Goal: Transaction & Acquisition: Purchase product/service

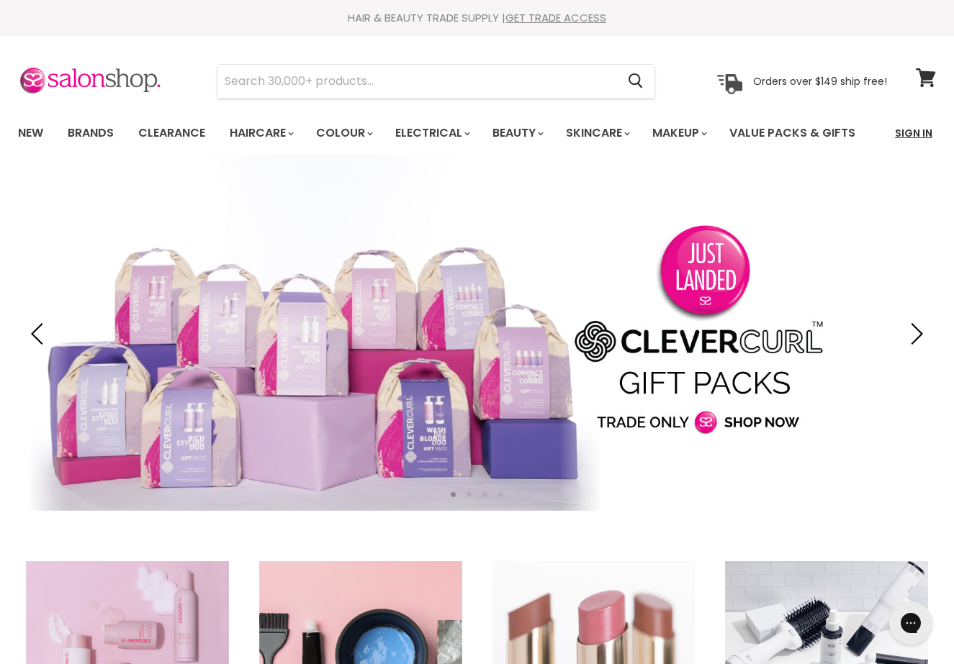
click at [907, 134] on link "Sign In" at bounding box center [913, 133] width 55 height 30
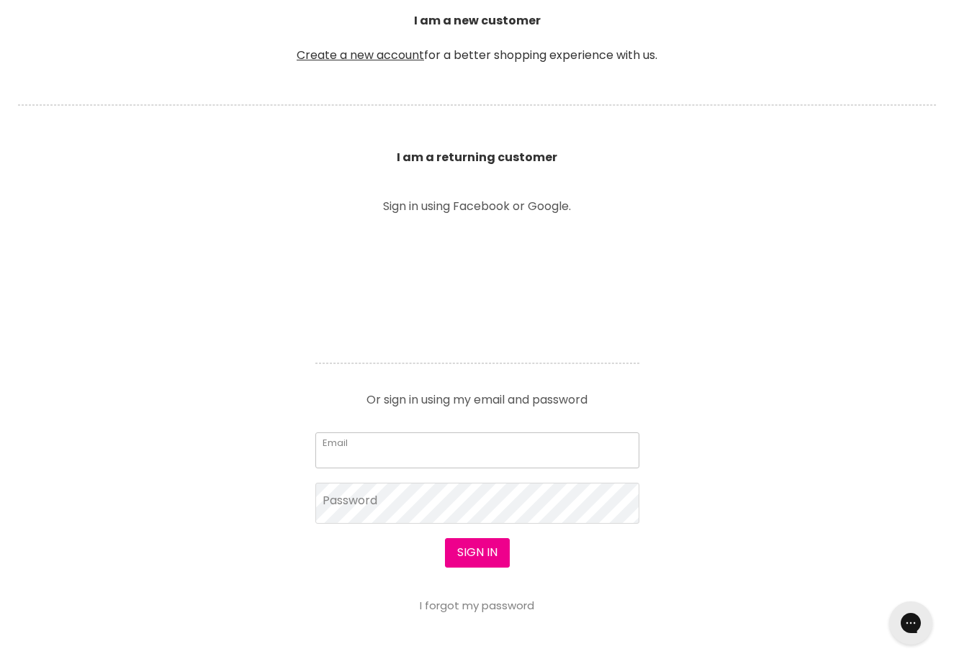
type input "ellamtremaine@hotmail.com"
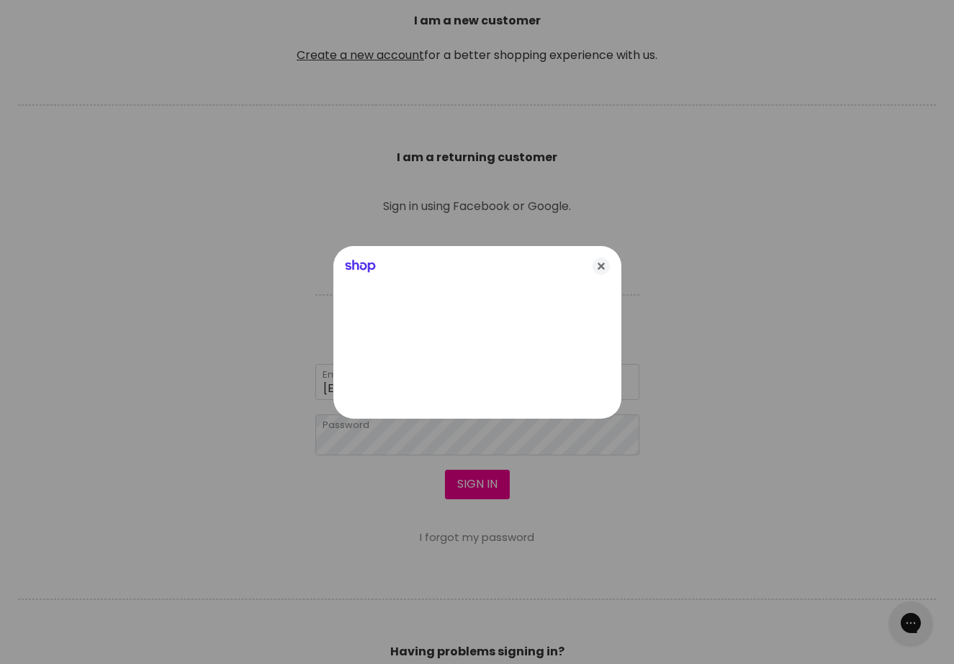
click at [473, 484] on div at bounding box center [477, 332] width 954 height 664
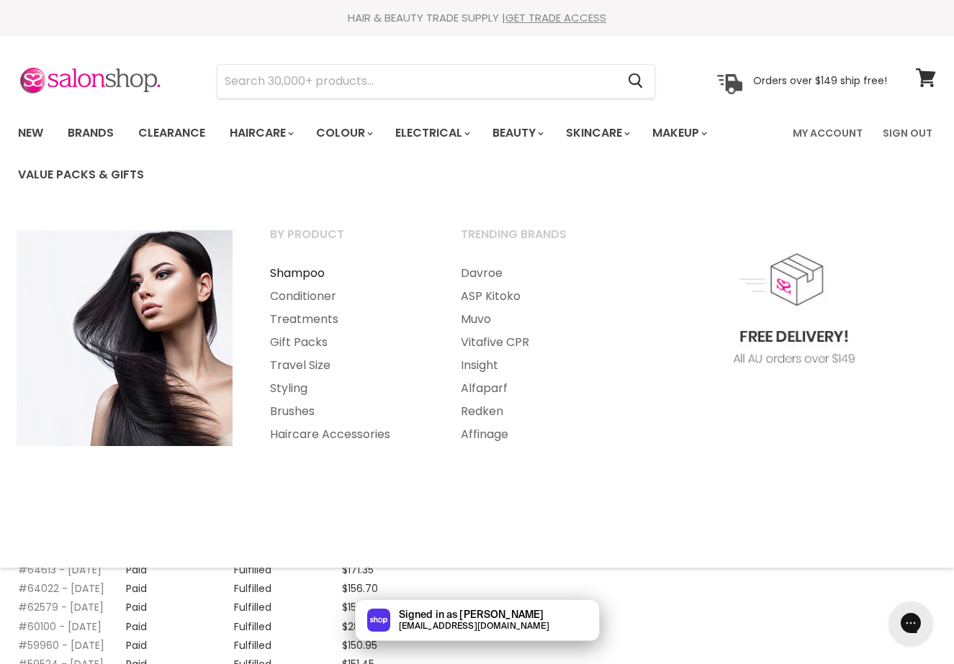
click at [304, 273] on link "Shampoo" at bounding box center [346, 273] width 188 height 23
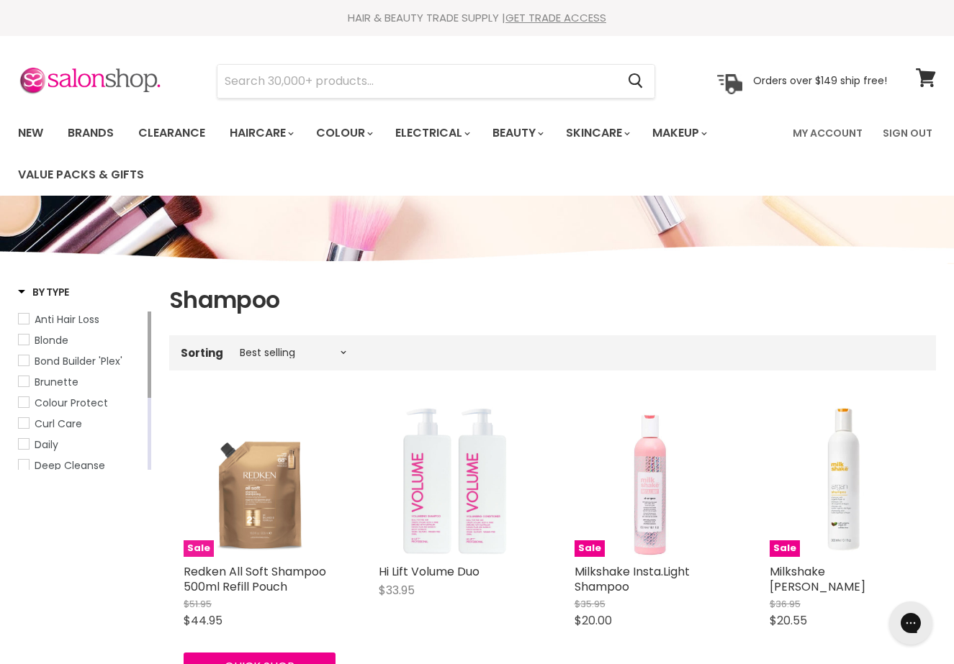
click at [266, 481] on img "Main content" at bounding box center [260, 481] width 152 height 152
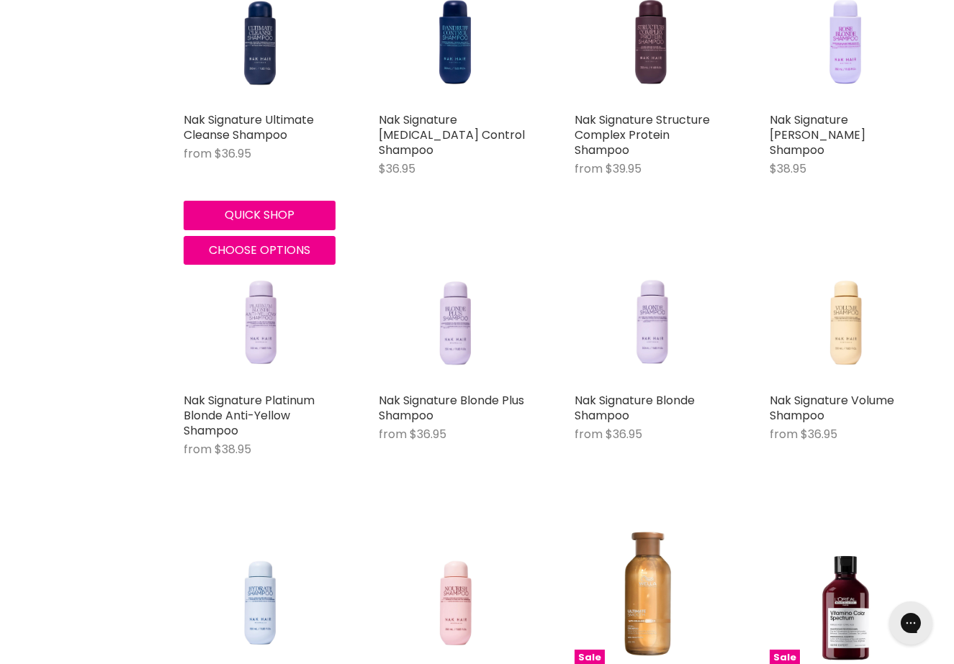
scroll to position [2780, 0]
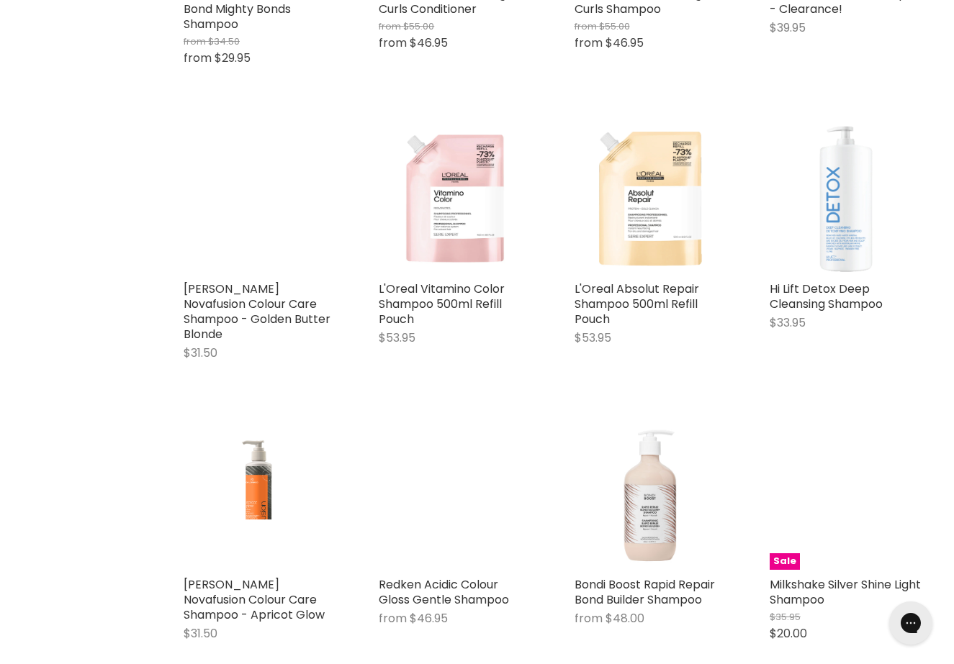
scroll to position [3894, 0]
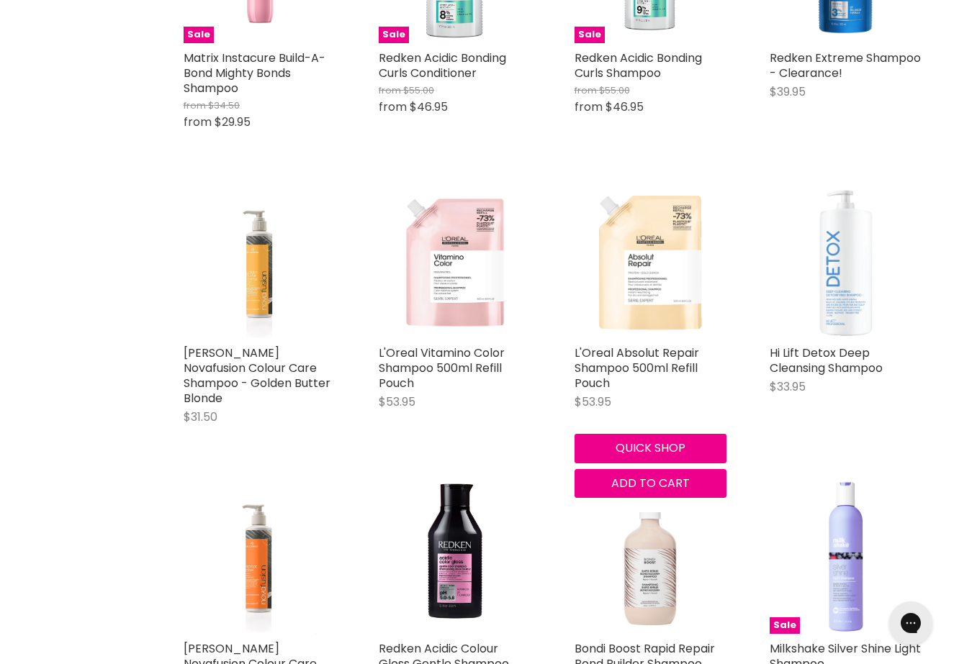
click at [658, 261] on img "Main content" at bounding box center [650, 262] width 152 height 152
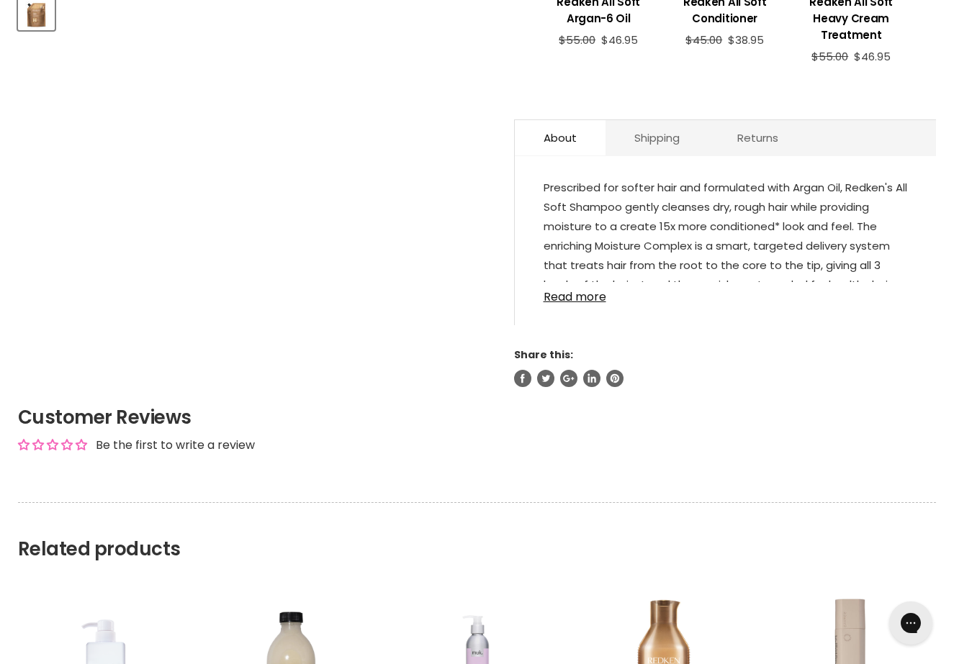
scroll to position [831, 0]
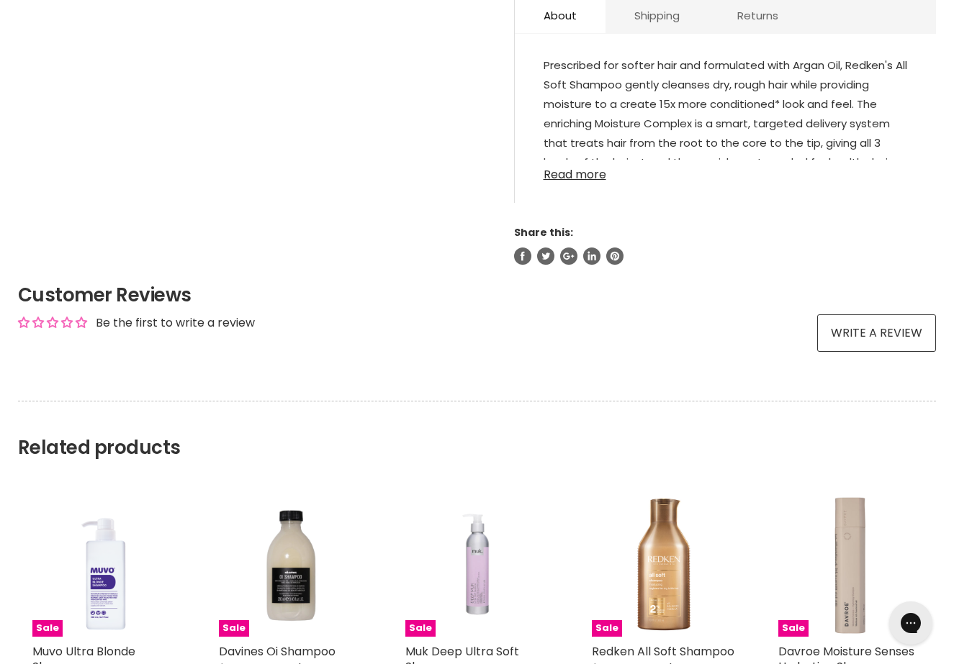
click at [577, 181] on link "Read more" at bounding box center [725, 171] width 364 height 22
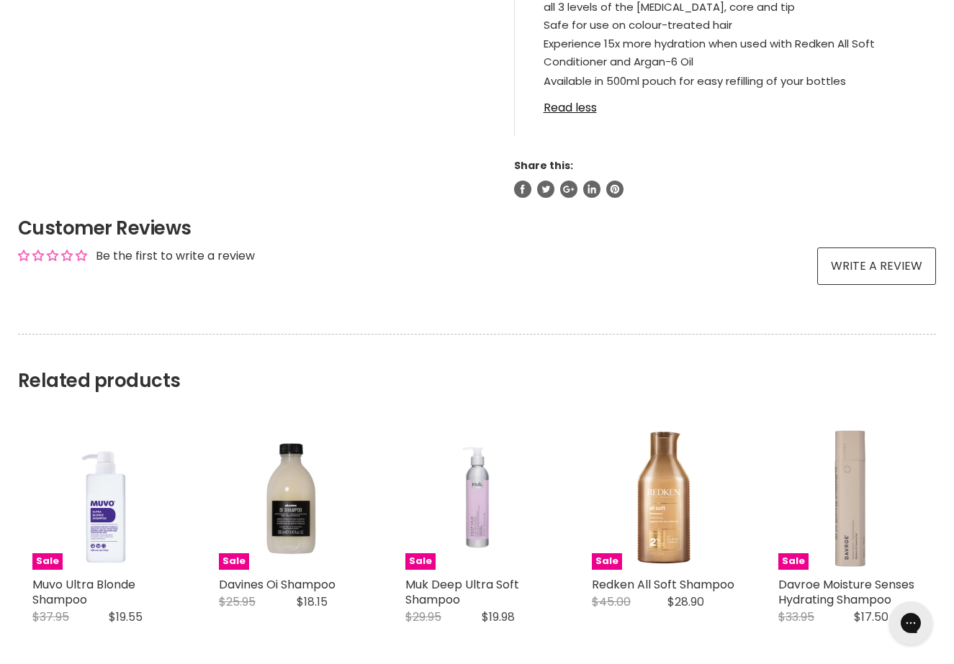
scroll to position [1388, 0]
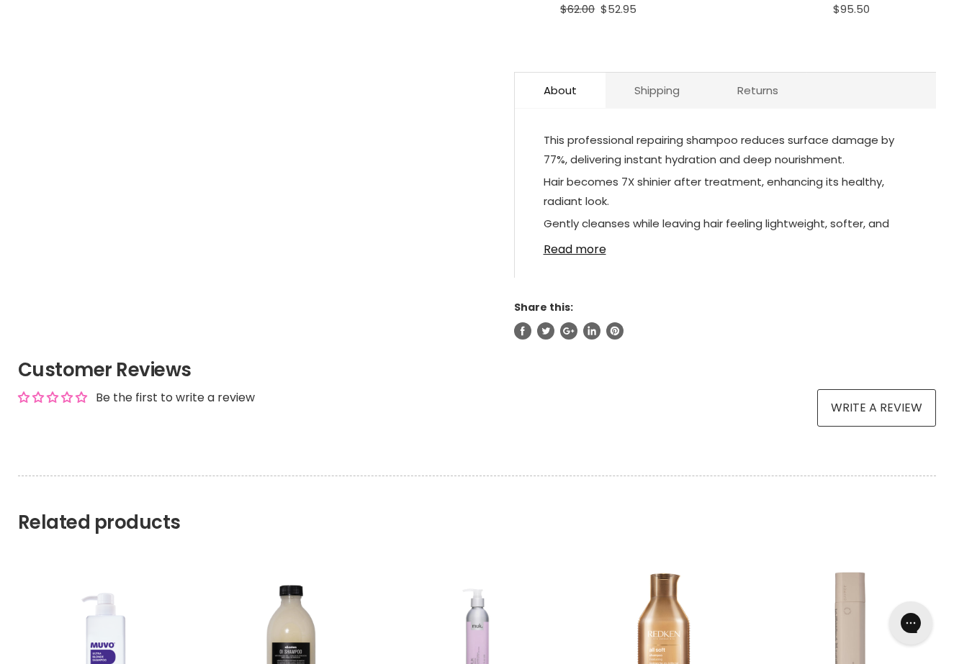
scroll to position [820, 0]
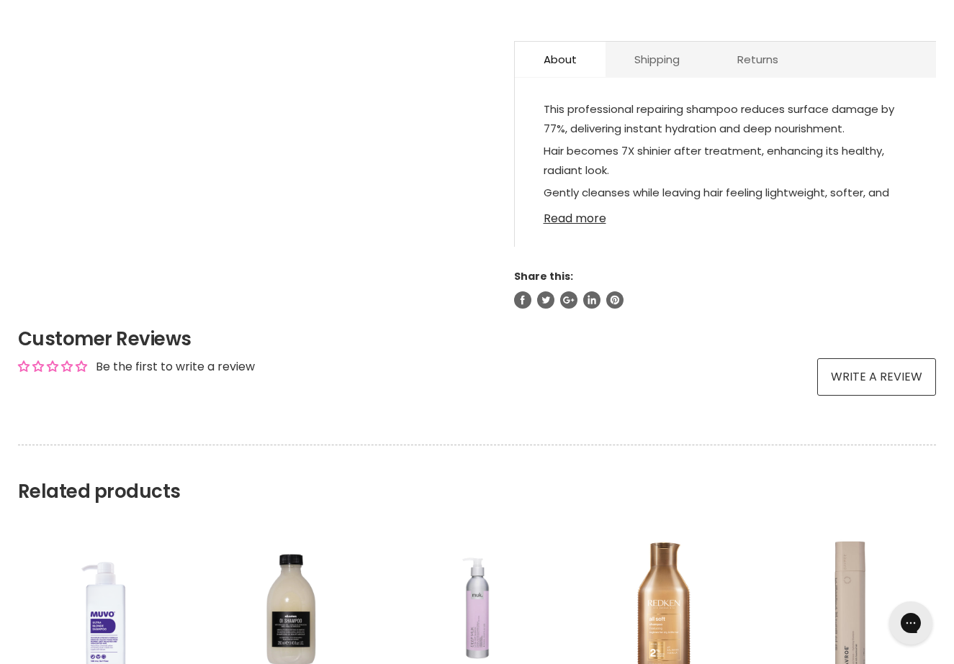
click at [576, 204] on link "Read more" at bounding box center [725, 215] width 364 height 22
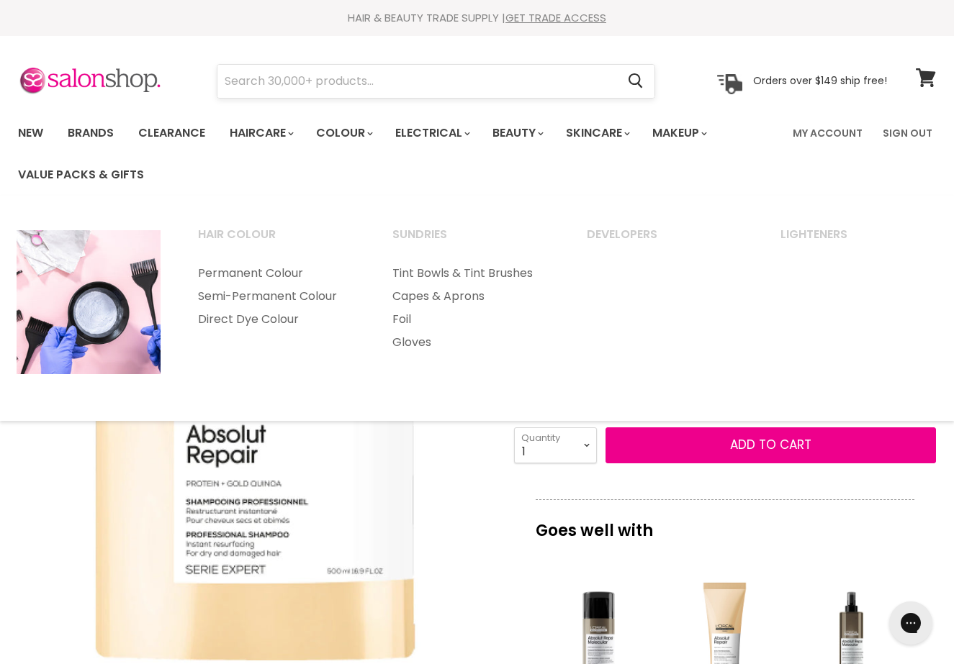
scroll to position [0, 0]
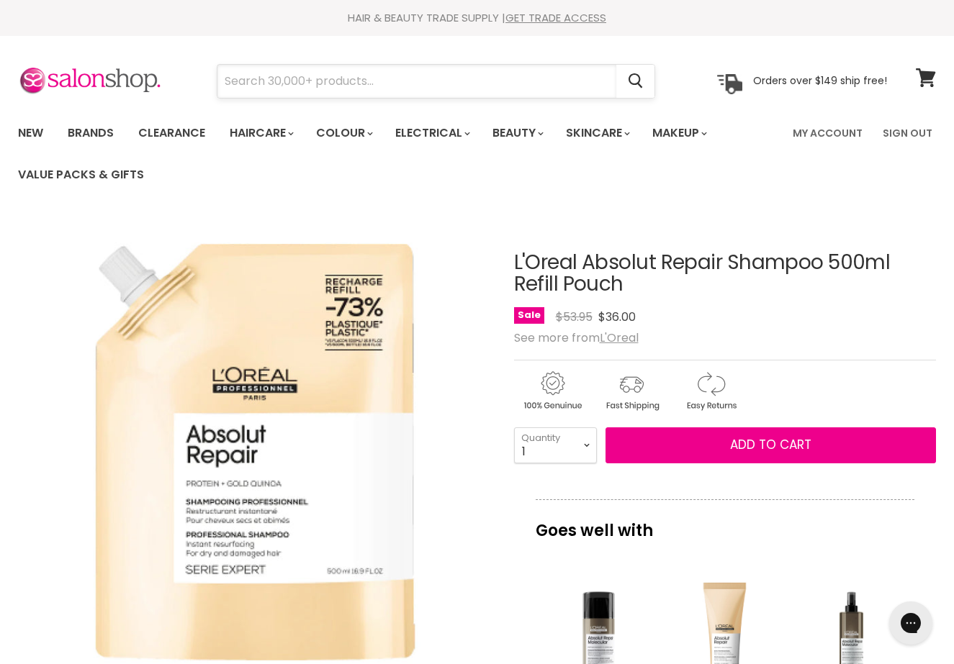
click at [347, 82] on input "Search" at bounding box center [416, 81] width 399 height 33
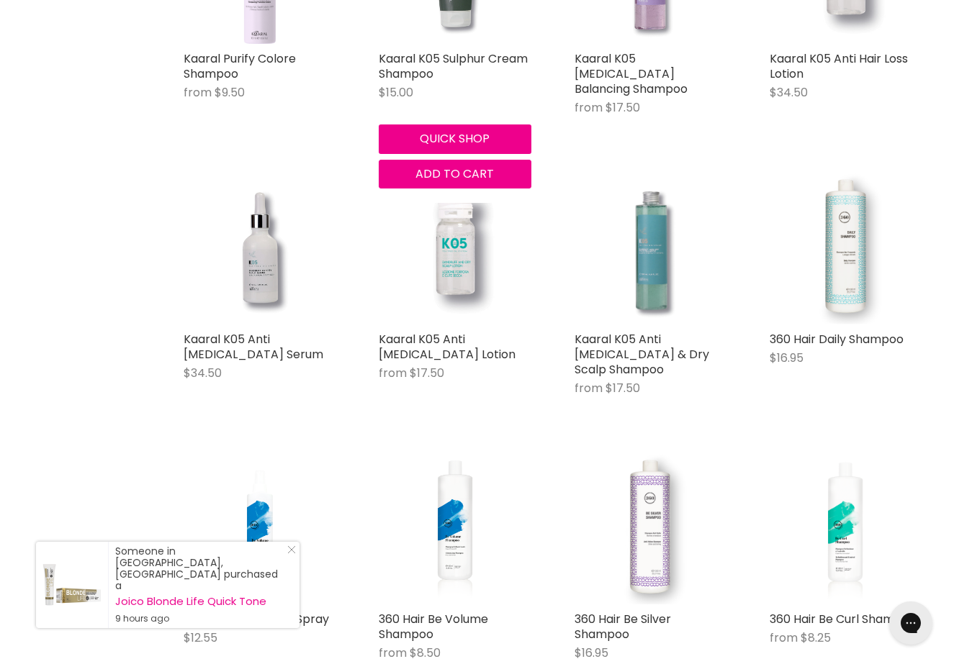
scroll to position [2836, 0]
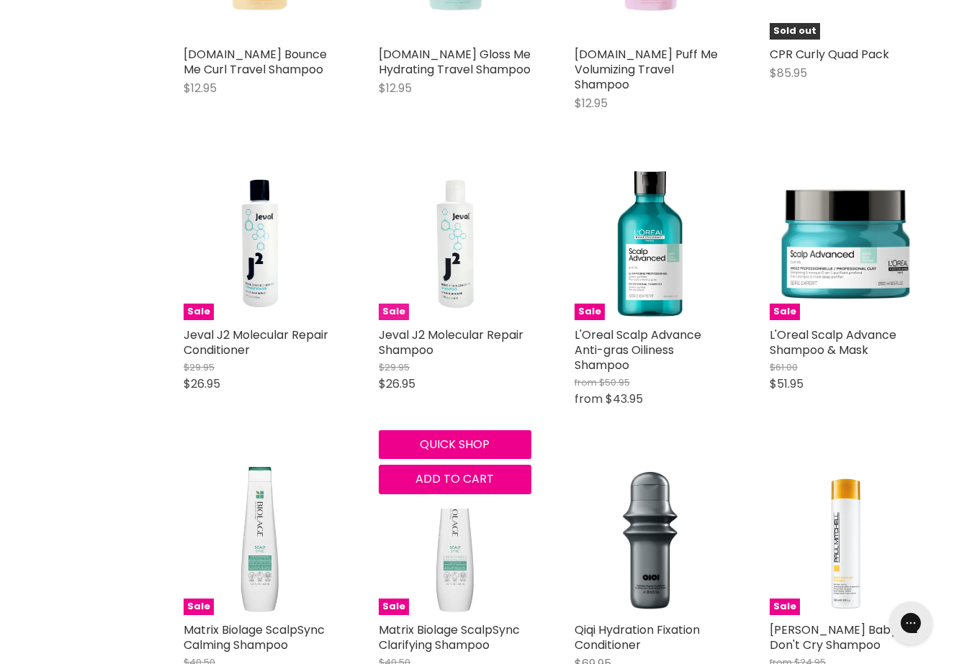
scroll to position [5990, 0]
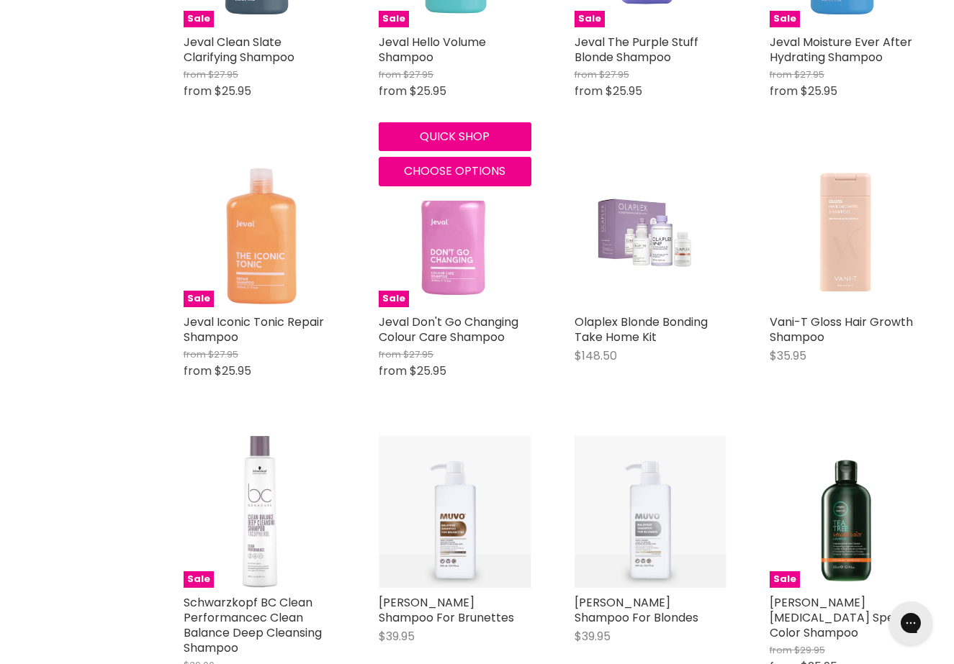
scroll to position [8809, 0]
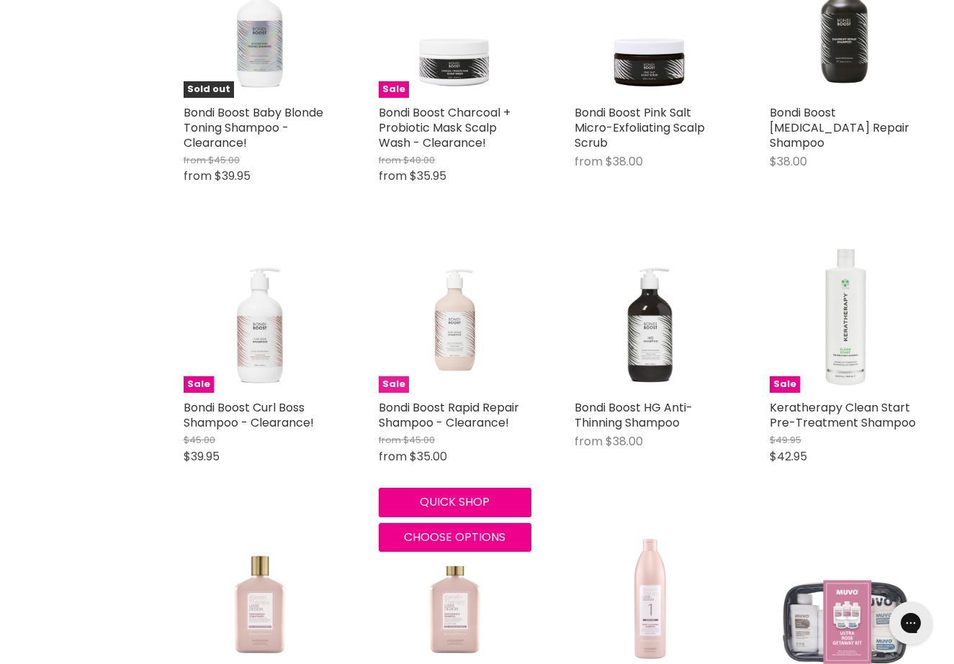
scroll to position [13266, 0]
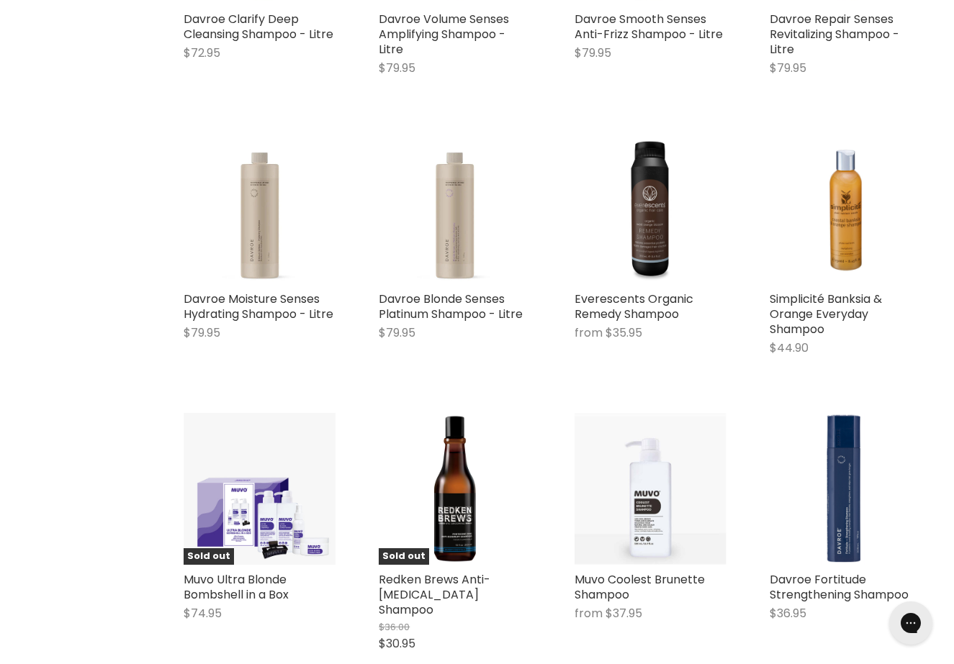
scroll to position [16827, 0]
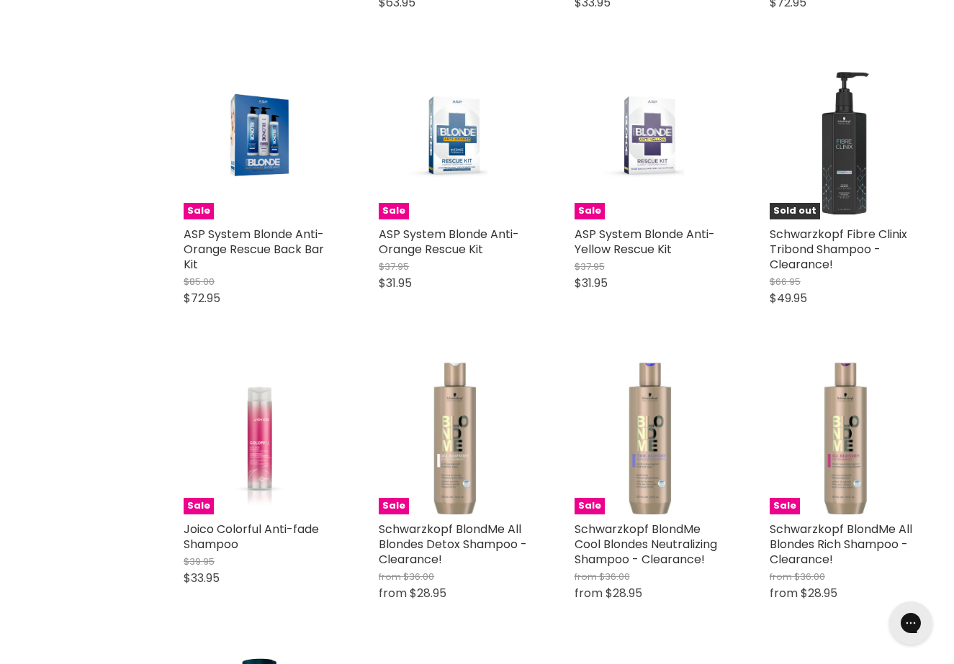
scroll to position [19372, 0]
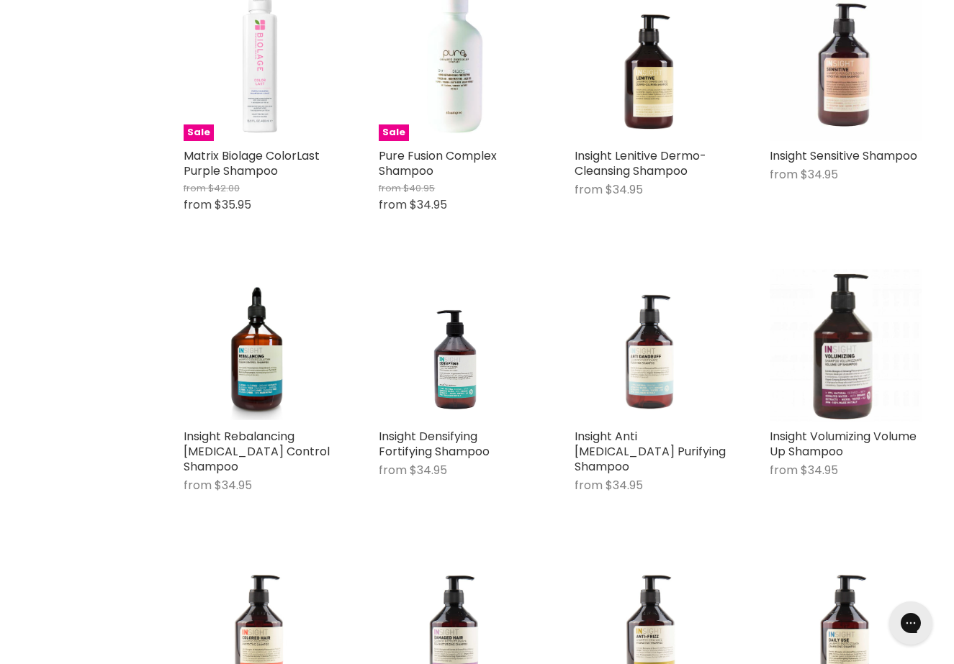
scroll to position [23359, 0]
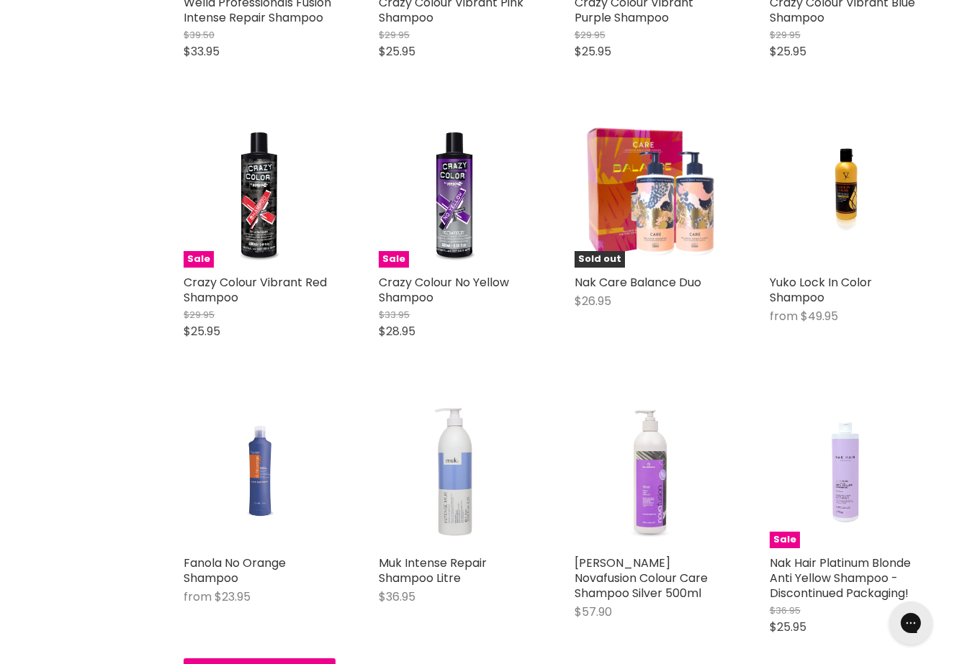
scroll to position [26878, 0]
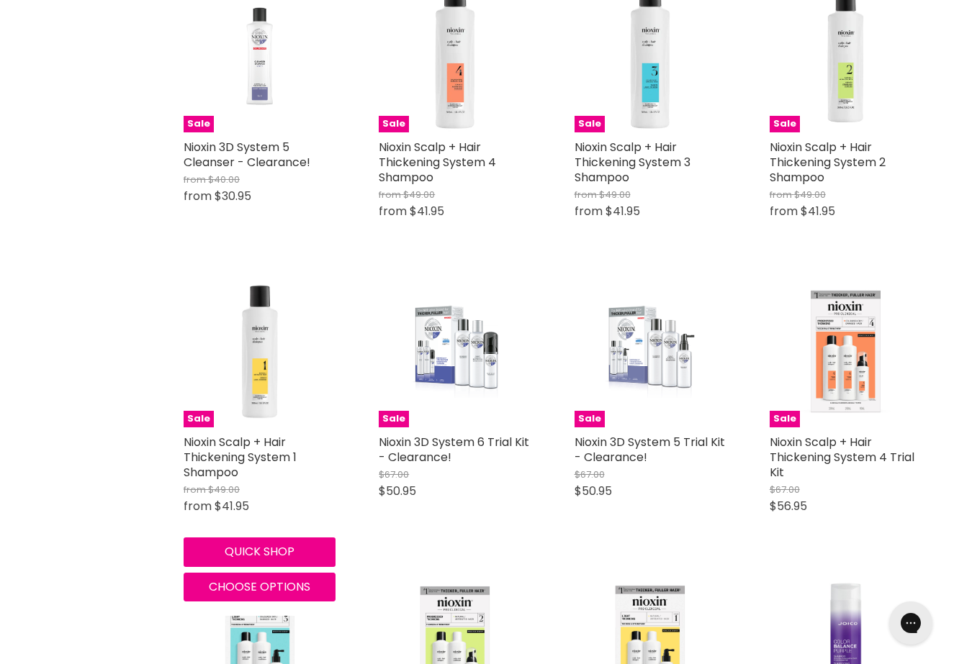
scroll to position [30253, 0]
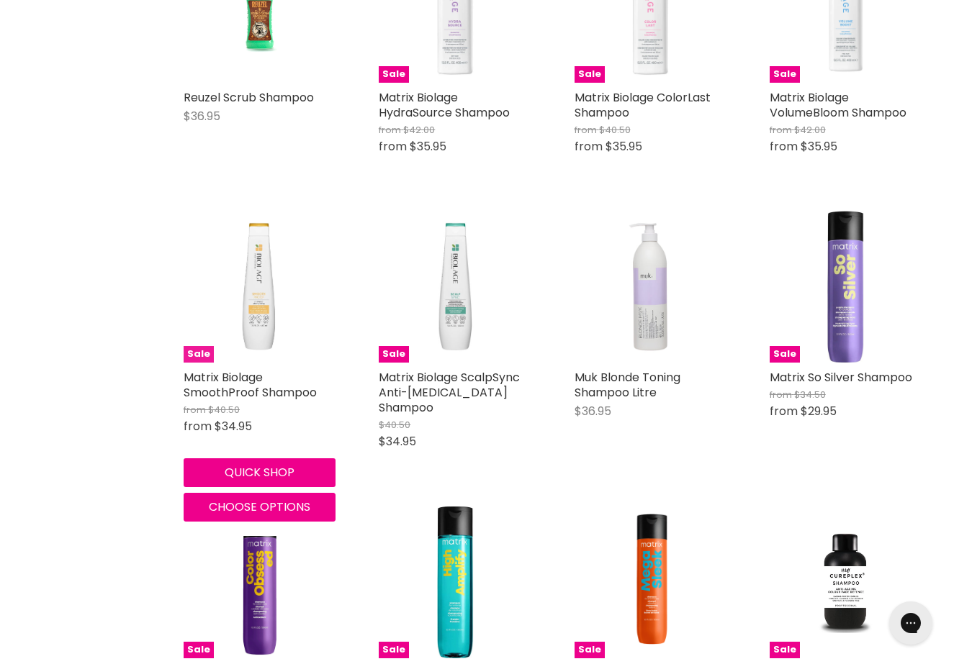
scroll to position [33548, 0]
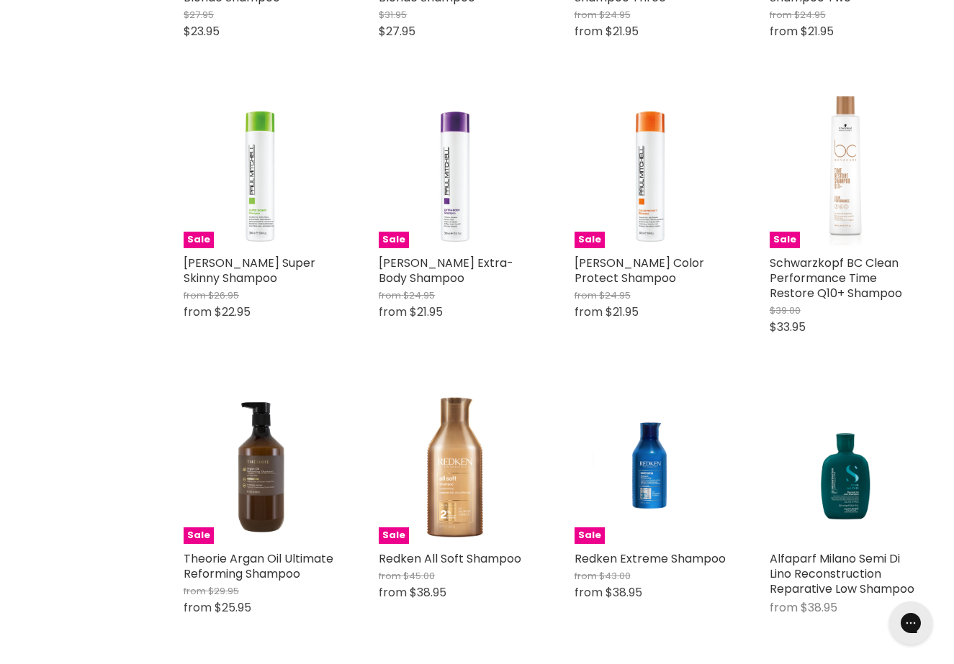
scroll to position [37256, 0]
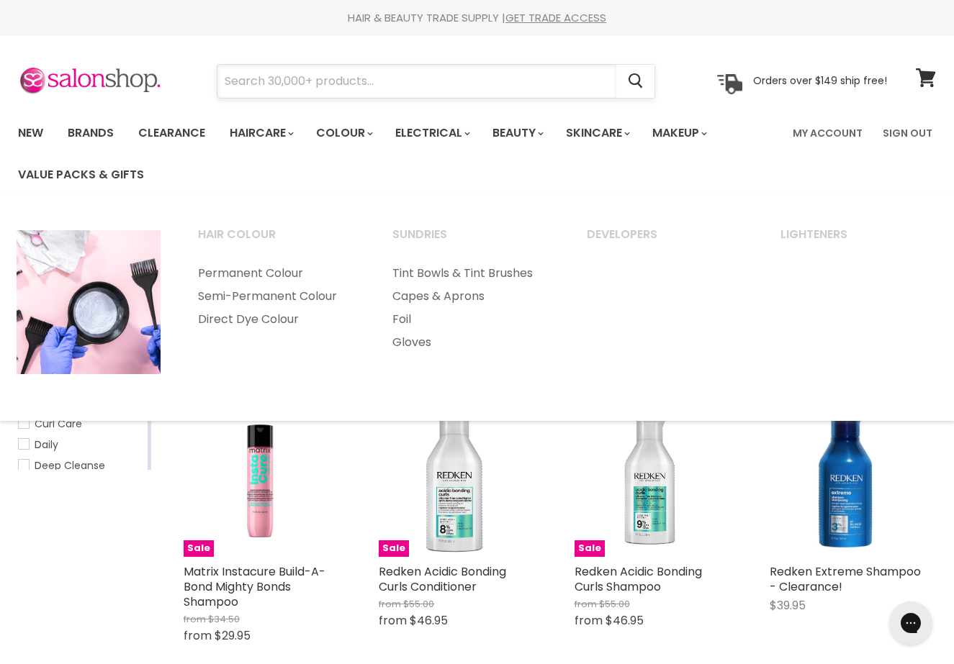
click at [322, 85] on input "Search" at bounding box center [416, 81] width 399 height 33
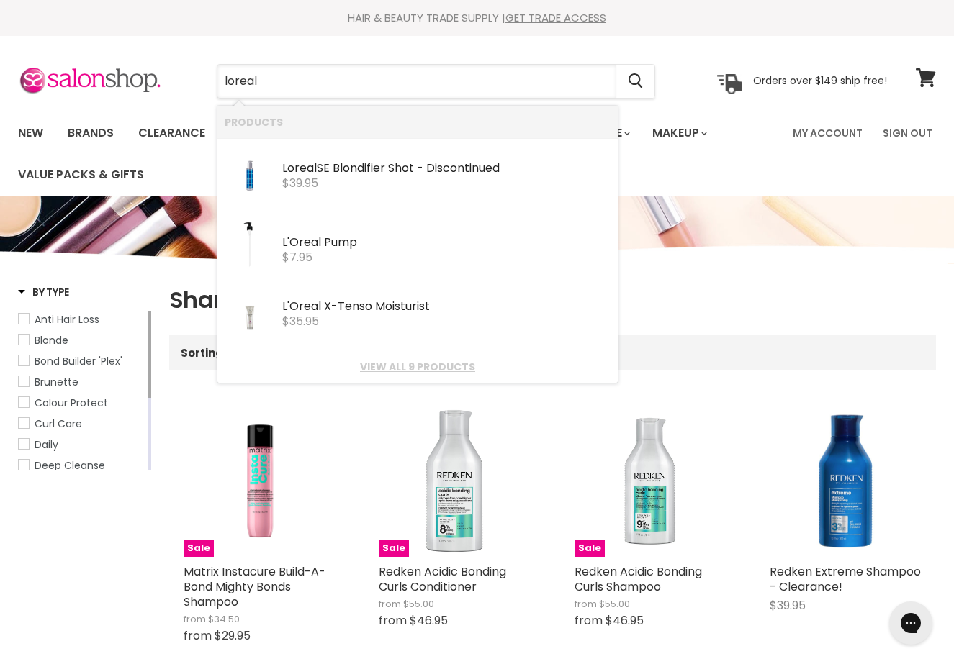
type input "loreal"
click at [182, 171] on ul "New Brands Clearance Haircare" at bounding box center [395, 153] width 777 height 83
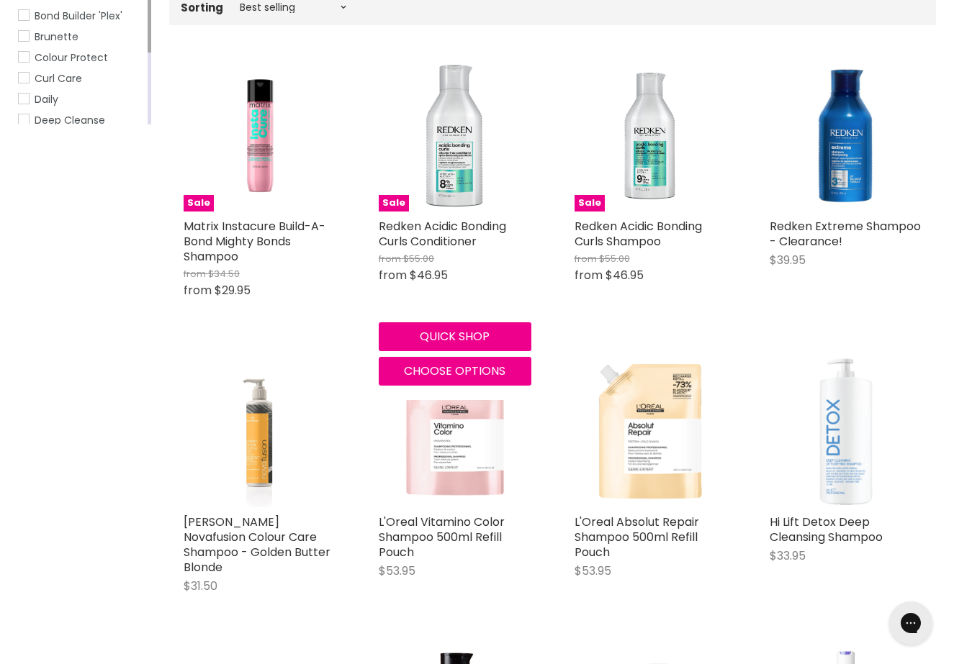
scroll to position [694, 0]
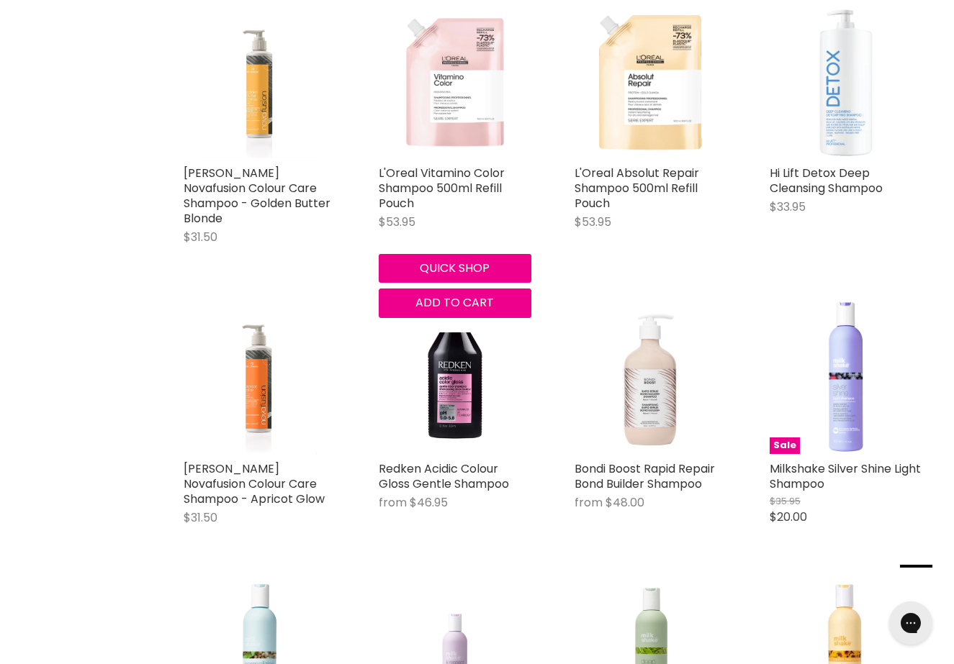
click at [445, 89] on img "Main content" at bounding box center [455, 82] width 152 height 152
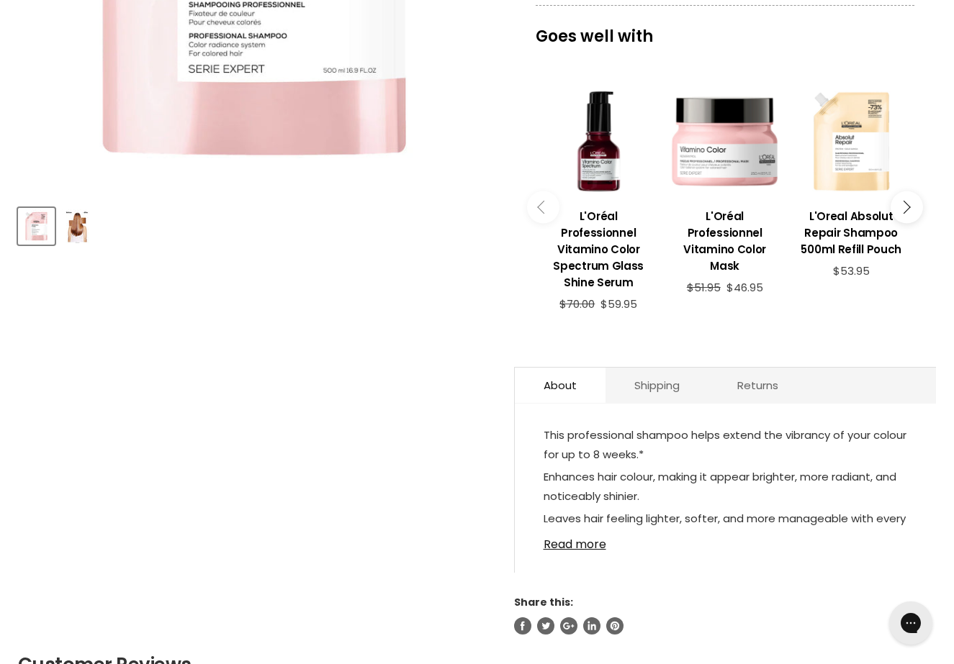
scroll to position [623, 0]
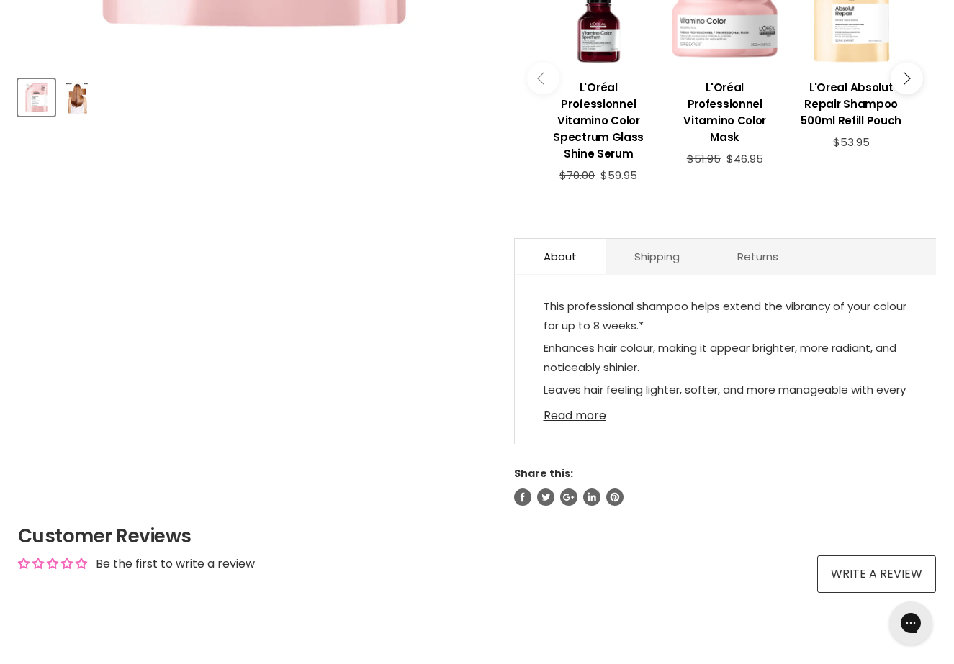
click at [588, 422] on link "Read more" at bounding box center [725, 412] width 364 height 22
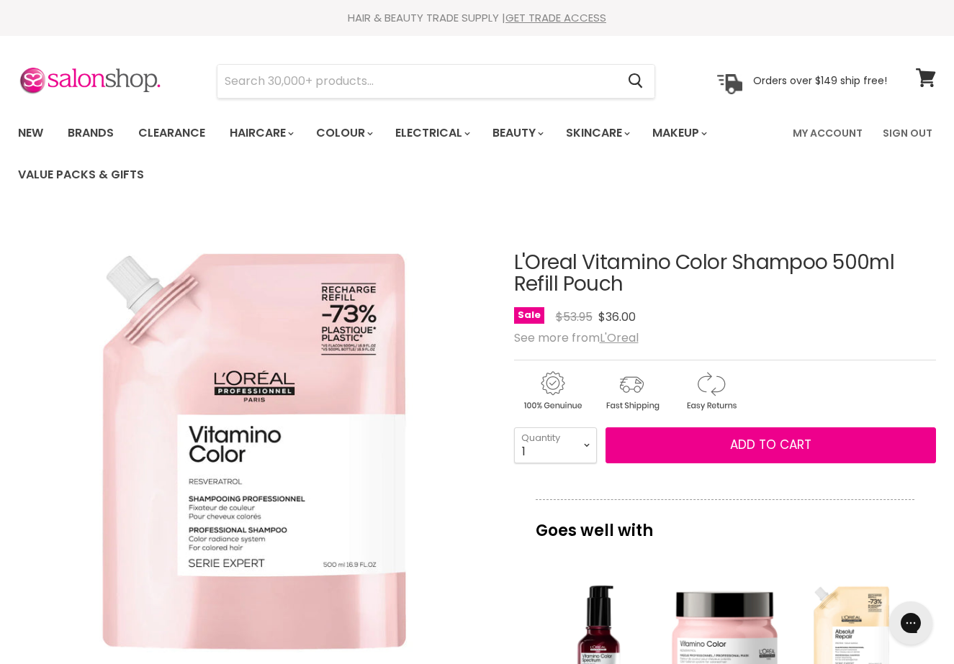
scroll to position [0, 0]
click at [615, 338] on u "L'Oreal" at bounding box center [618, 338] width 39 height 17
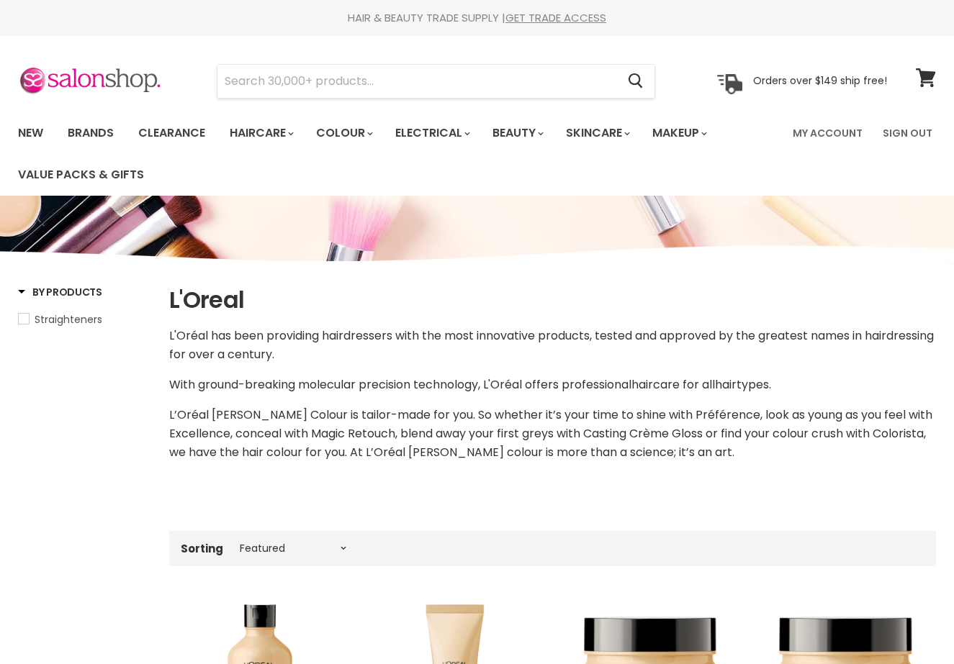
select select "manual"
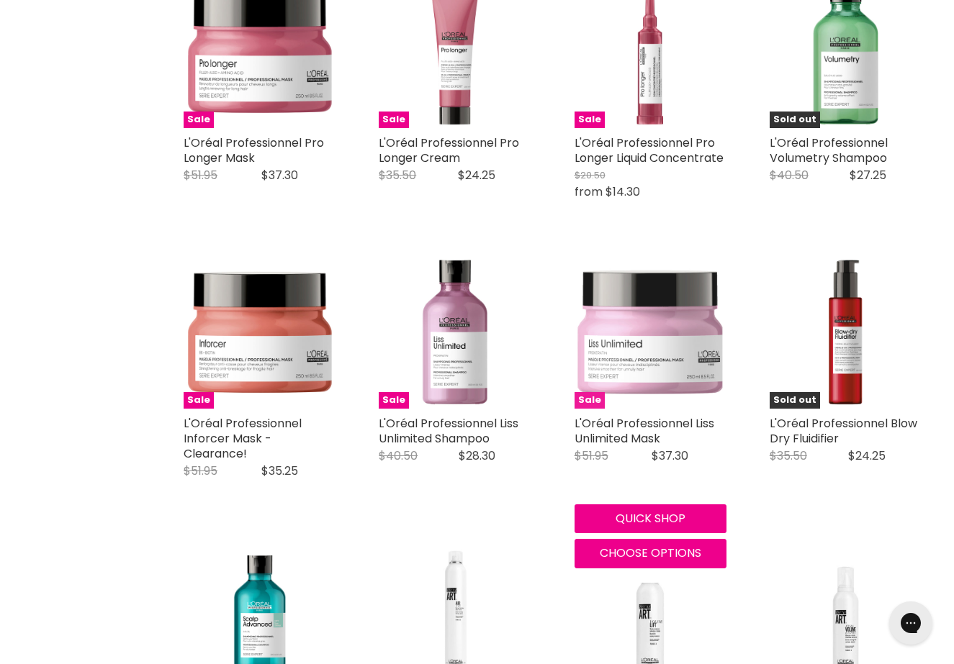
scroll to position [1747, 0]
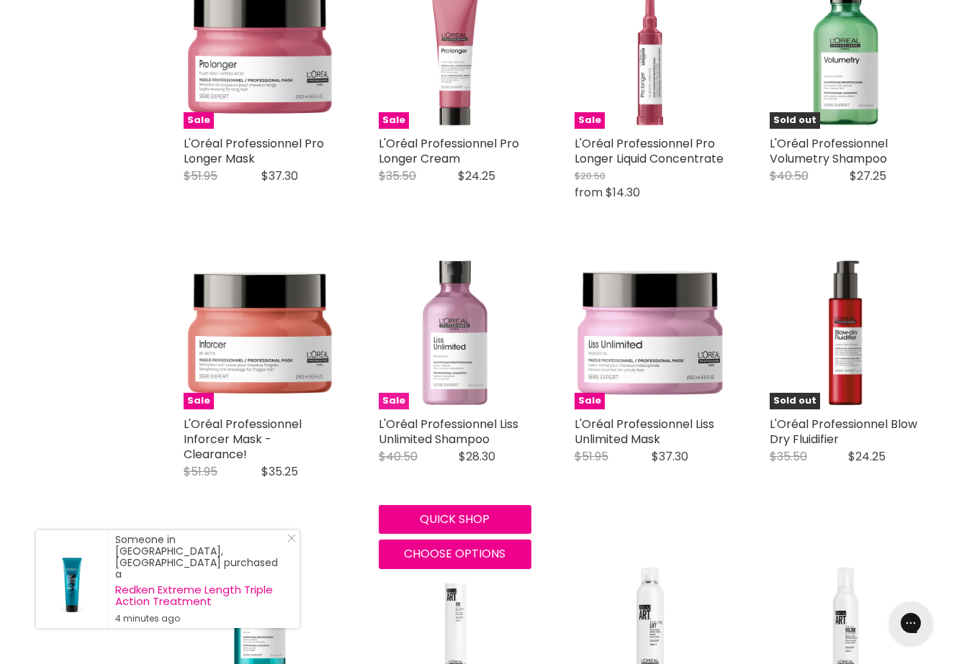
click at [457, 345] on img "Main content" at bounding box center [455, 333] width 152 height 152
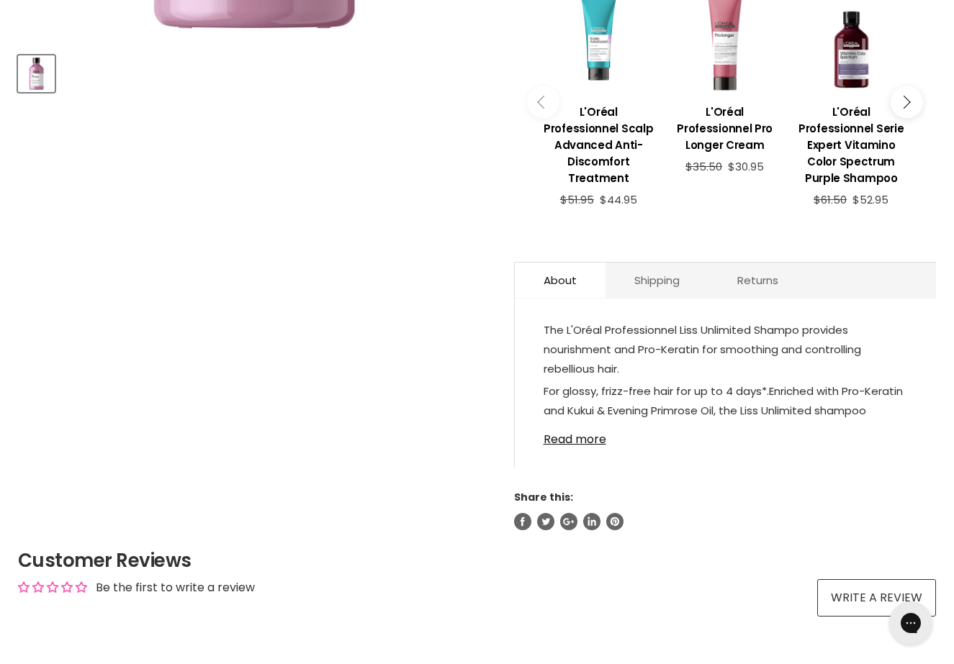
scroll to position [694, 0]
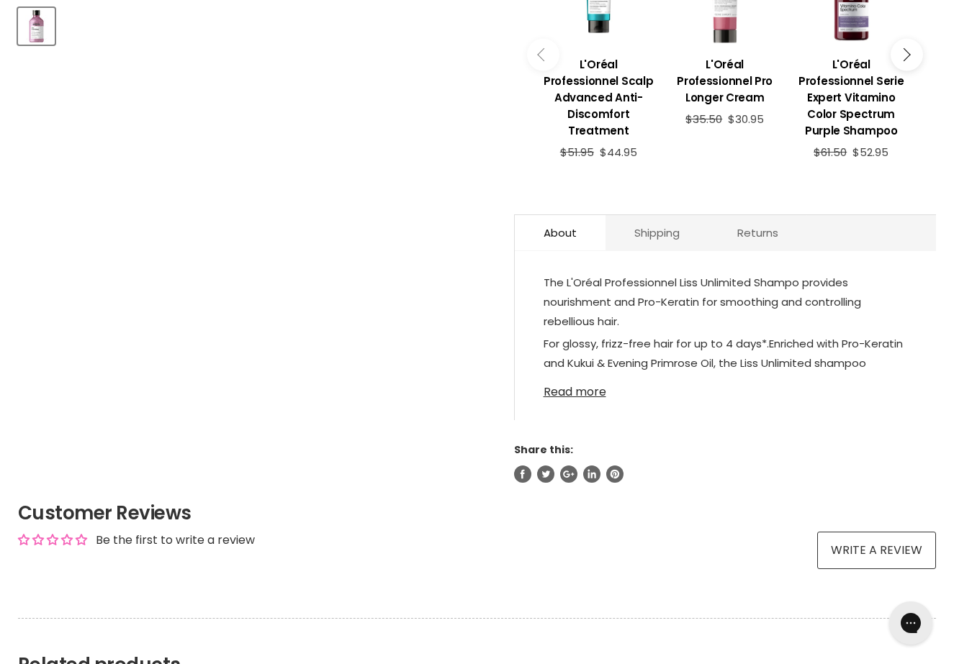
click at [575, 394] on link "Read more" at bounding box center [725, 388] width 364 height 22
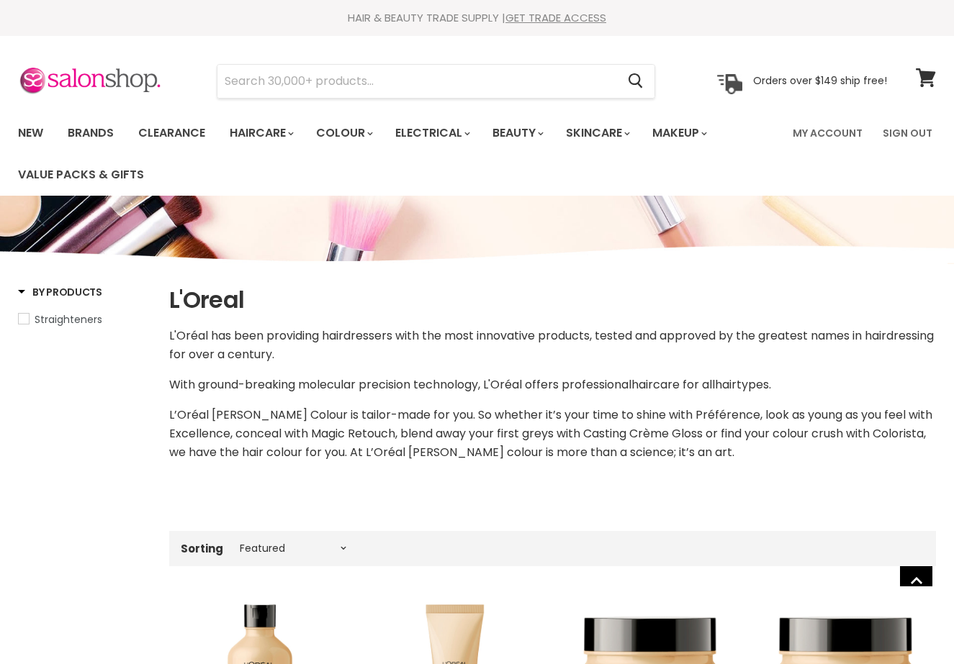
select select "manual"
click at [279, 88] on input "Search" at bounding box center [416, 81] width 399 height 33
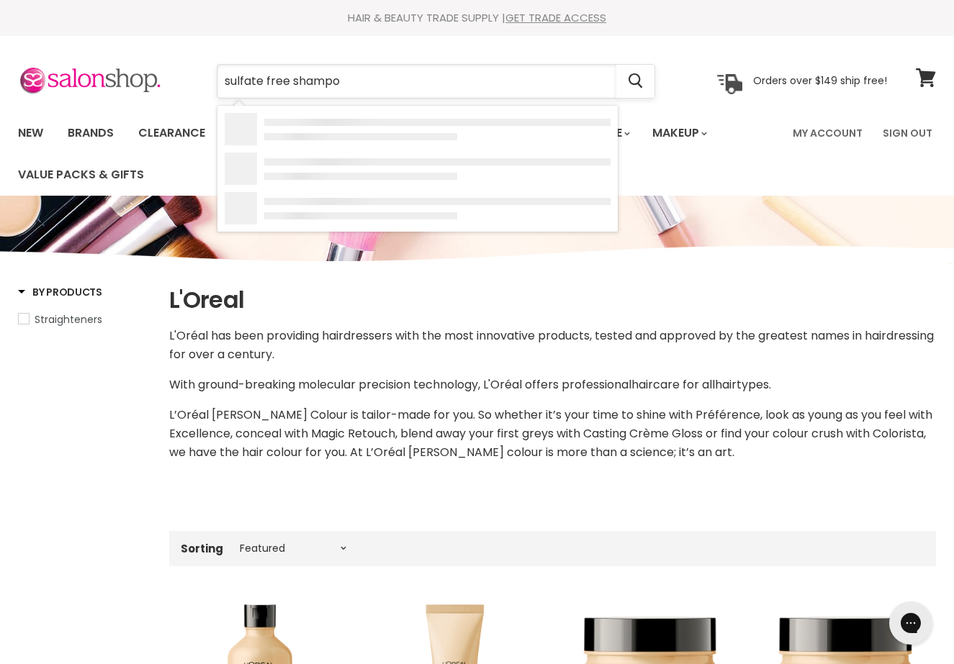
type input "sulfate free shampoo"
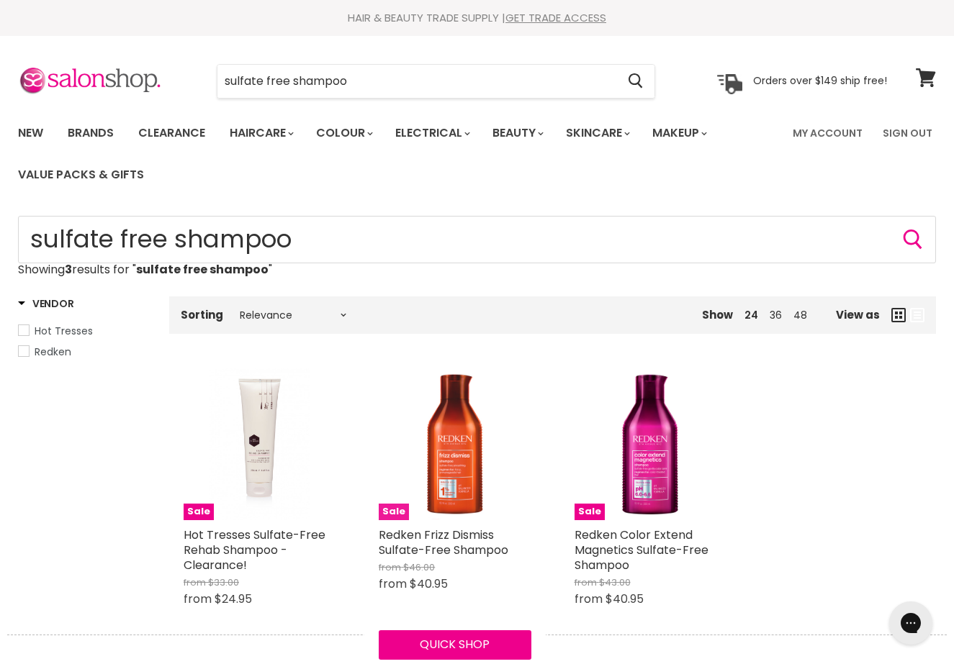
click at [448, 423] on img "Main content" at bounding box center [455, 444] width 152 height 152
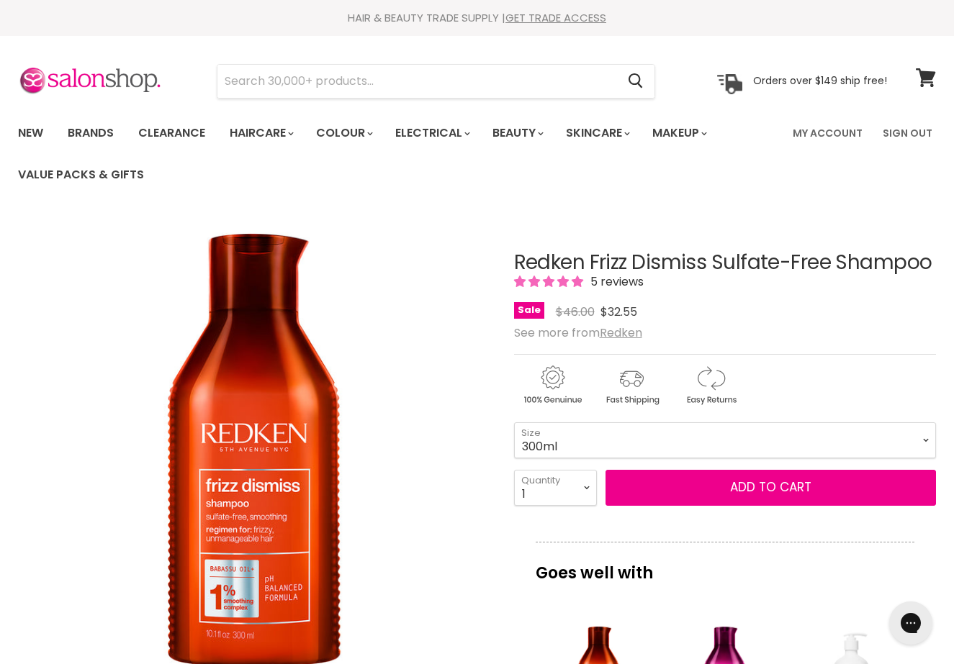
drag, startPoint x: 514, startPoint y: 261, endPoint x: 706, endPoint y: 264, distance: 192.2
click at [706, 264] on h1 "Redken Frizz Dismiss Sulfate-Free Shampoo" at bounding box center [725, 263] width 422 height 22
copy h1 "Redken Frizz Dismiss"
click at [314, 75] on input "Search" at bounding box center [416, 81] width 399 height 33
paste input "Redken Frizz Dismiss"
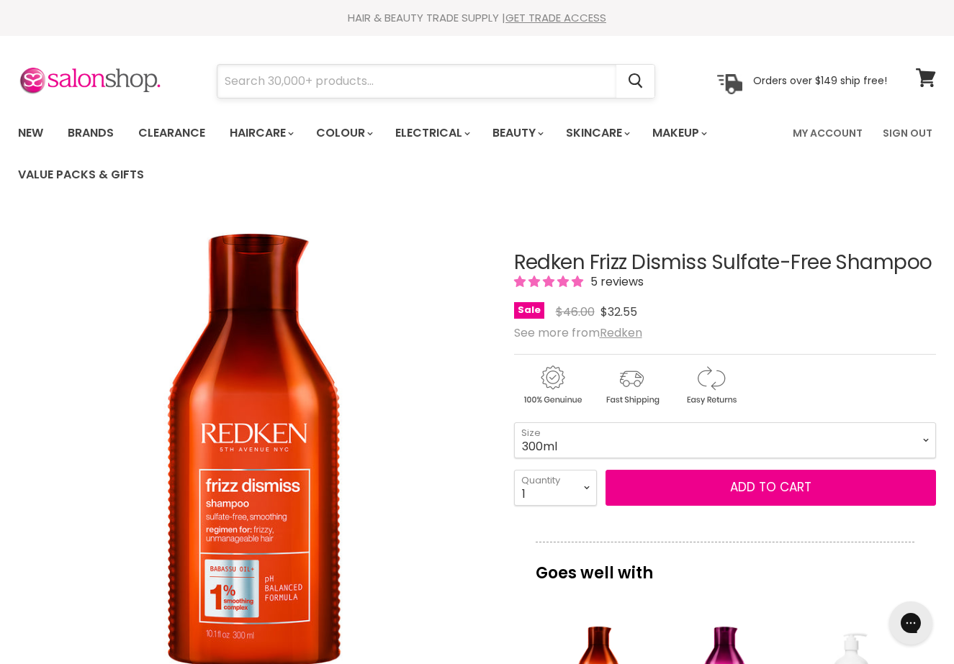
type input "Redken Frizz Dismiss"
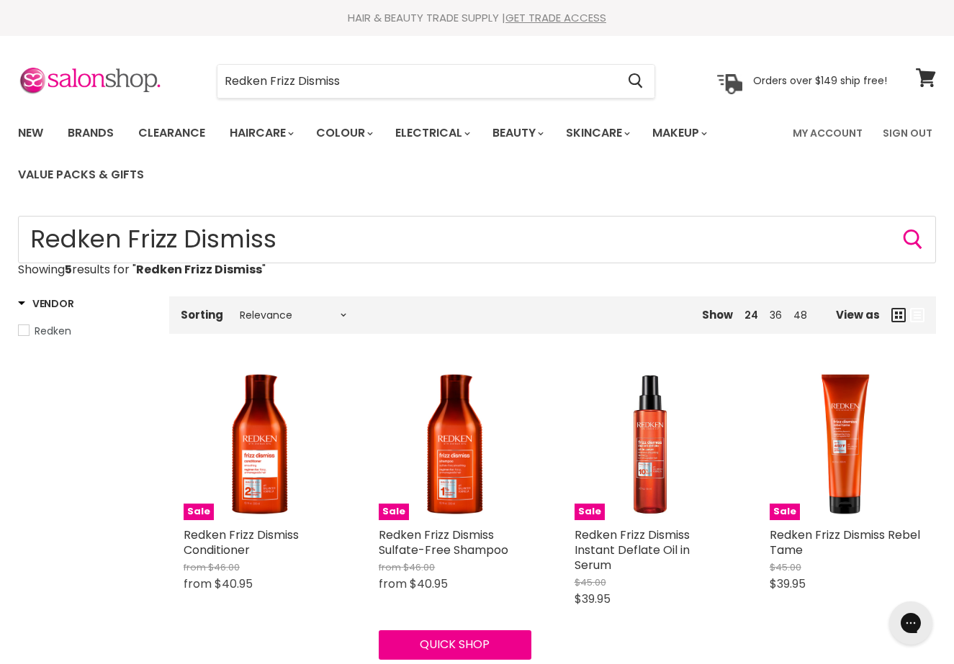
scroll to position [2, 0]
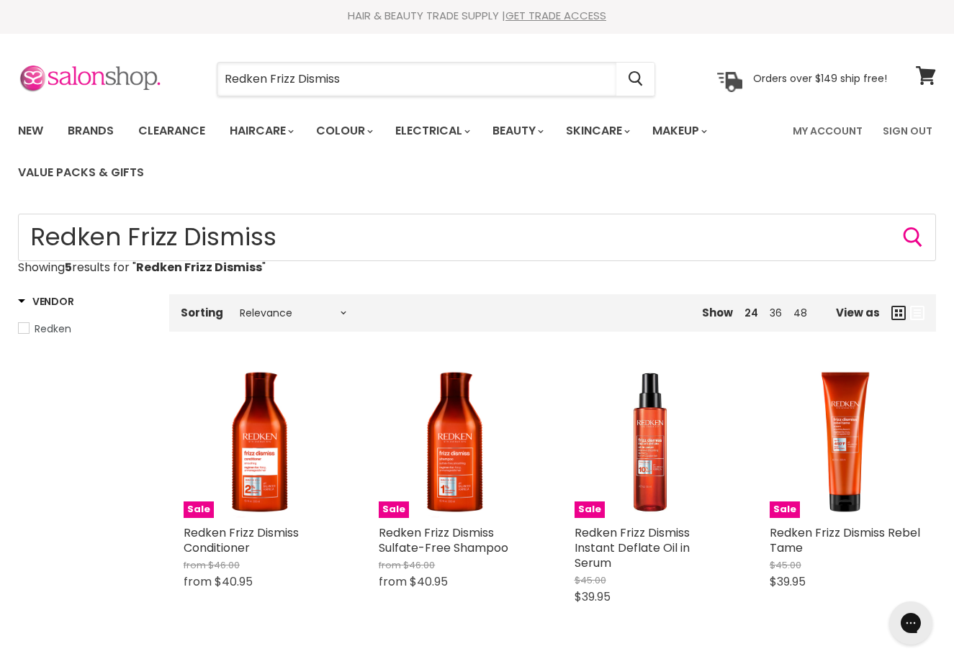
drag, startPoint x: 360, startPoint y: 76, endPoint x: 135, endPoint y: 73, distance: 225.3
click at [135, 73] on div "Redken Frizz Dismiss Cancel Orders over $149 ship free!" at bounding box center [452, 79] width 869 height 33
type input "design me"
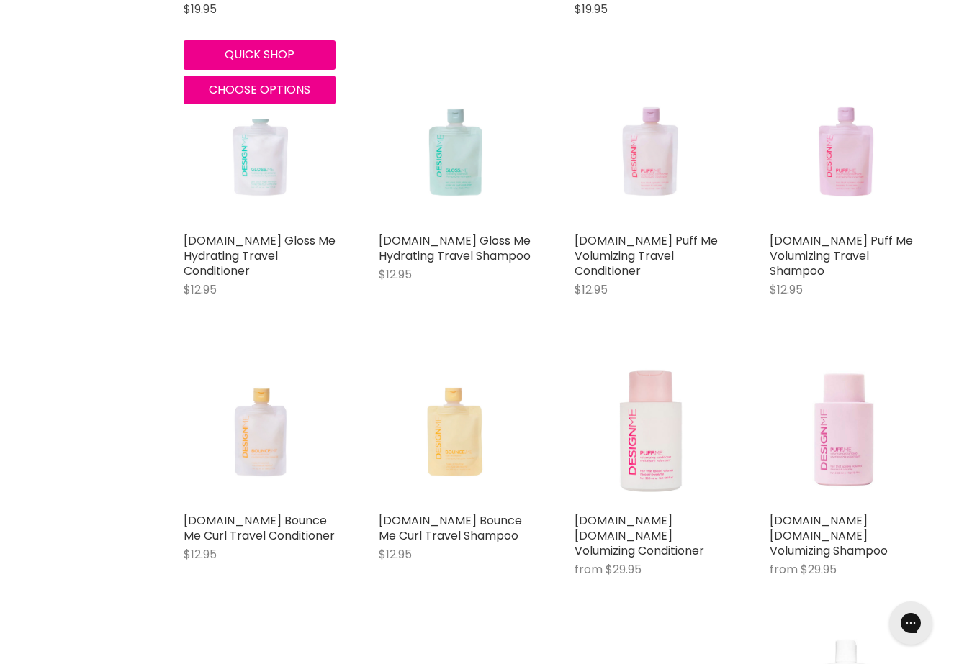
scroll to position [687, 0]
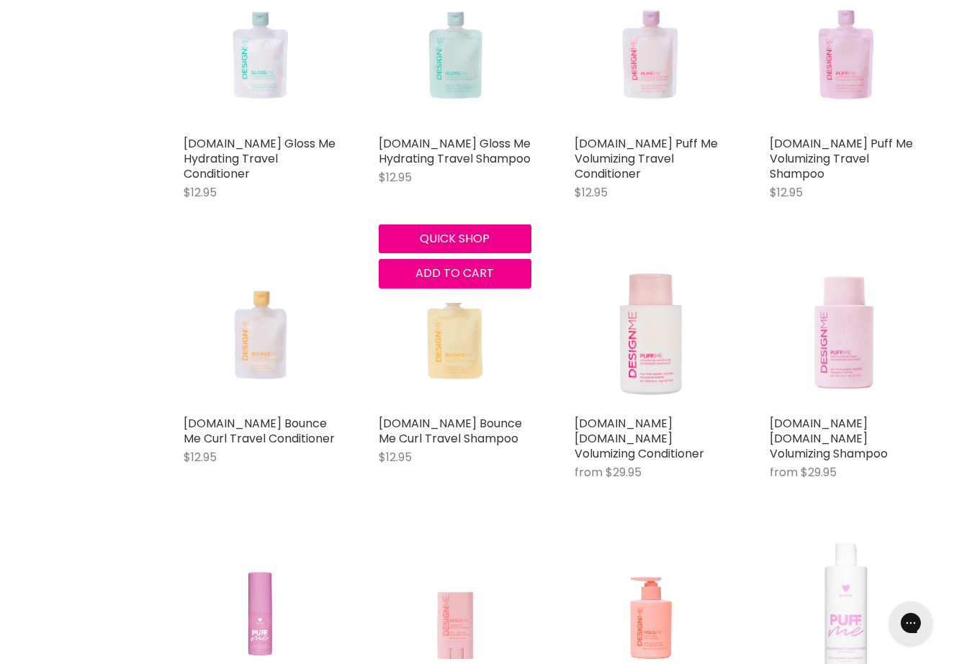
click at [453, 54] on img "Main content" at bounding box center [455, 52] width 152 height 152
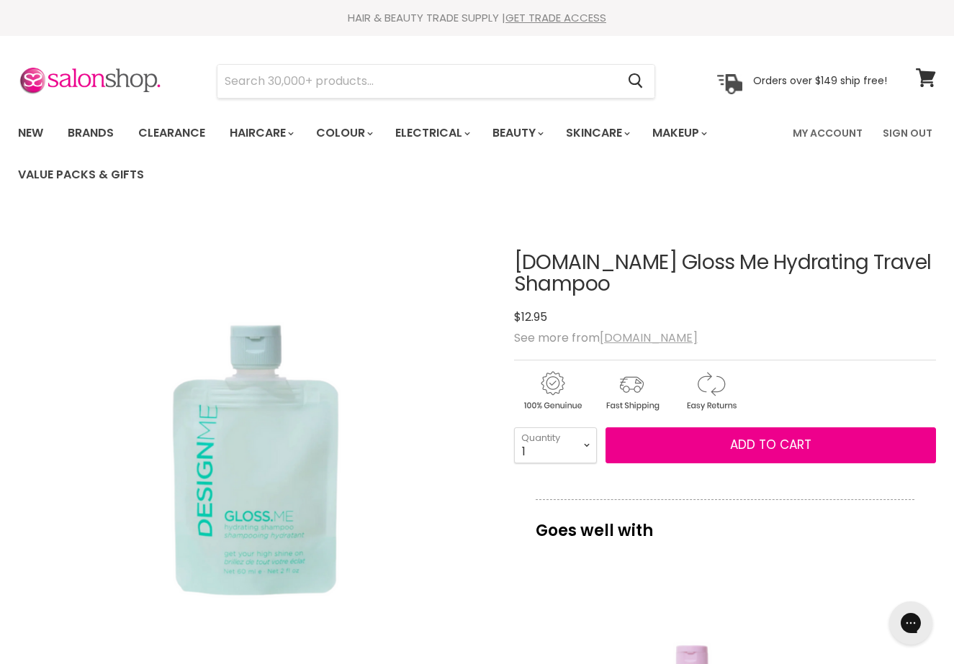
click at [636, 335] on u "[DOMAIN_NAME]" at bounding box center [648, 338] width 98 height 17
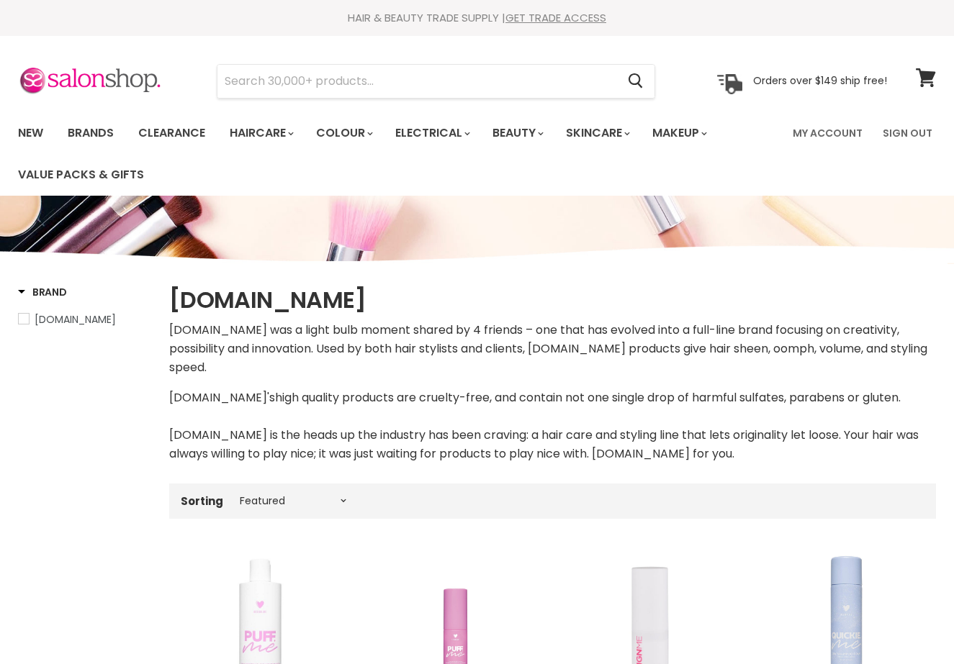
select select "manual"
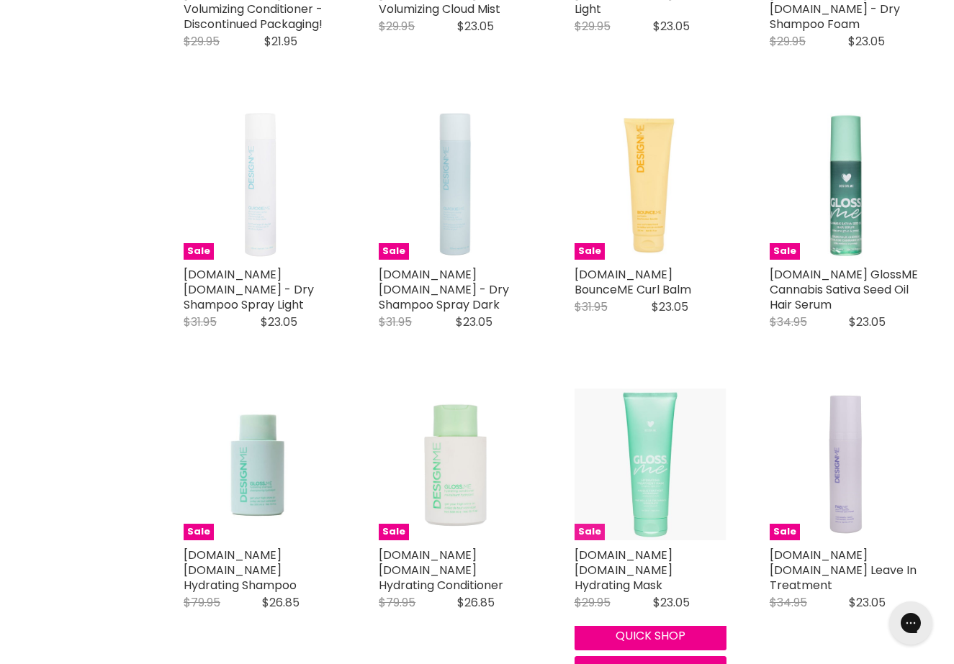
scroll to position [734, 0]
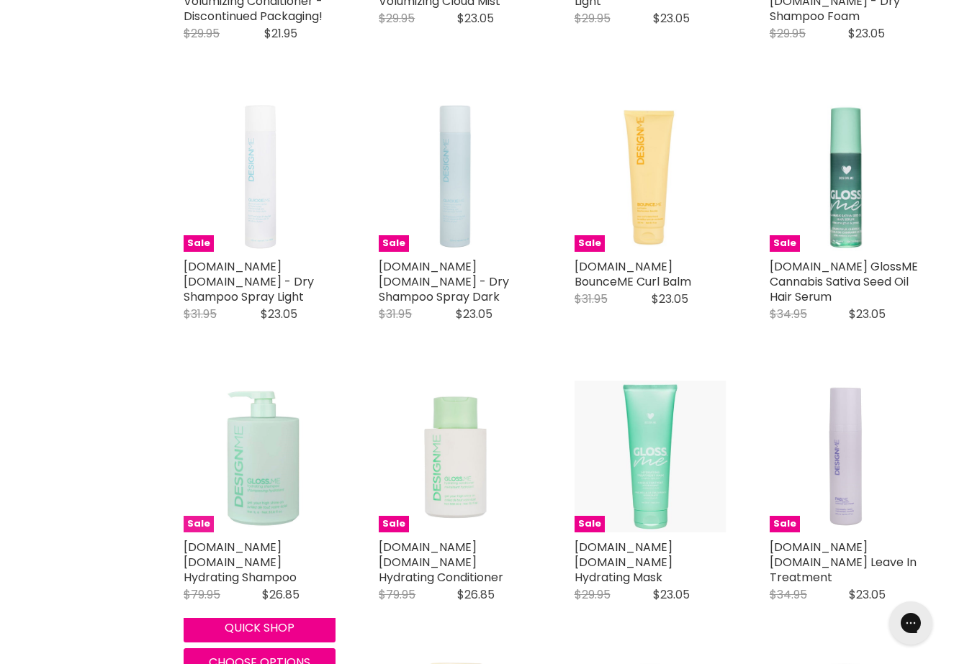
click at [257, 453] on img "Main content" at bounding box center [260, 457] width 152 height 152
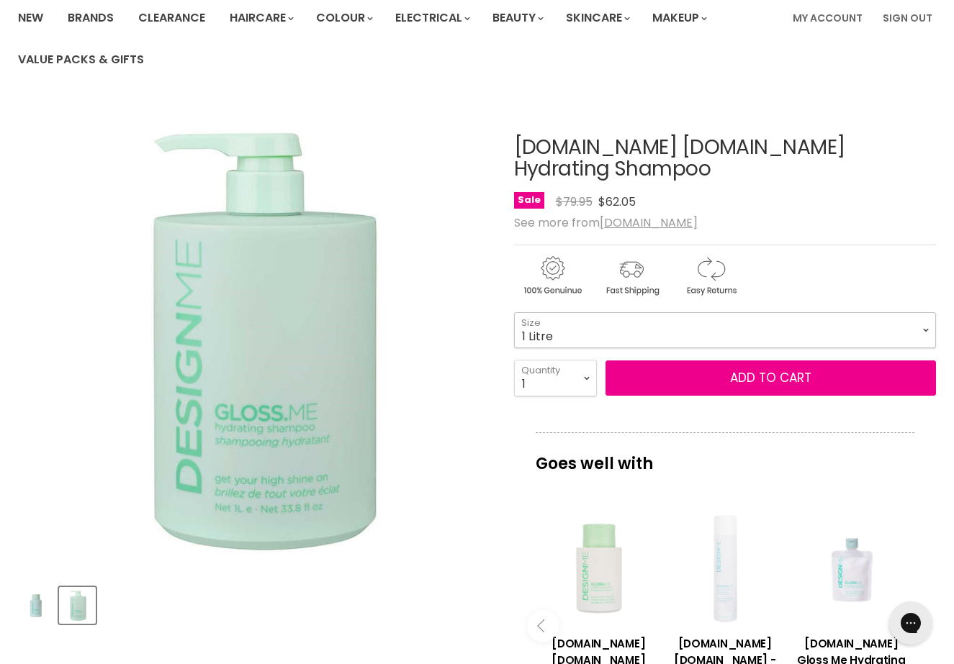
scroll to position [170, 0]
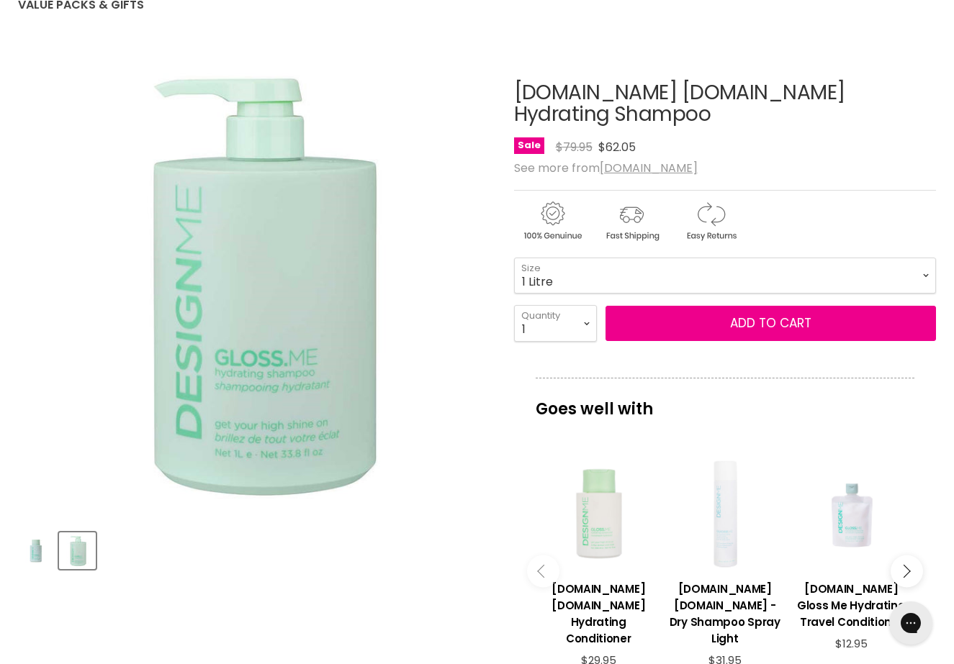
click at [588, 276] on form "300ml - $26.85 1 Litre - $26.85 300ml 1 Litre Size 1 2 3 4 5 6 7 8" at bounding box center [725, 300] width 422 height 84
select select "300ml"
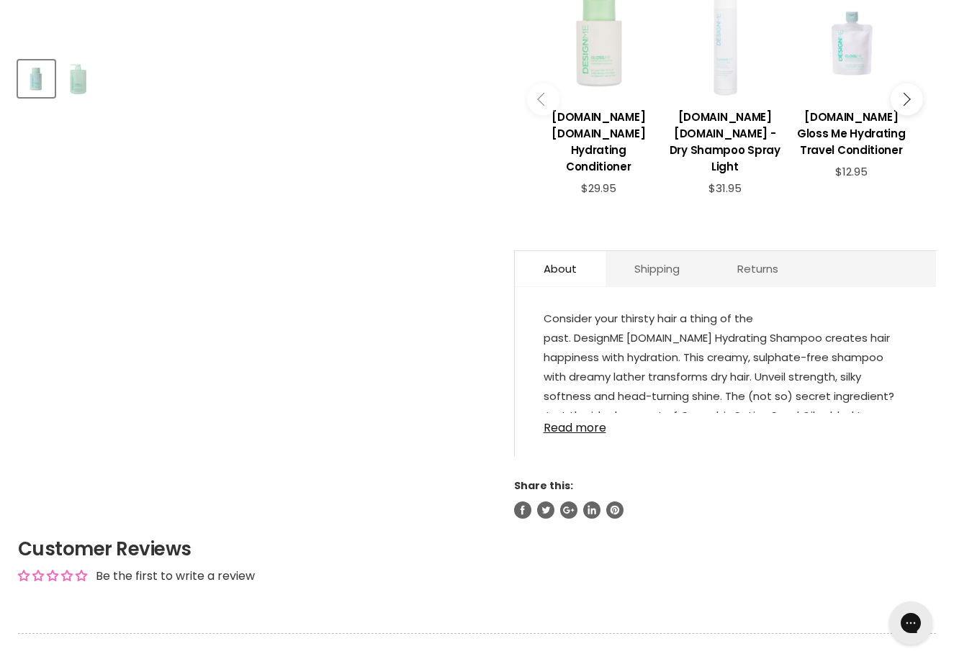
scroll to position [641, 0]
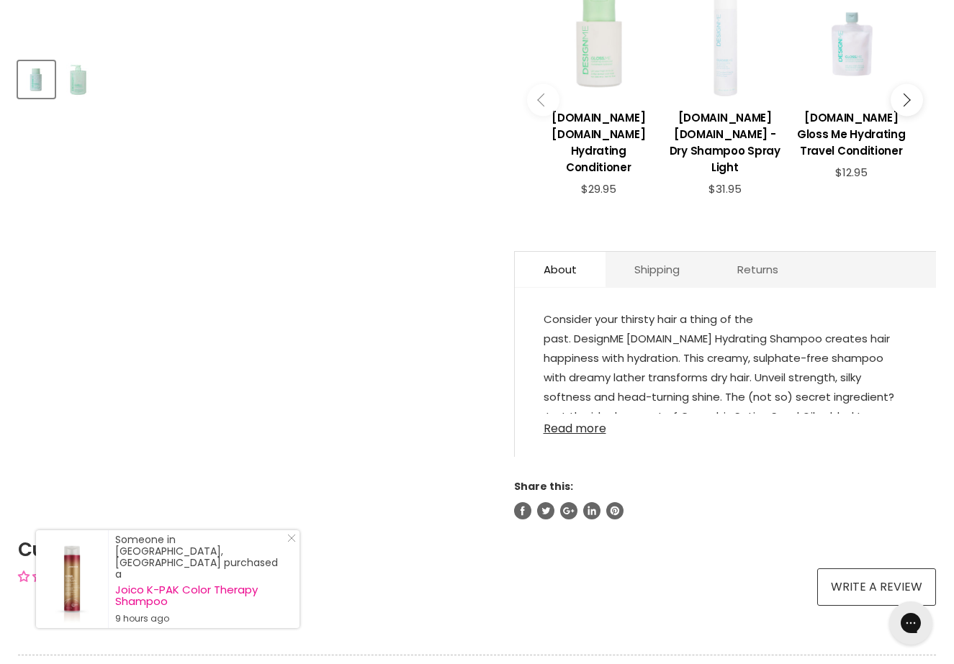
click at [589, 414] on link "Read more" at bounding box center [725, 425] width 364 height 22
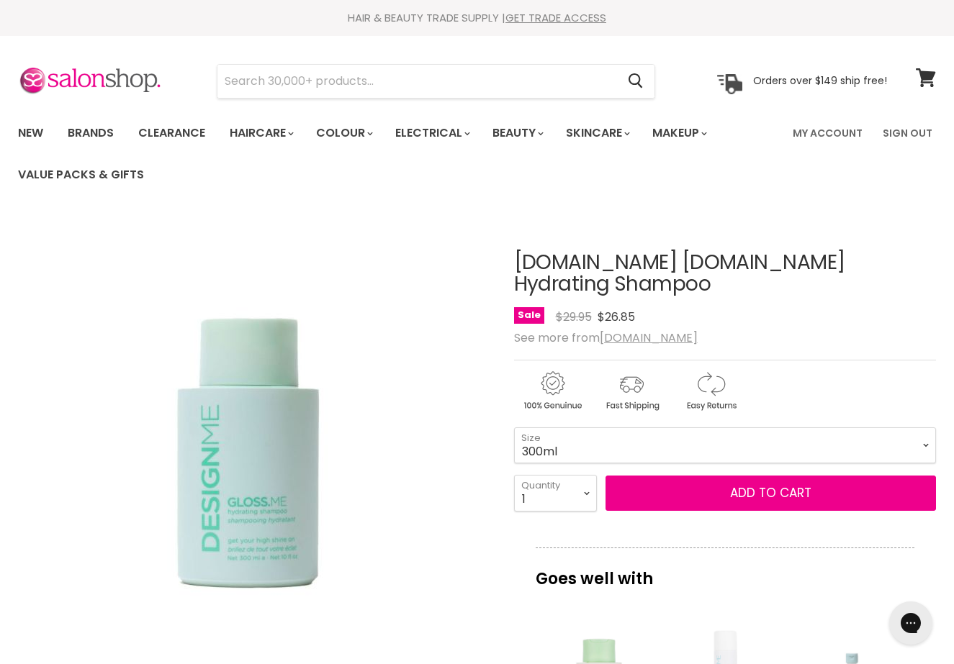
scroll to position [0, 0]
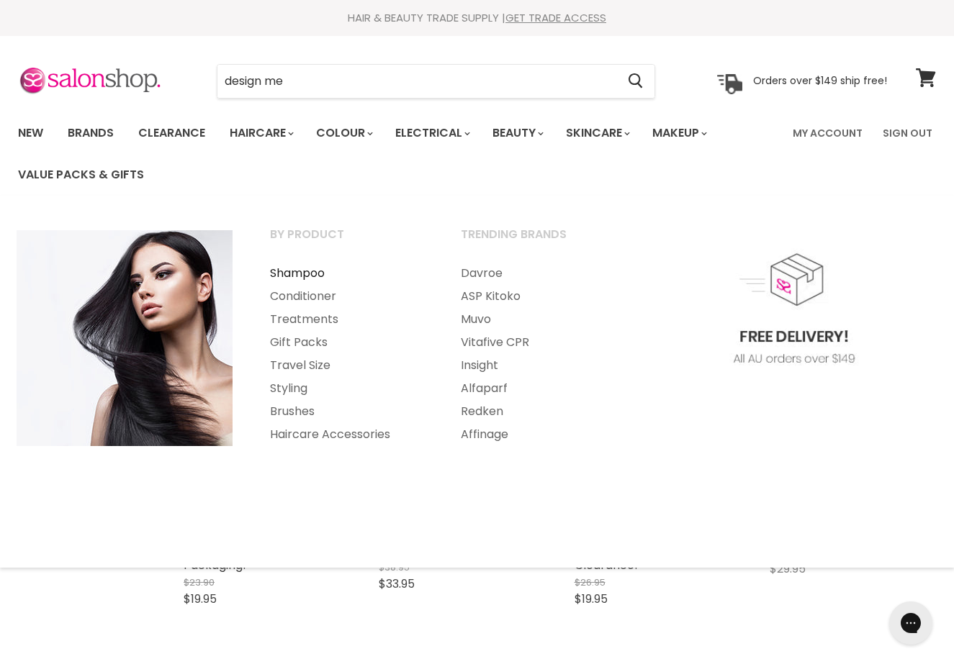
click at [314, 274] on link "Shampoo" at bounding box center [346, 273] width 188 height 23
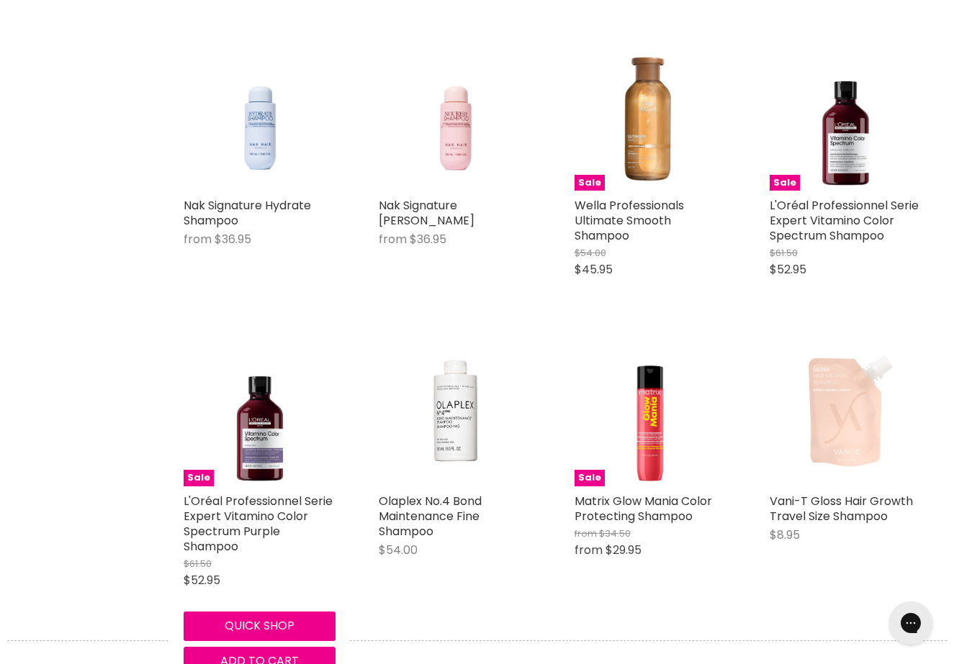
scroll to position [3142, 1]
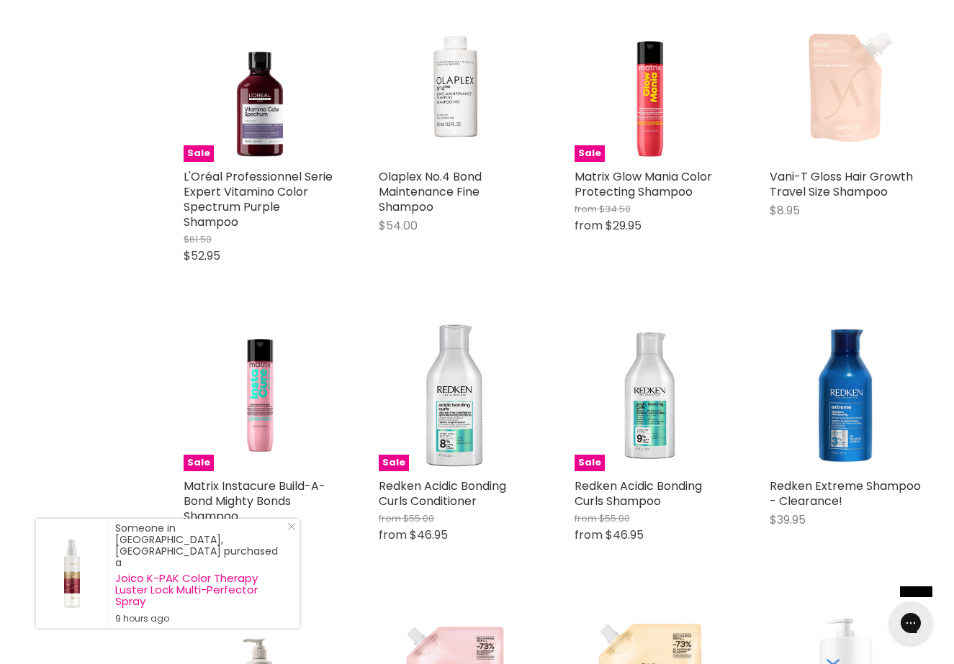
scroll to position [3496, 0]
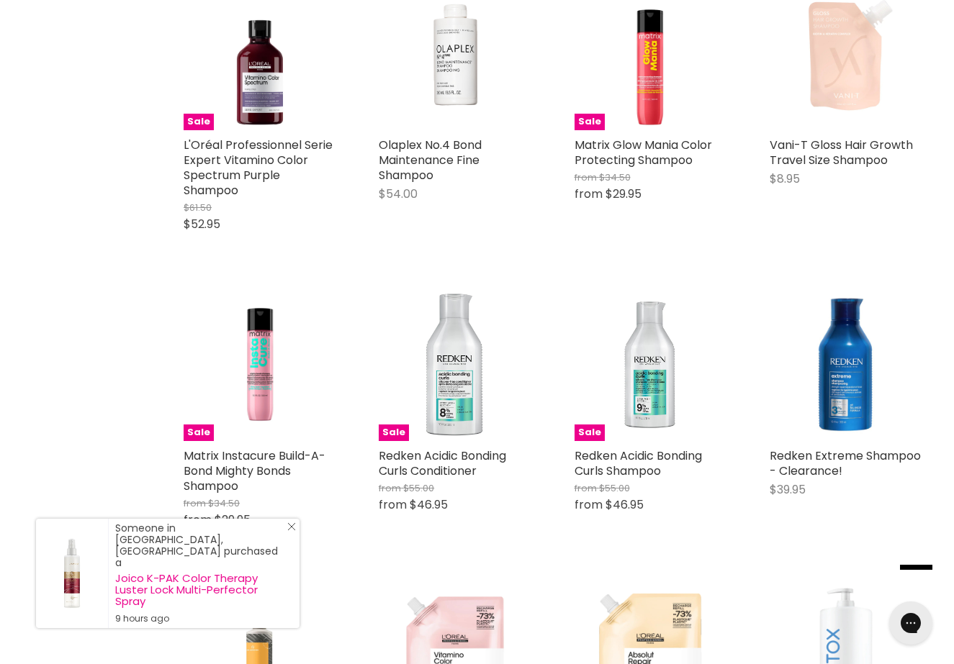
click at [293, 531] on icon "Close Icon" at bounding box center [291, 526] width 9 height 9
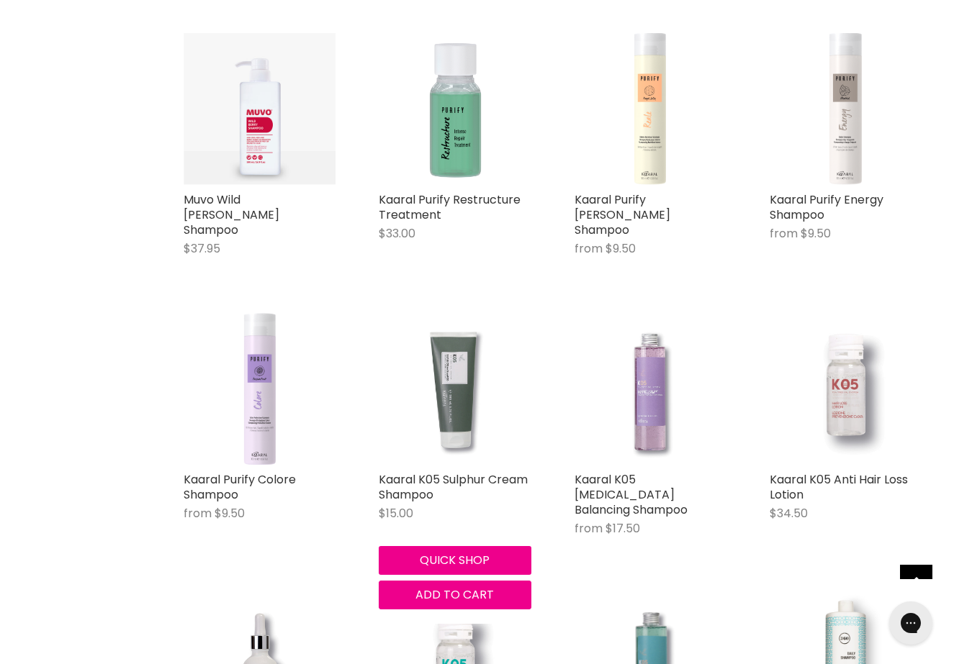
scroll to position [5856, 0]
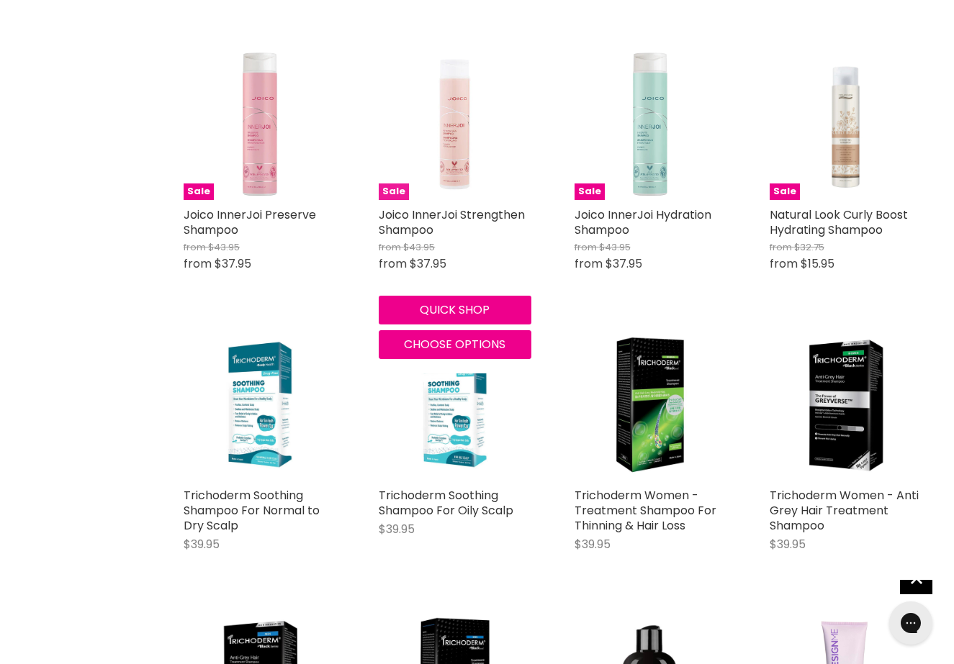
scroll to position [9837, 0]
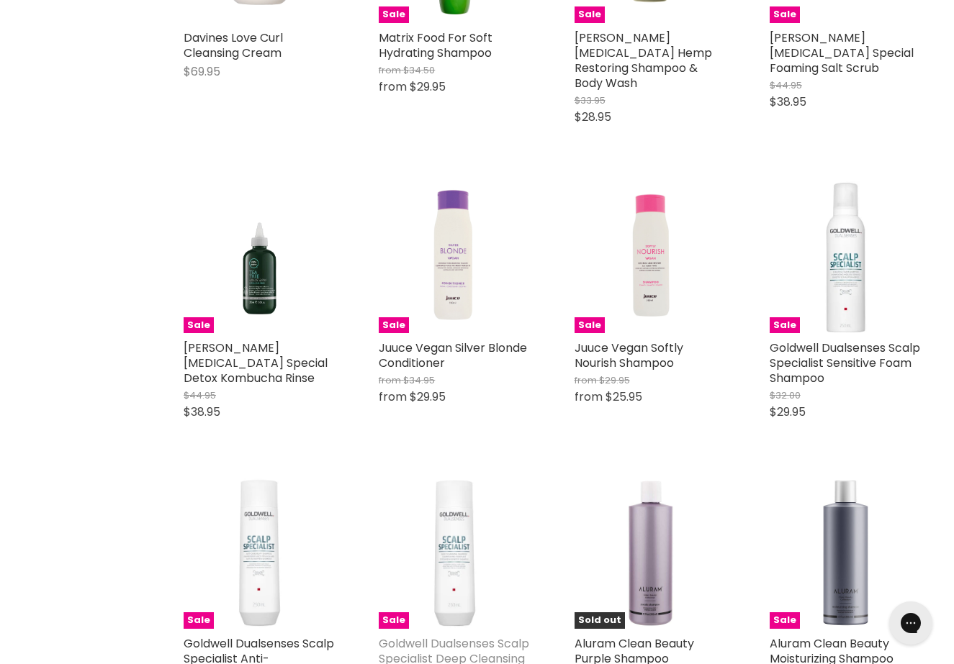
scroll to position [13617, 0]
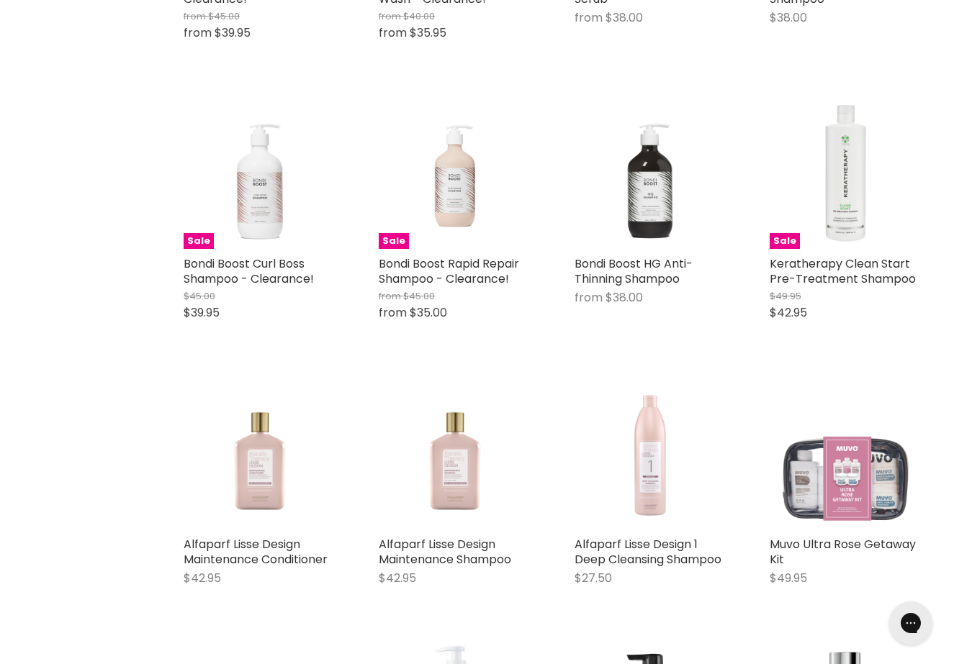
scroll to position [16653, 0]
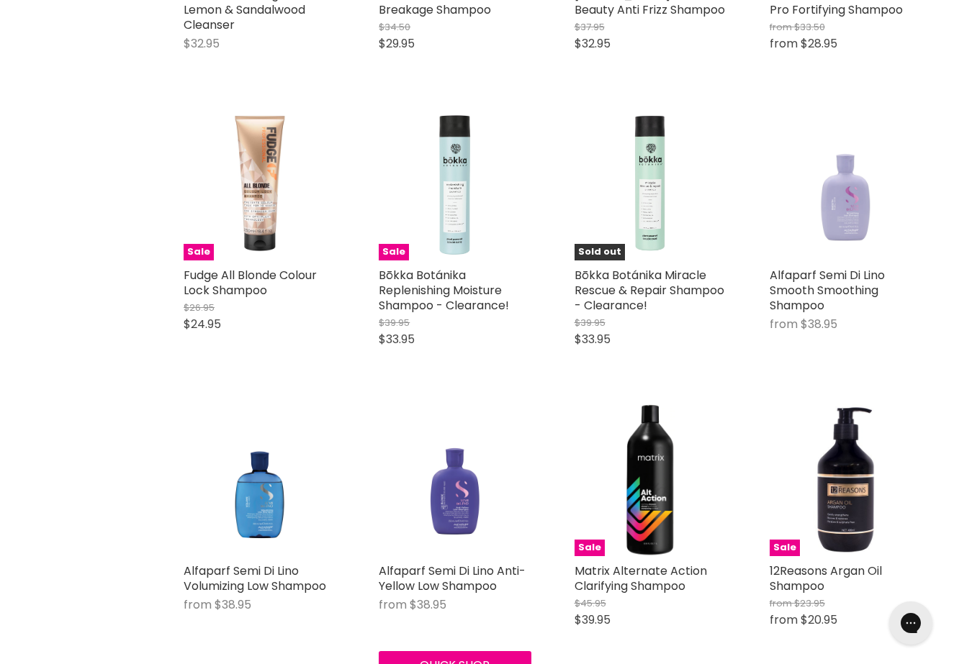
scroll to position [18255, 0]
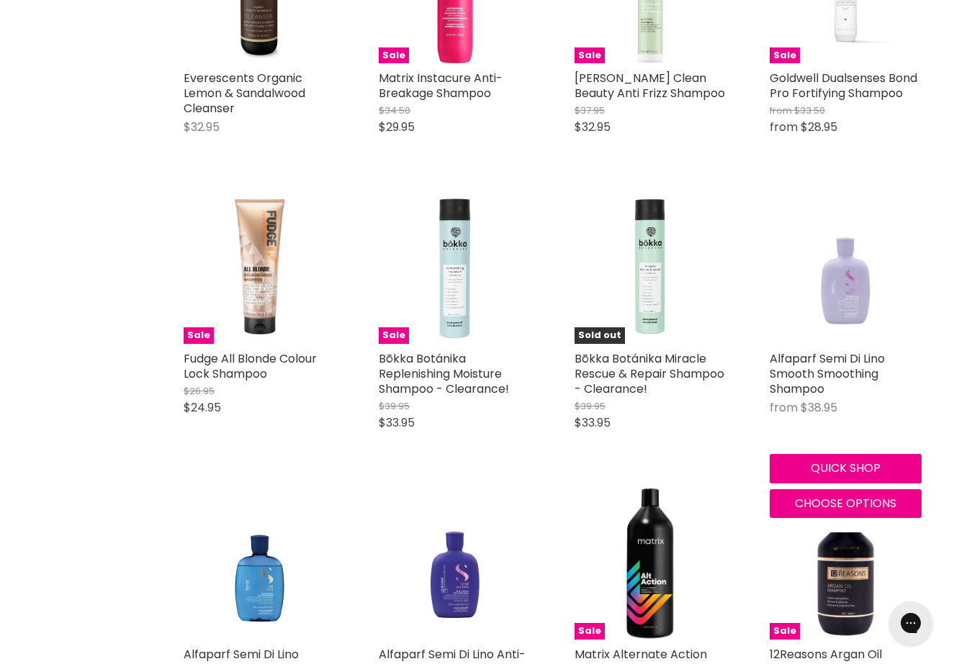
click at [829, 192] on img "Main content" at bounding box center [845, 268] width 152 height 152
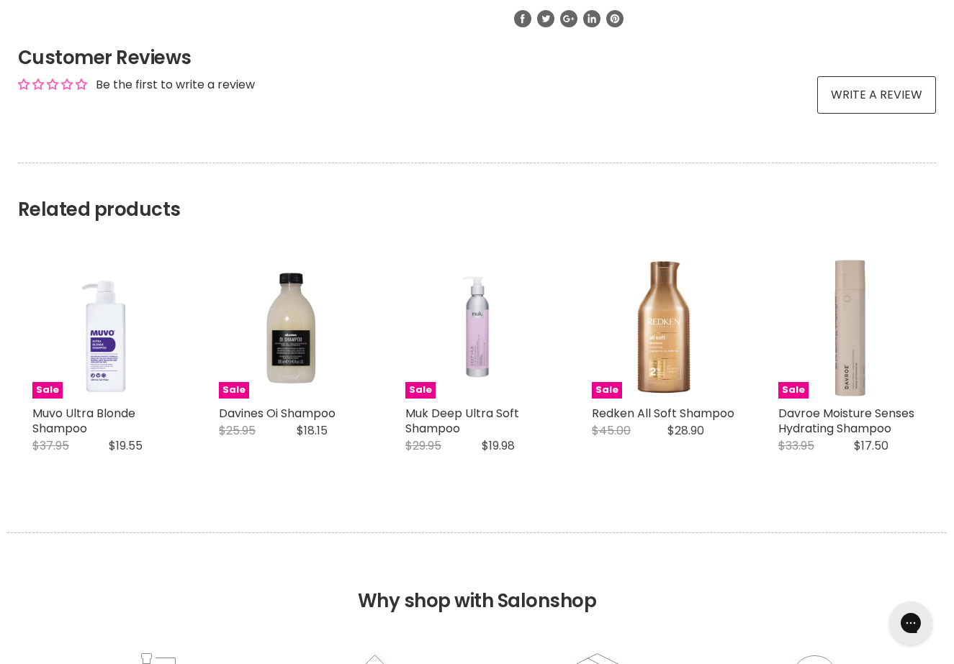
scroll to position [1205, 0]
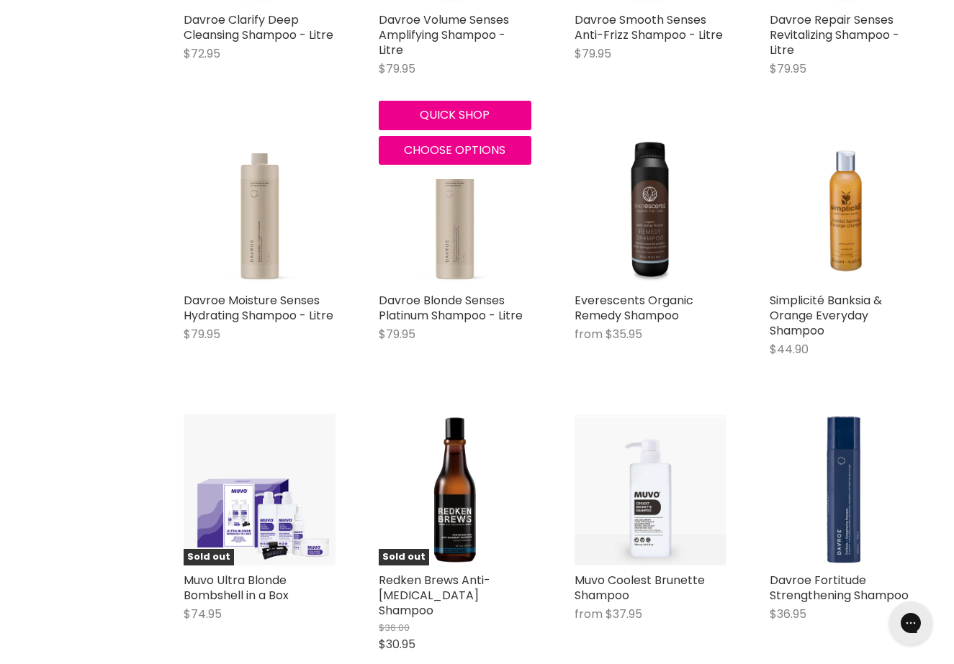
scroll to position [2994, 0]
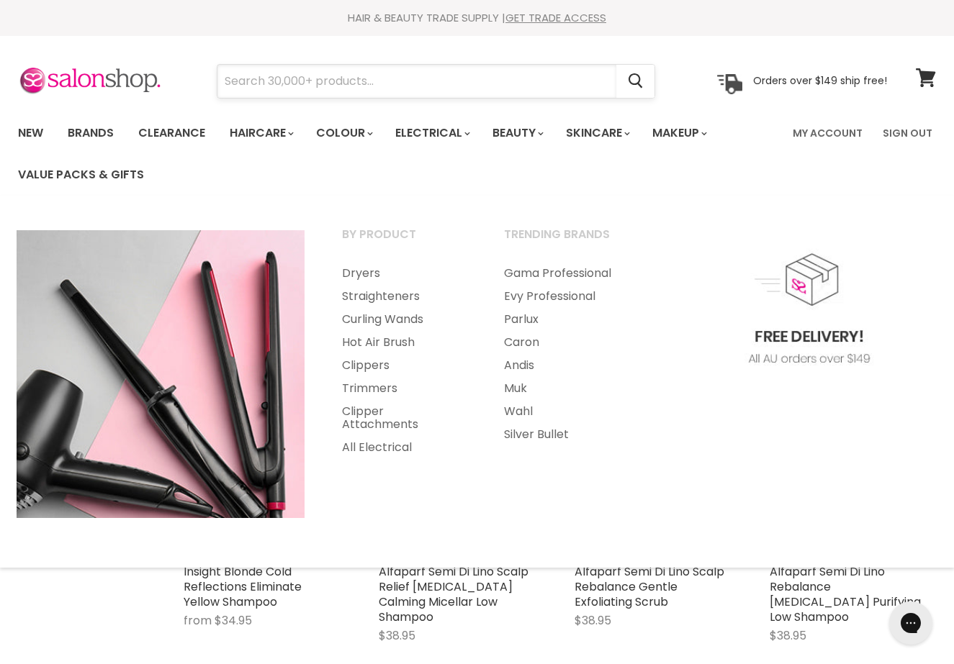
click at [324, 87] on input "Search" at bounding box center [416, 81] width 399 height 33
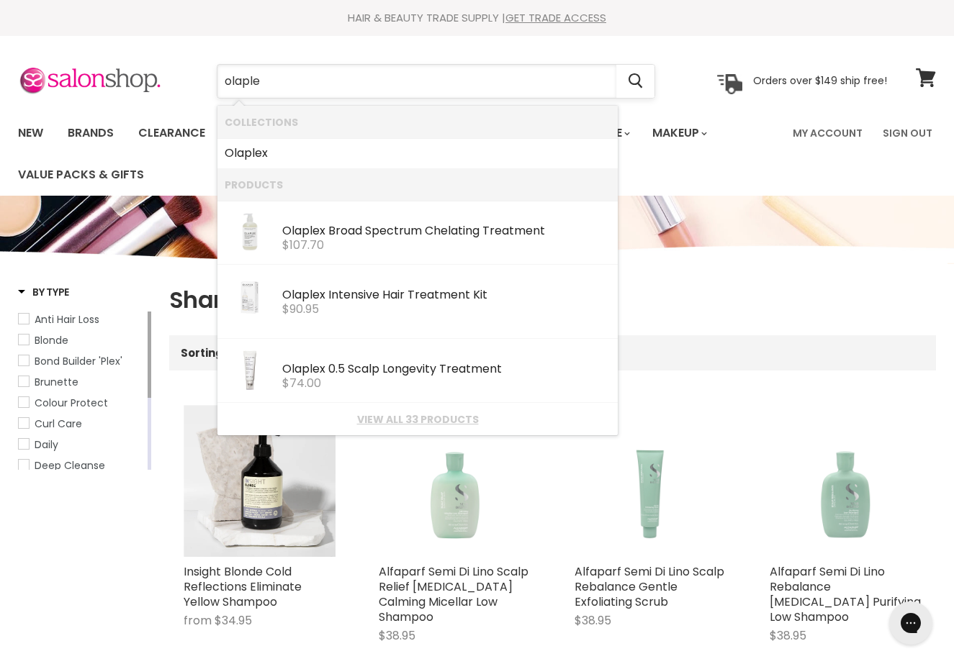
type input "olaplex"
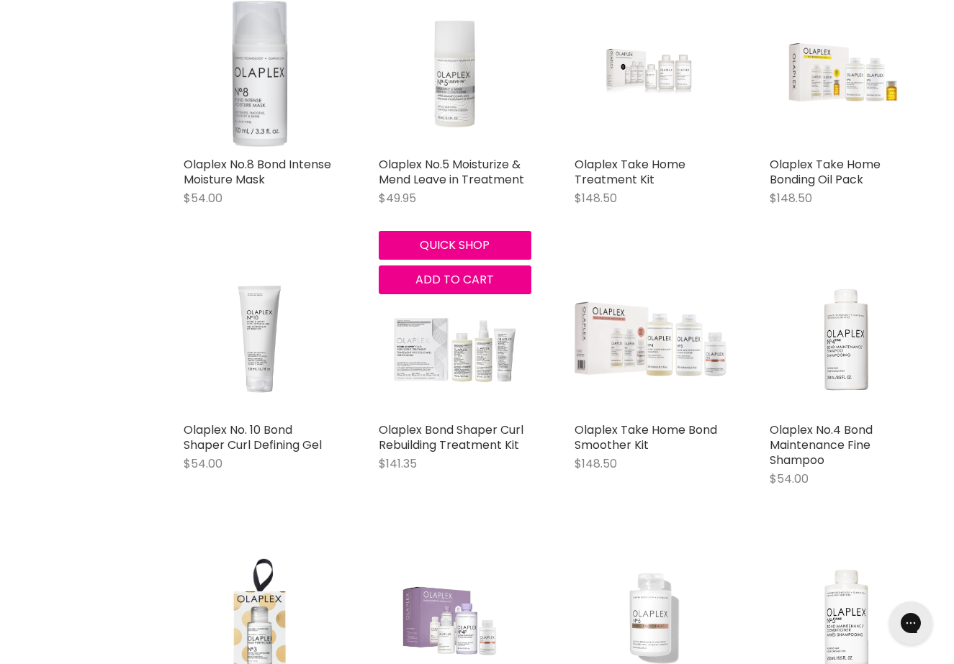
scroll to position [1037, 0]
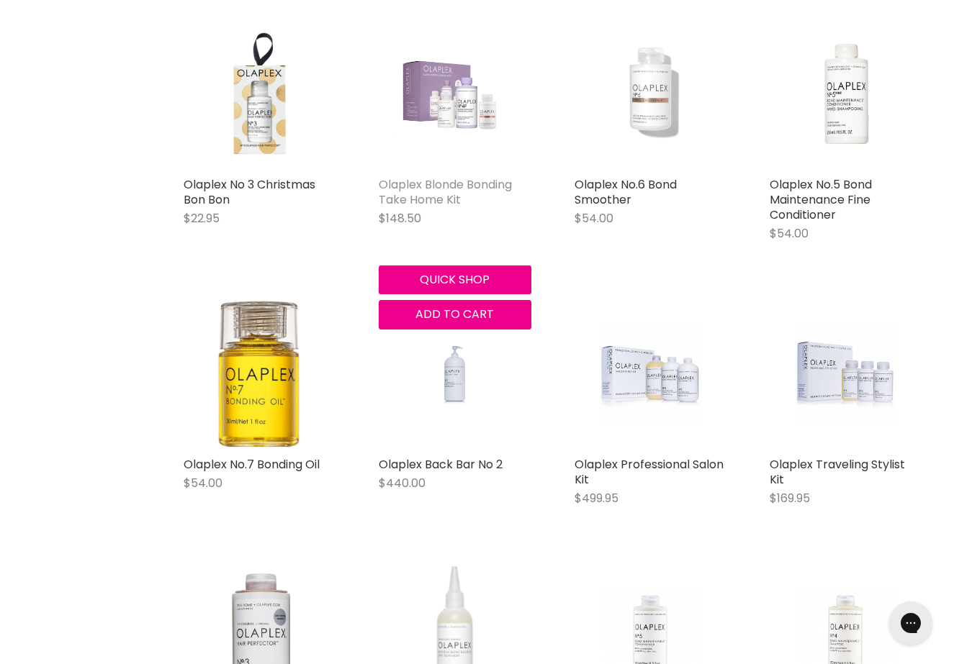
scroll to position [1689, 0]
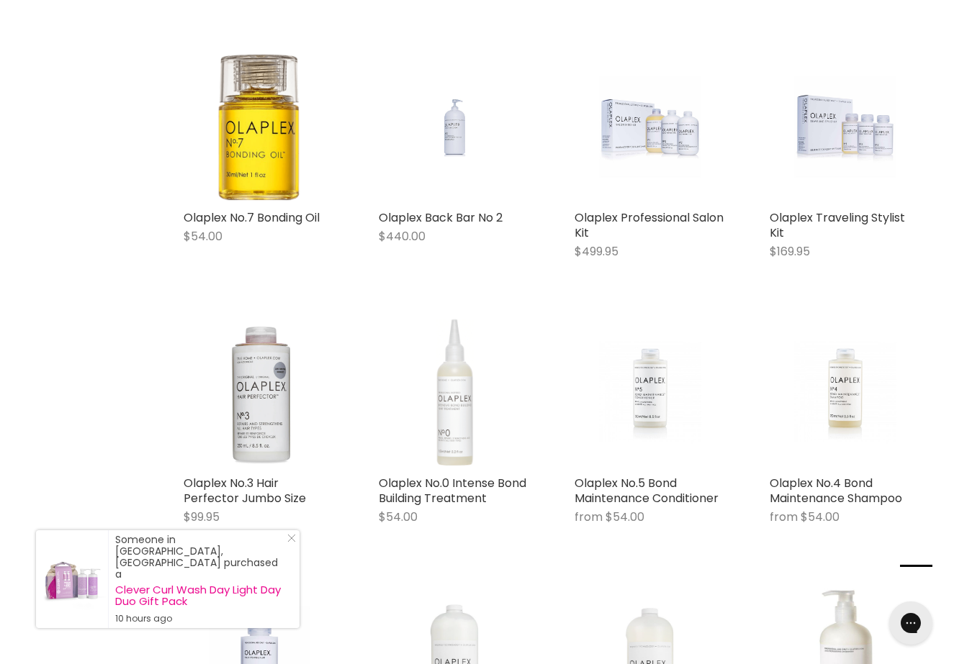
click at [289, 543] on icon "Close Icon" at bounding box center [291, 538] width 9 height 9
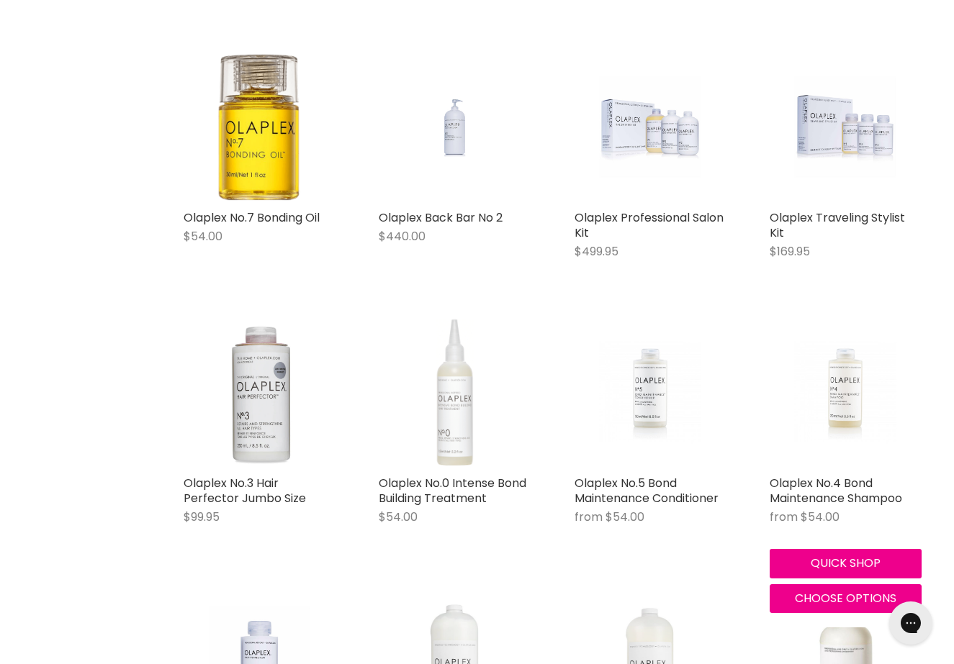
click at [848, 384] on img "Main content" at bounding box center [845, 393] width 101 height 152
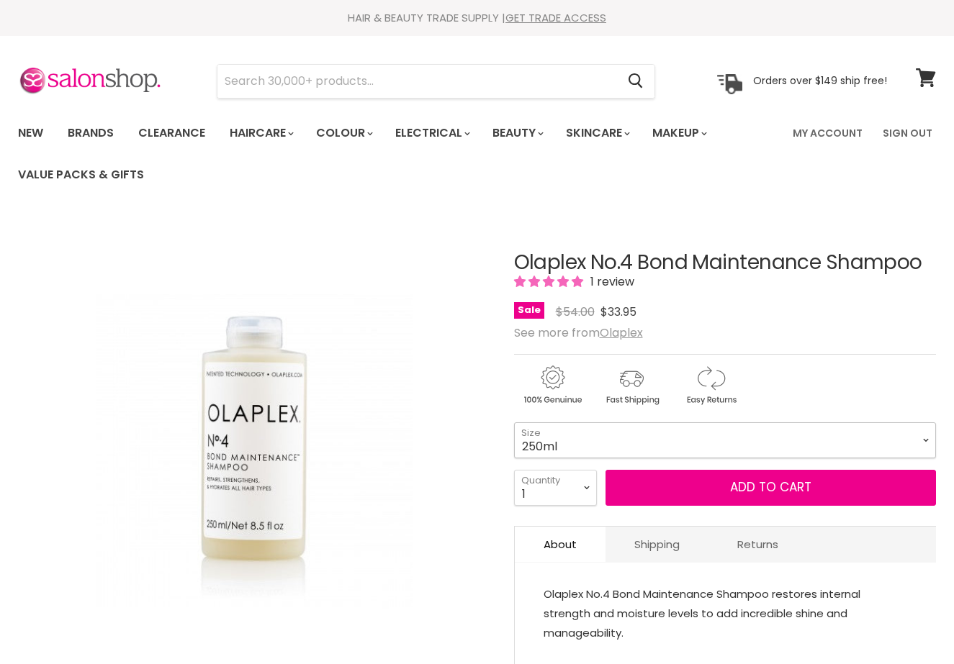
click at [597, 435] on select "250ml 1 Litre" at bounding box center [725, 440] width 422 height 36
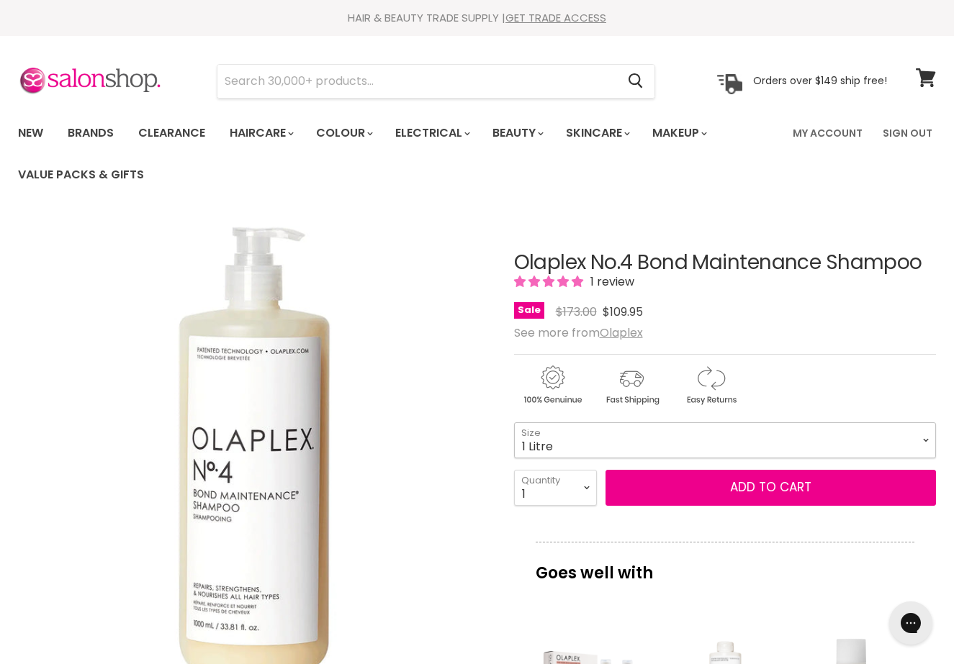
select select "250ml"
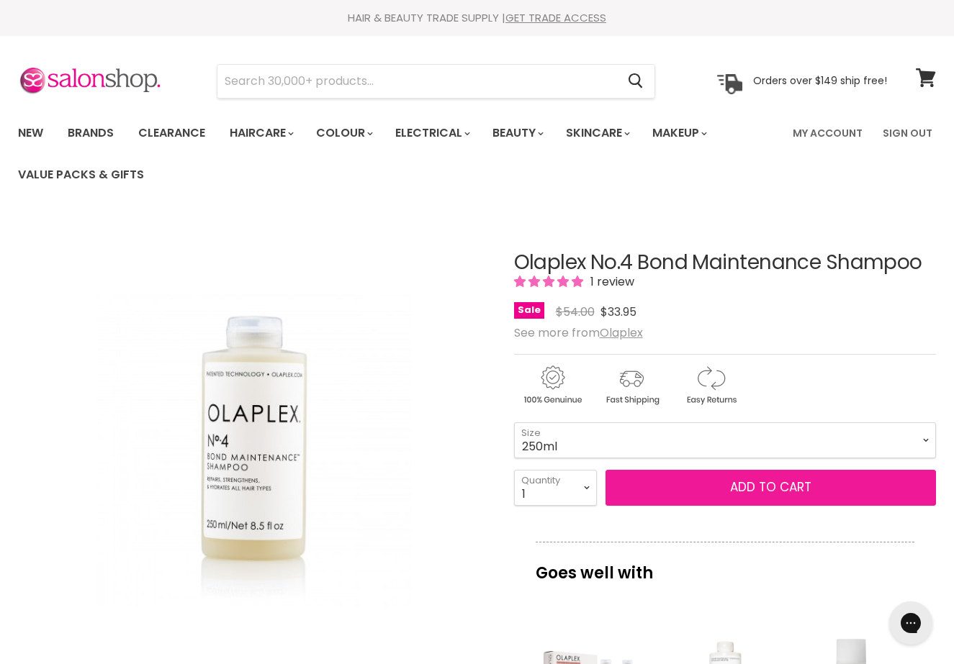
click at [746, 490] on button "Add to cart" at bounding box center [770, 488] width 331 height 36
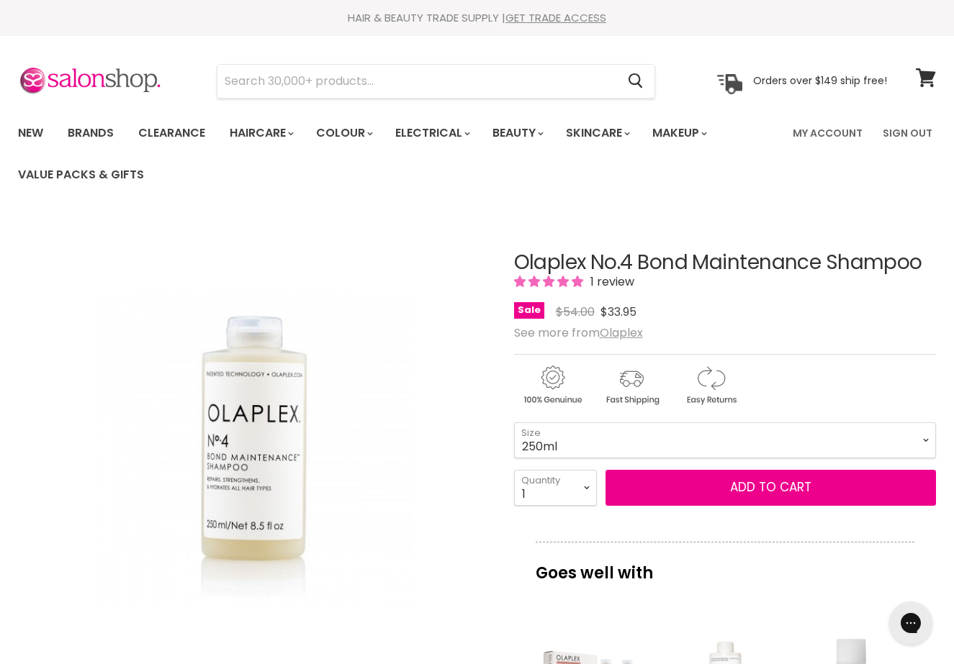
scroll to position [1, 0]
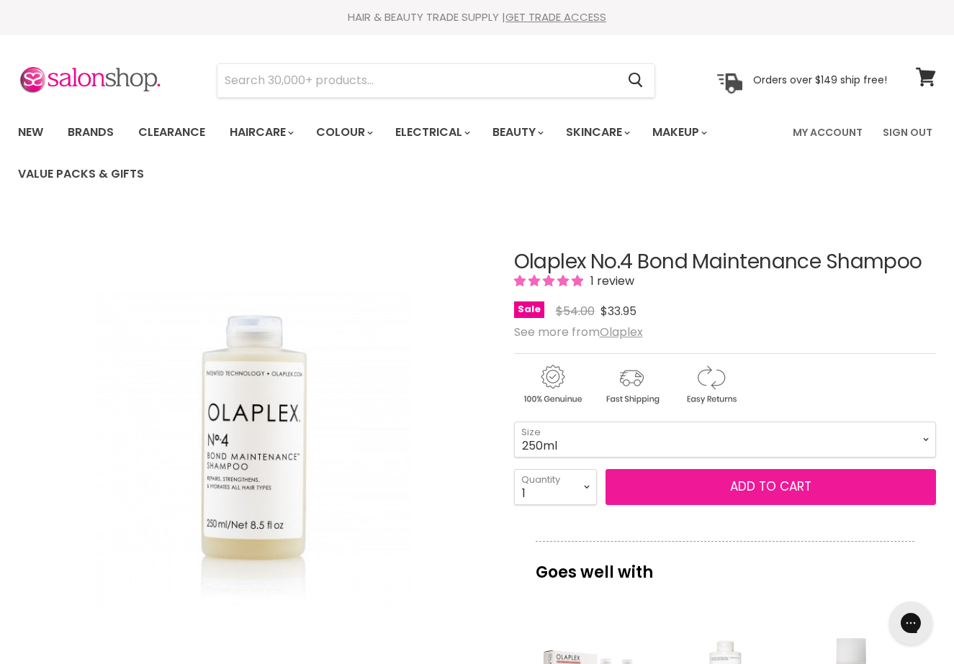
click at [753, 485] on button "Add to cart" at bounding box center [770, 487] width 331 height 36
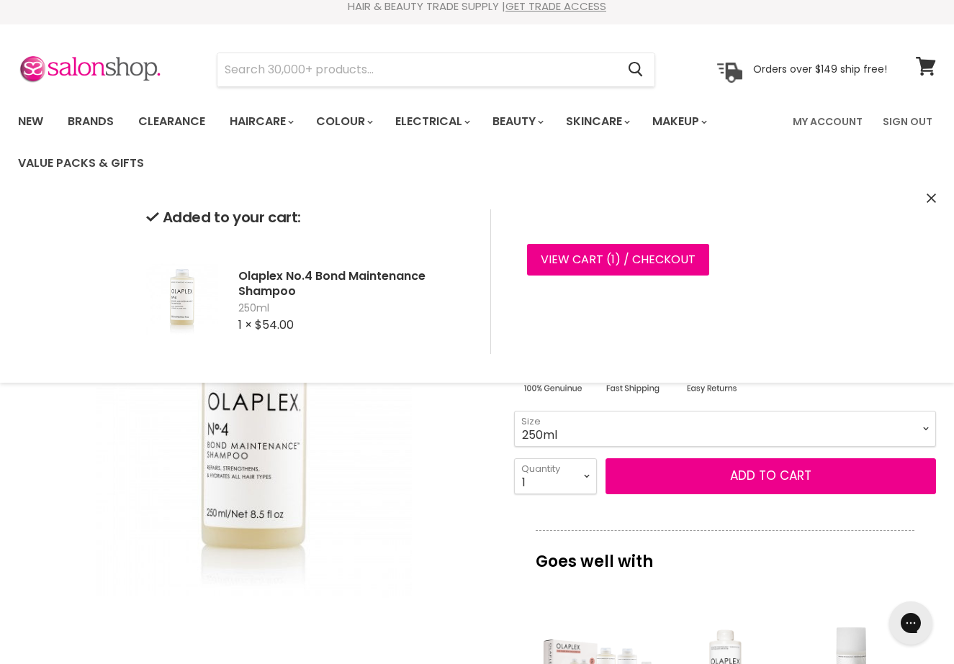
scroll to position [17, 0]
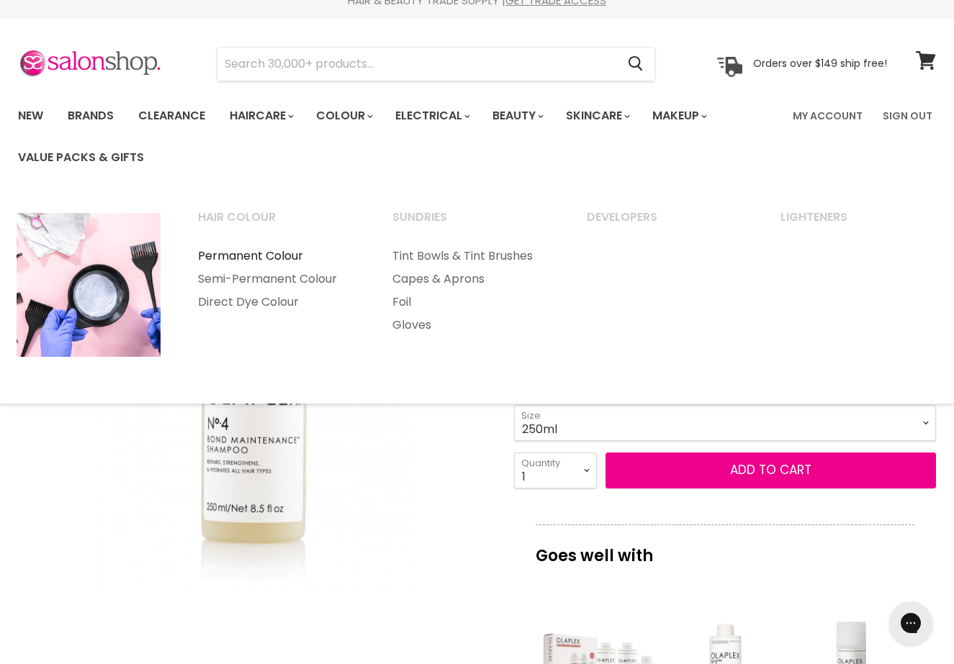
click at [295, 254] on link "Permanent Colour" at bounding box center [275, 256] width 191 height 23
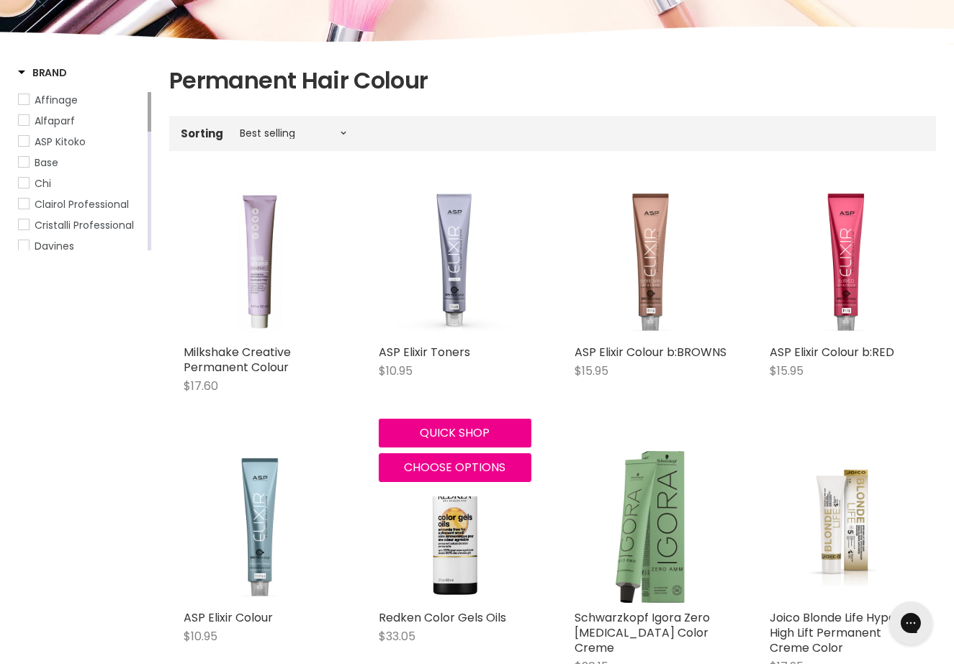
scroll to position [255, 0]
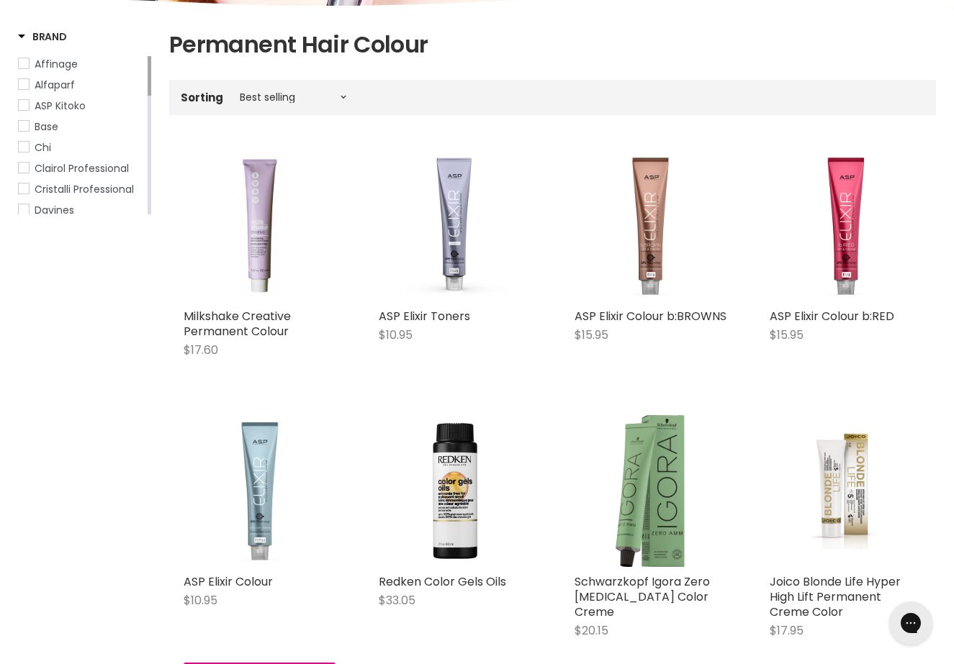
click at [255, 499] on img "Main content" at bounding box center [260, 491] width 152 height 152
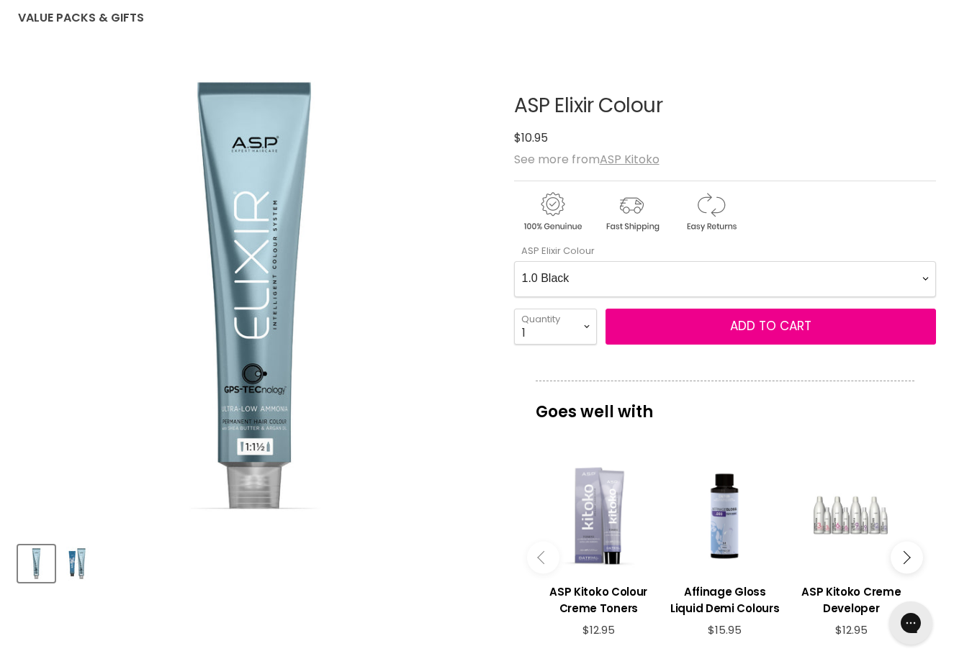
click at [649, 273] on Colour-0-0 "1.0 Black 2.0 Very Dark Brown 3.0 Dark Brown 4.0 Medium Light Brown 5.0 Light B…" at bounding box center [725, 279] width 422 height 36
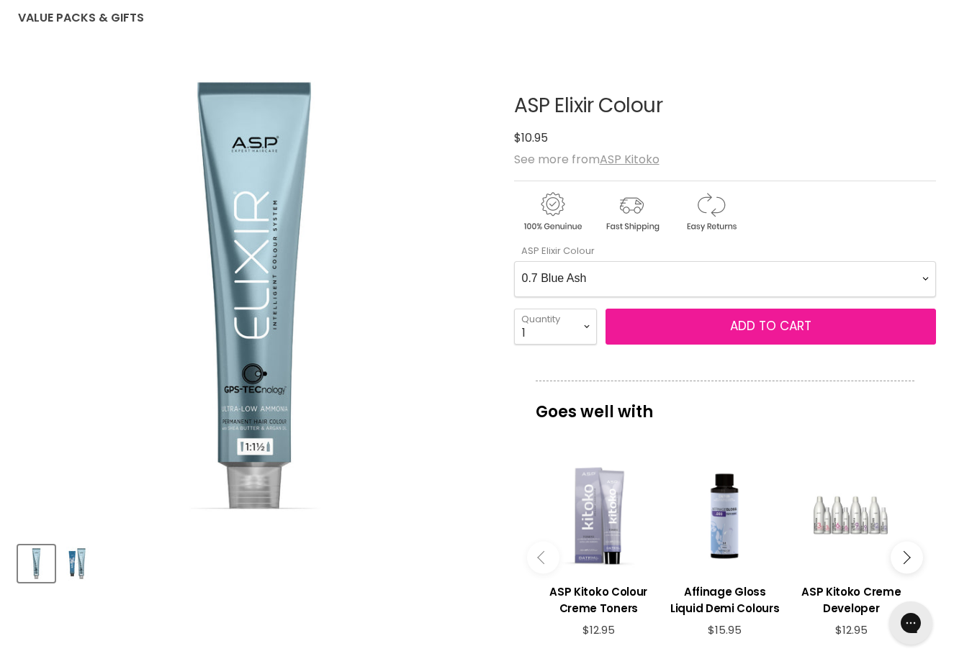
click at [762, 327] on span "Add to cart" at bounding box center [770, 325] width 81 height 17
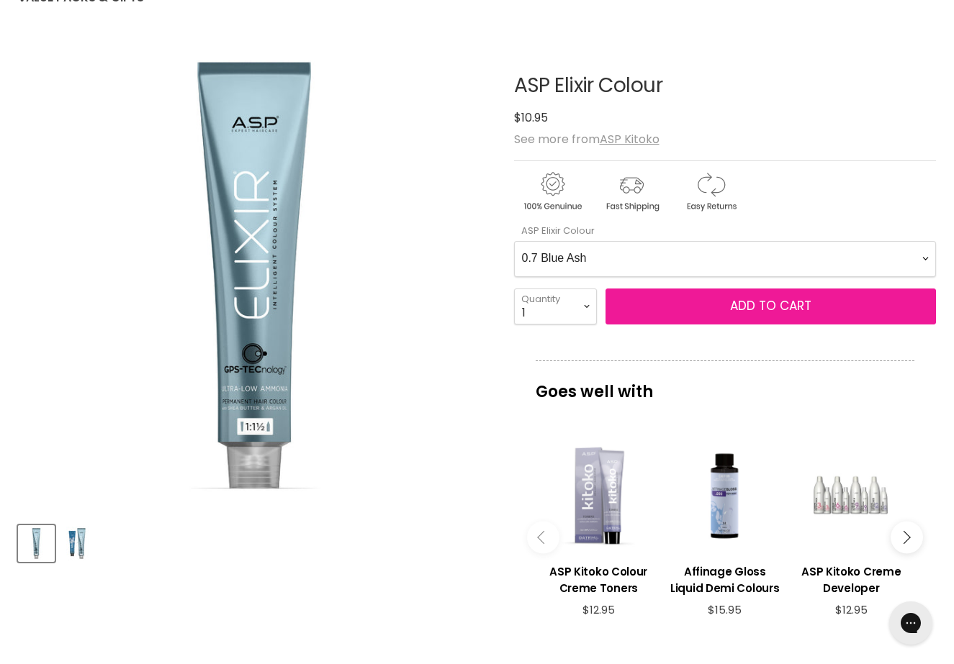
scroll to position [177, 0]
click at [692, 309] on button "Add to cart" at bounding box center [770, 307] width 331 height 36
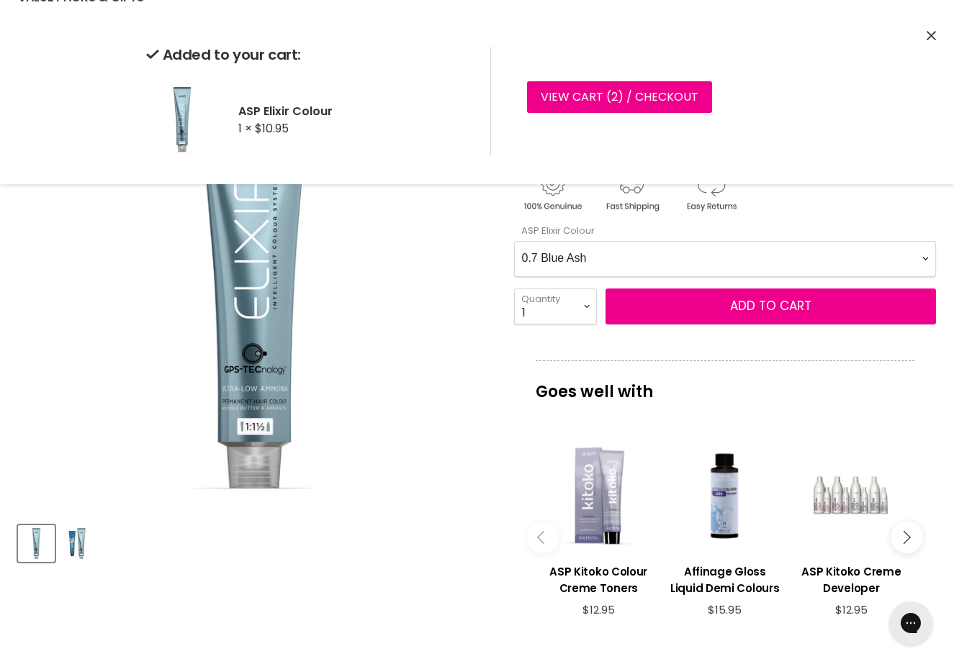
click at [494, 360] on article "Click or scroll to zoom Tap or pinch to zoom Click or scroll to zoom" at bounding box center [477, 490] width 918 height 902
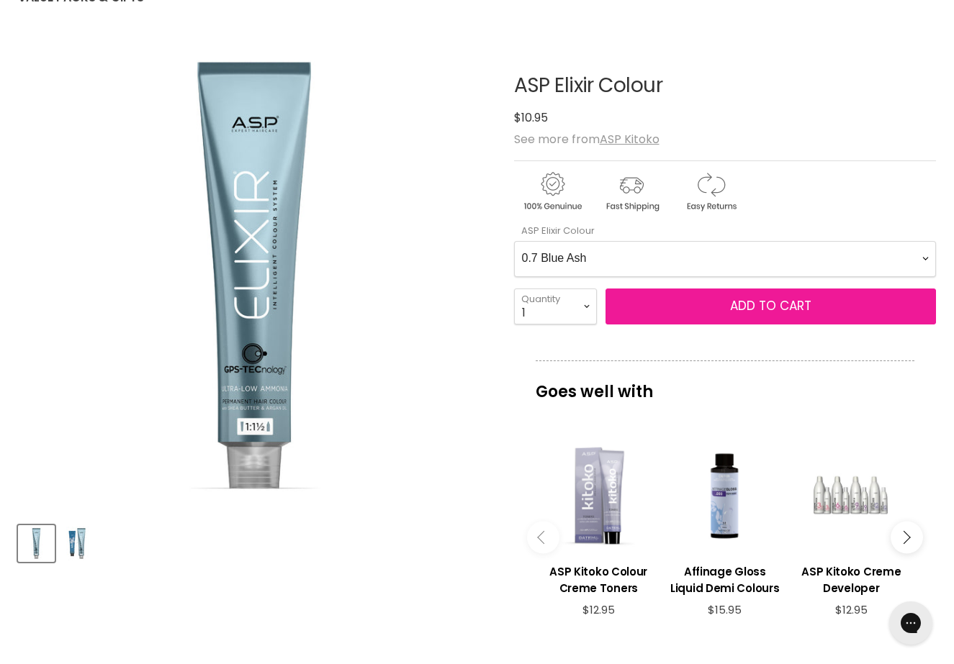
scroll to position [215, 0]
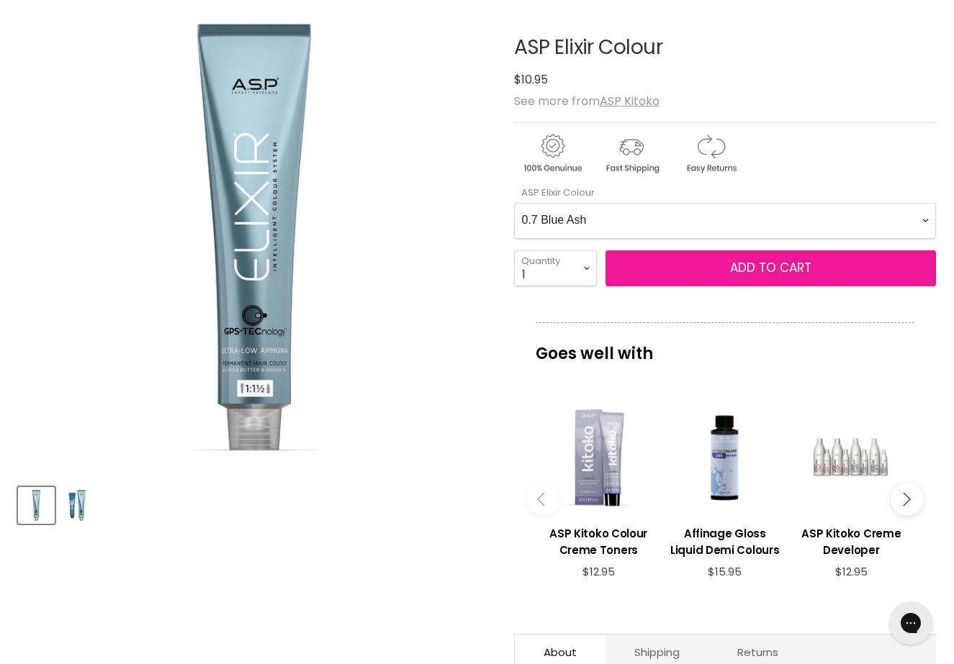
click at [664, 270] on button "Add to cart" at bounding box center [770, 268] width 331 height 36
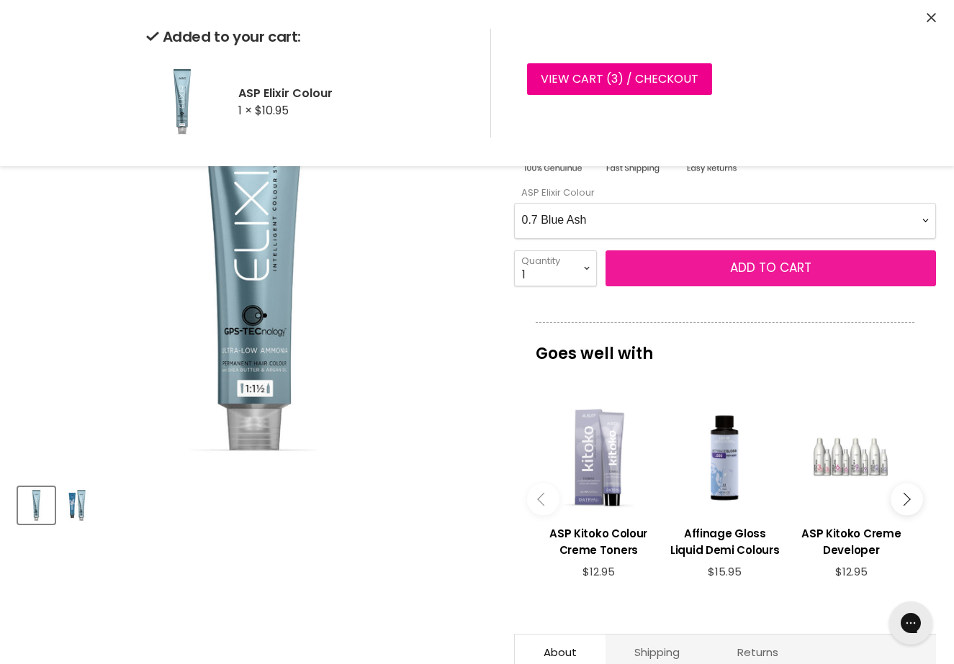
click at [770, 266] on span "Add to cart" at bounding box center [770, 267] width 81 height 17
click at [766, 268] on span "Add to cart" at bounding box center [770, 267] width 81 height 17
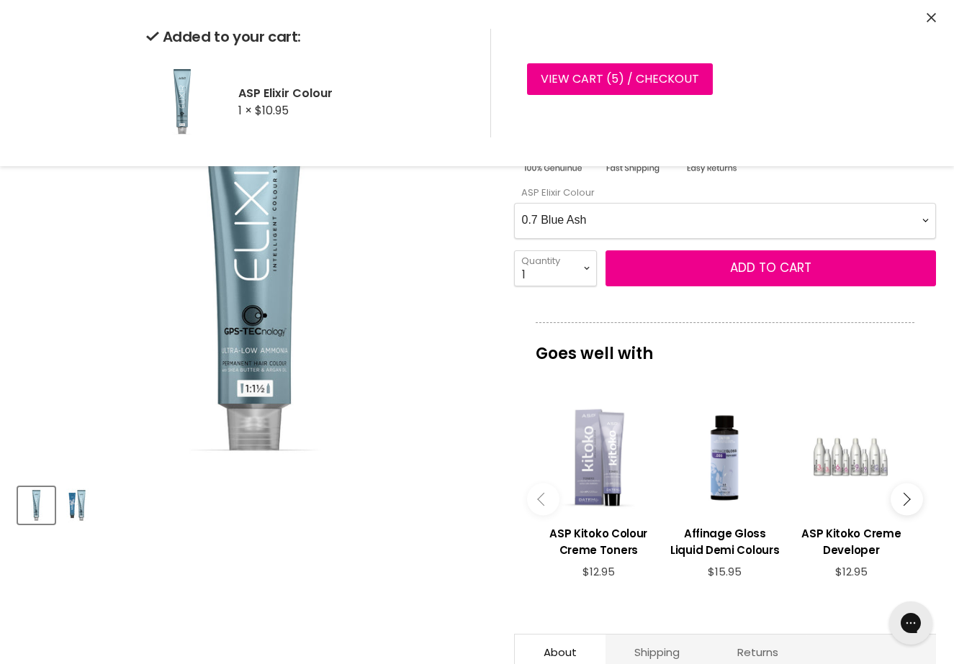
select Colour-0-0 "7.7 Medium Blue Ash Blonde"
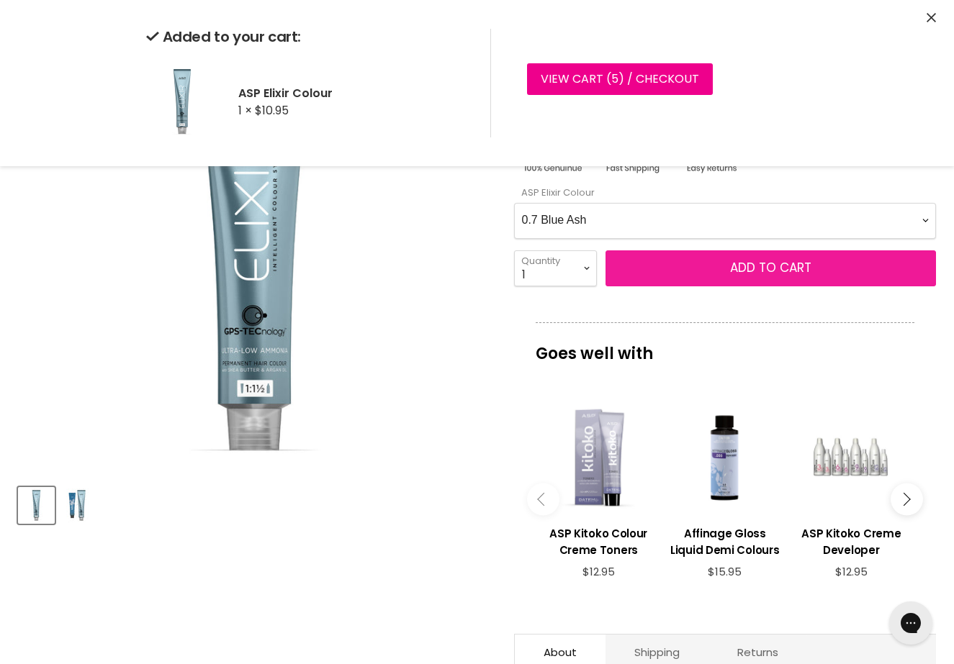
click at [721, 269] on button "Add to cart" at bounding box center [770, 268] width 331 height 36
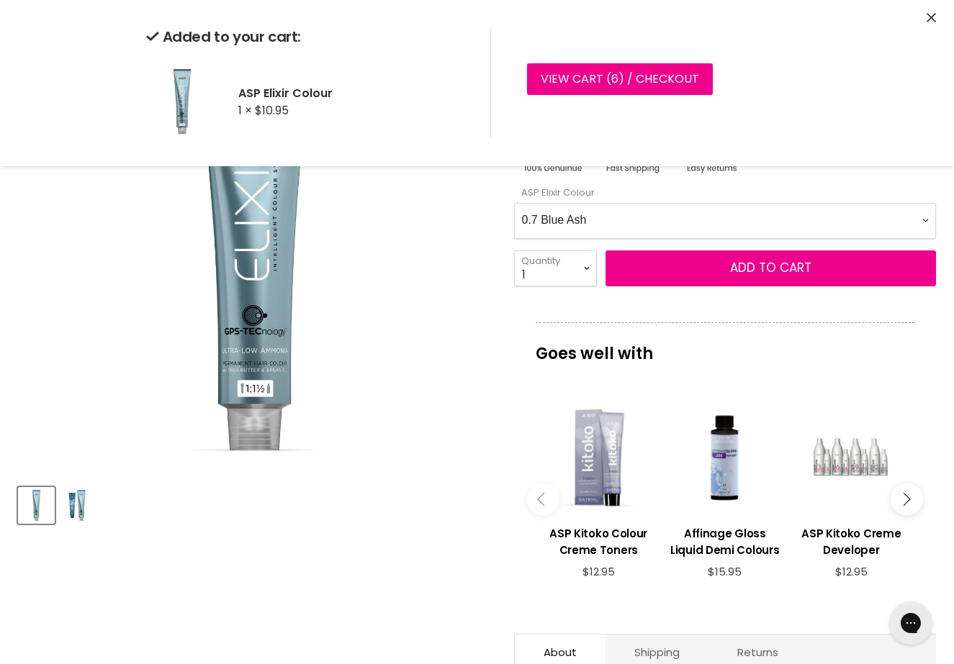
click at [429, 443] on img "ASP Elixir Colour image. Click or Scroll to Zoom." at bounding box center [254, 236] width 473 height 473
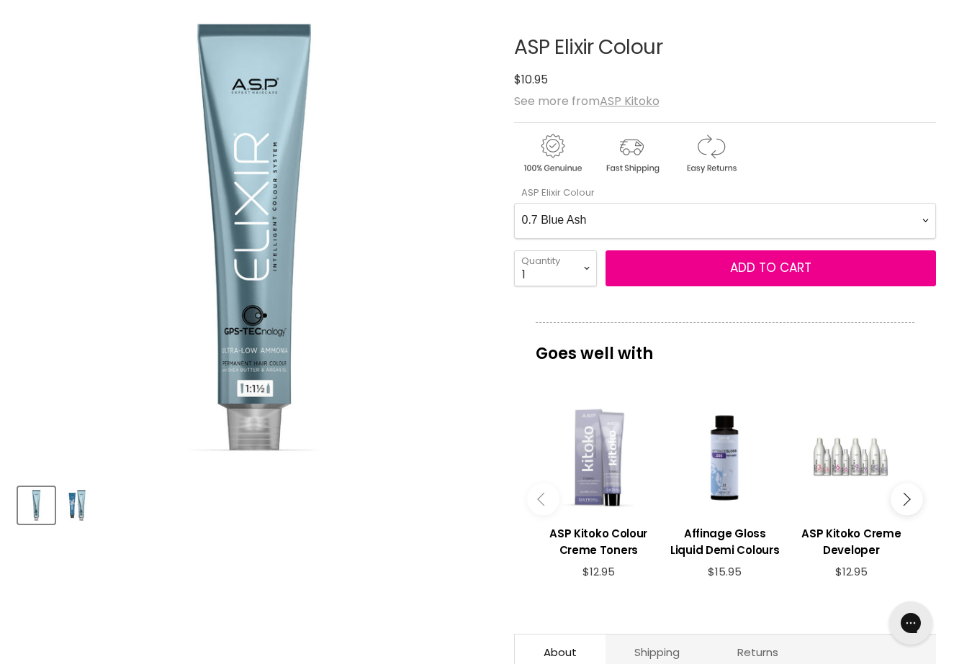
scroll to position [0, 0]
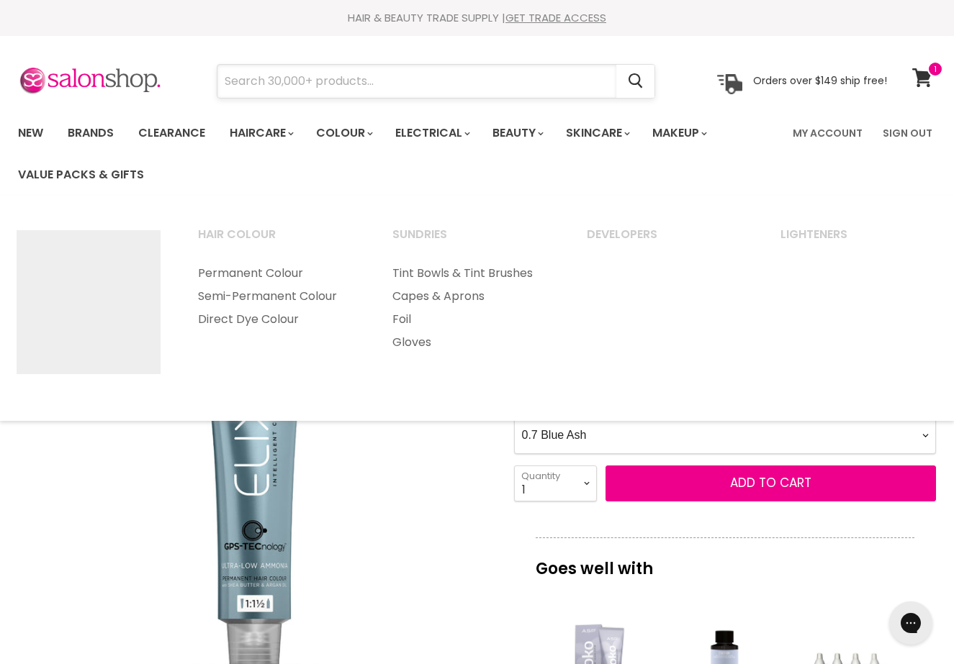
click at [291, 91] on input "Search" at bounding box center [416, 81] width 399 height 33
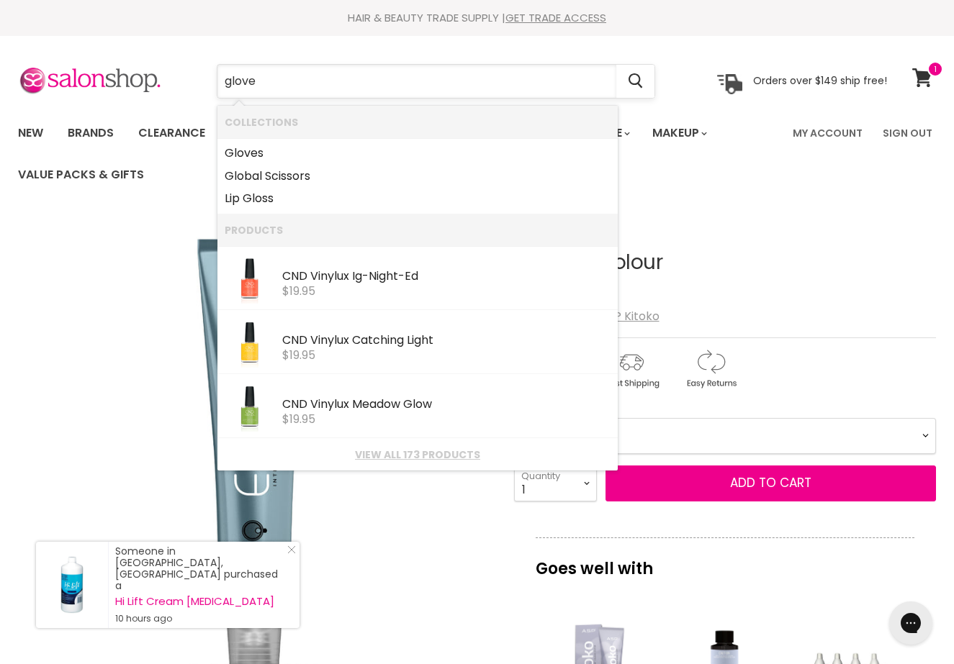
type input "gloves"
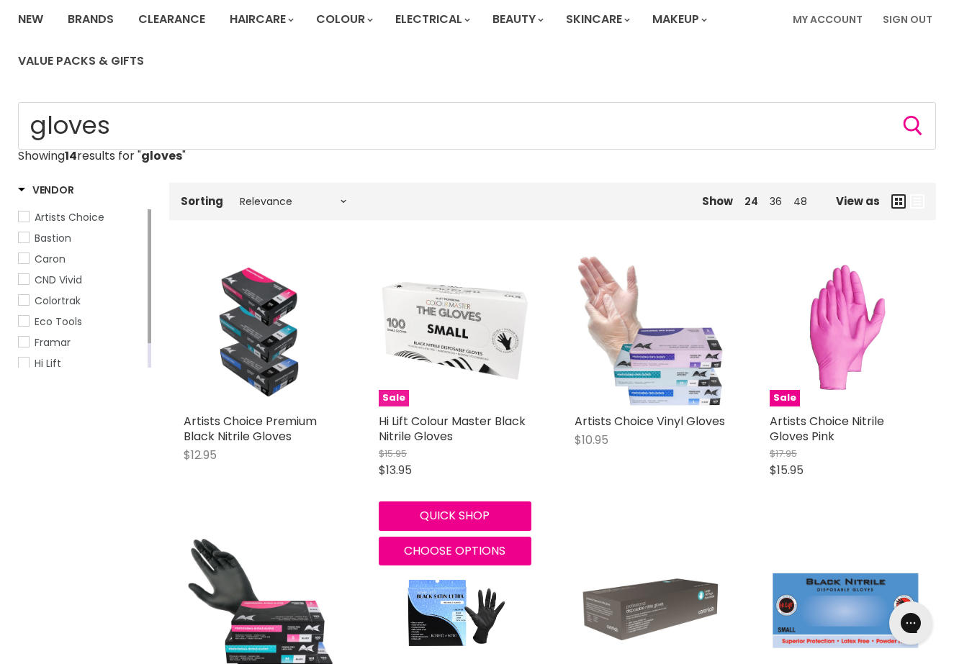
scroll to position [109, 0]
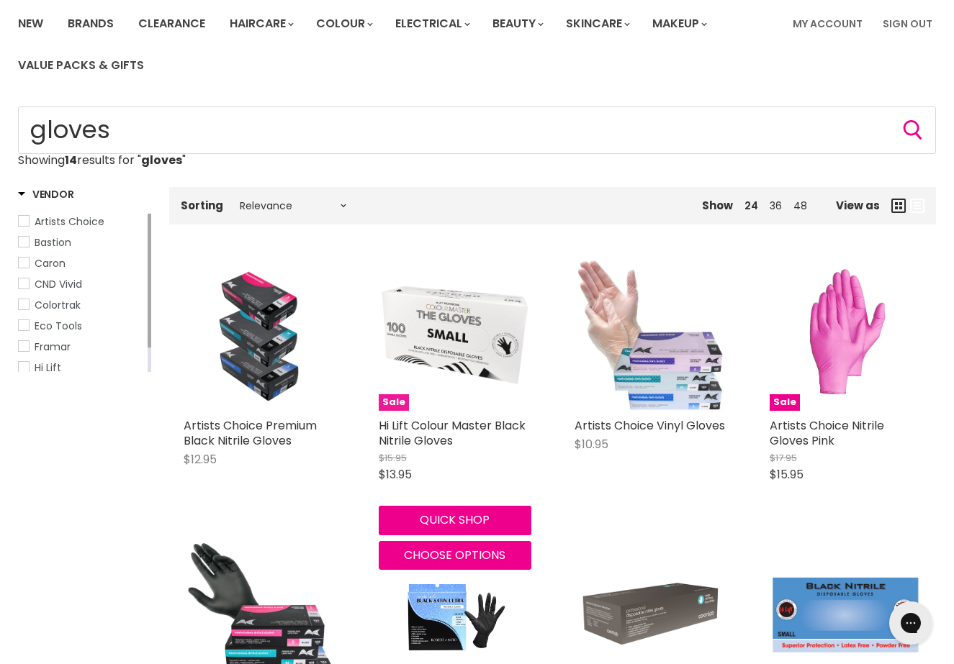
click at [451, 343] on img "Main content" at bounding box center [455, 335] width 152 height 152
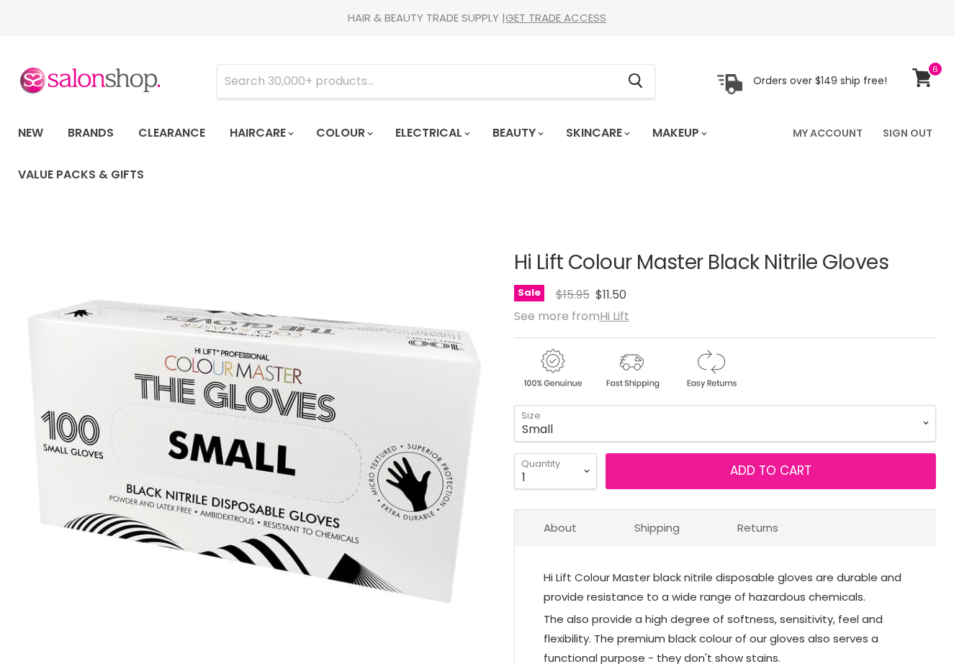
click at [782, 476] on span "Add to cart" at bounding box center [770, 470] width 81 height 17
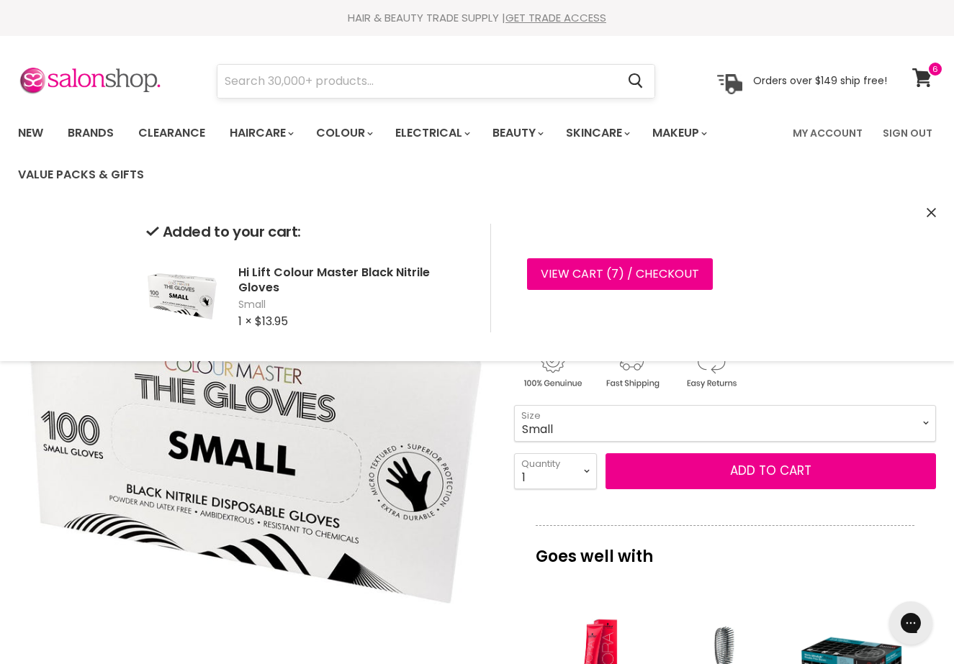
click at [391, 85] on input "Search" at bounding box center [416, 81] width 399 height 33
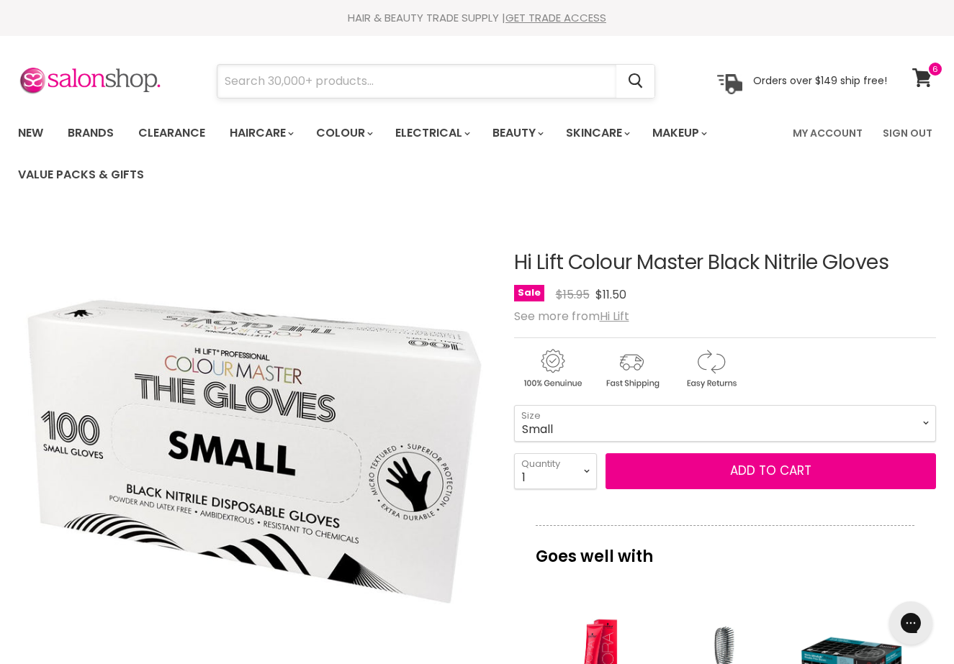
click at [301, 86] on input "Search" at bounding box center [416, 81] width 399 height 33
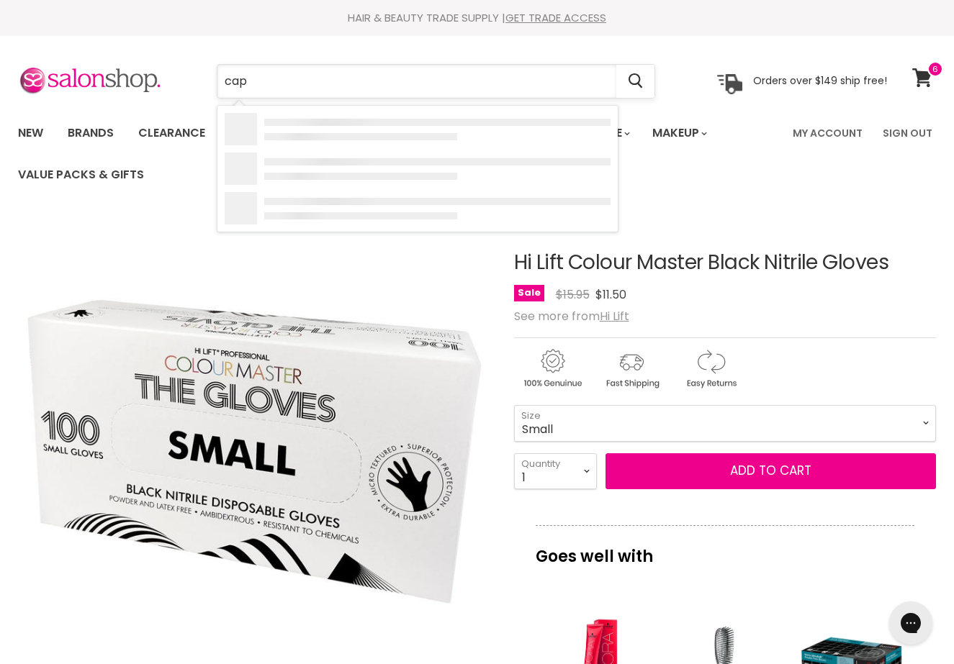
type input "caps"
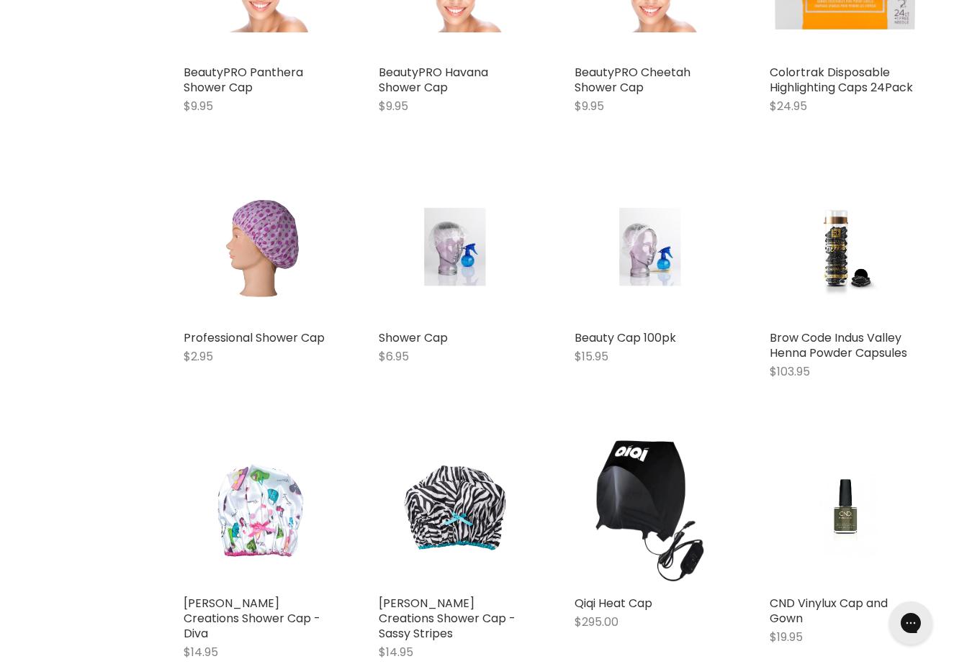
scroll to position [1015, 0]
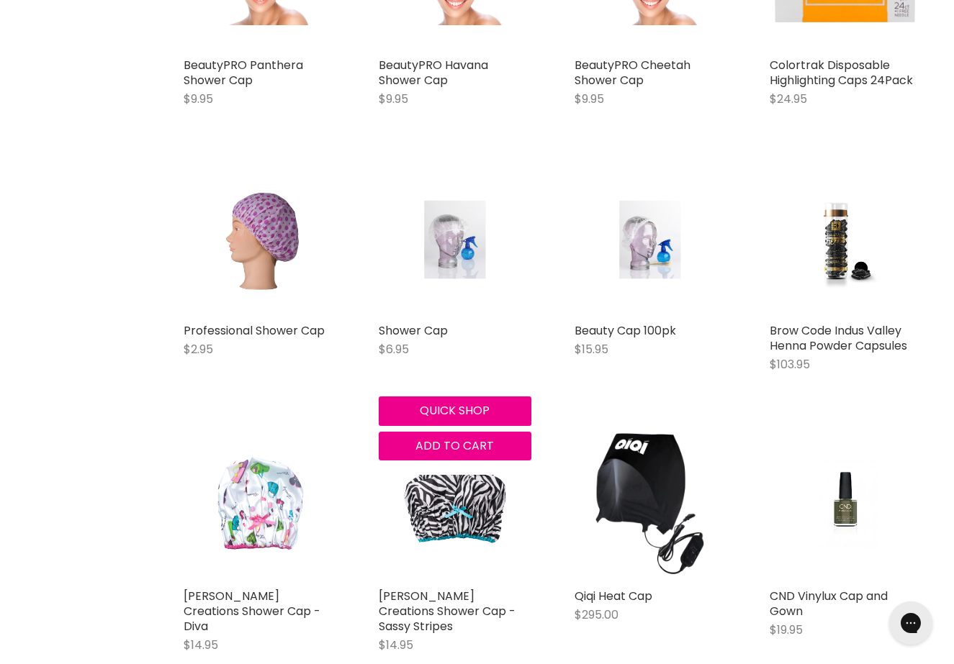
click at [445, 236] on img "Main content" at bounding box center [454, 240] width 101 height 152
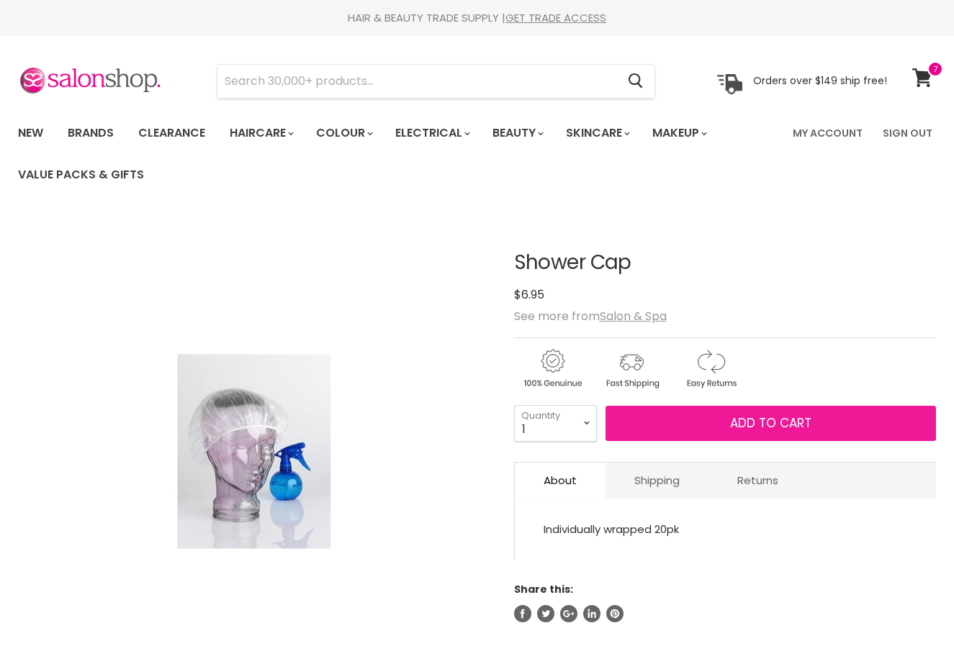
click at [770, 427] on span "Add to cart" at bounding box center [770, 423] width 81 height 17
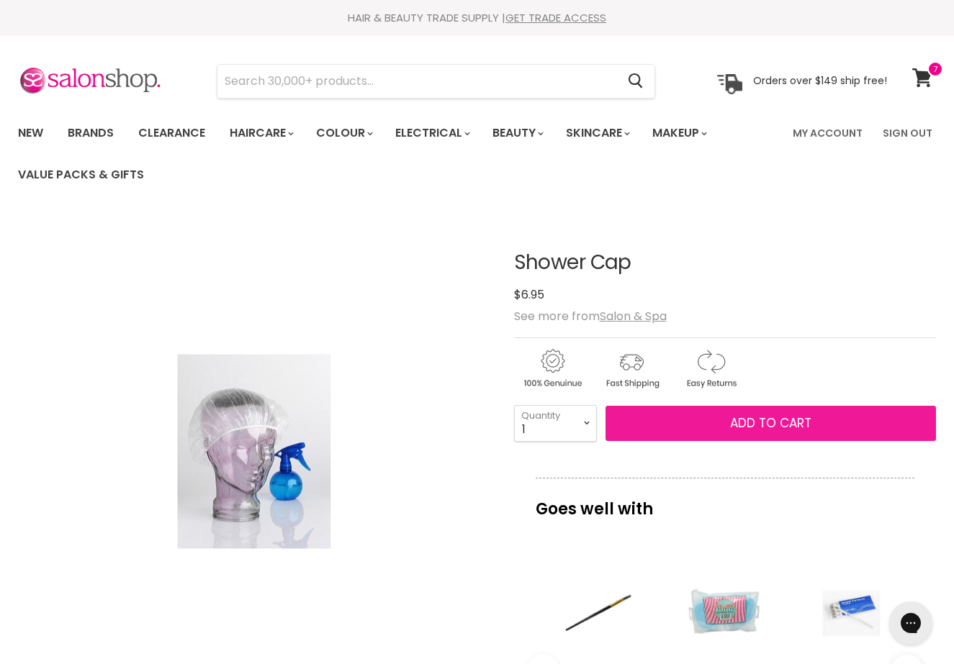
click at [751, 423] on span "Add to cart" at bounding box center [770, 423] width 81 height 17
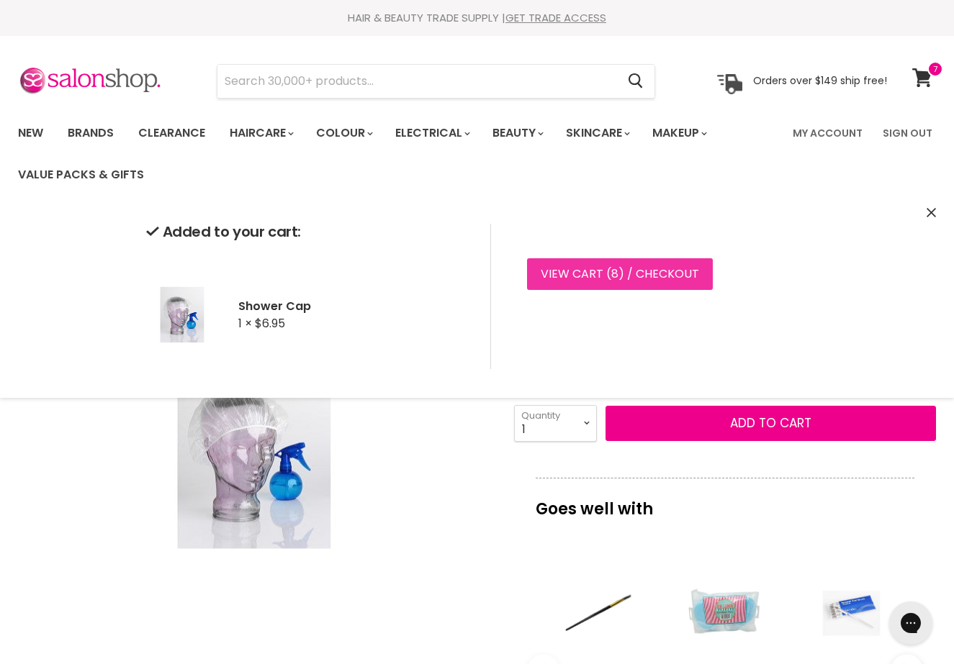
click at [634, 273] on link "View cart ( 8 ) / Checkout" at bounding box center [620, 274] width 186 height 32
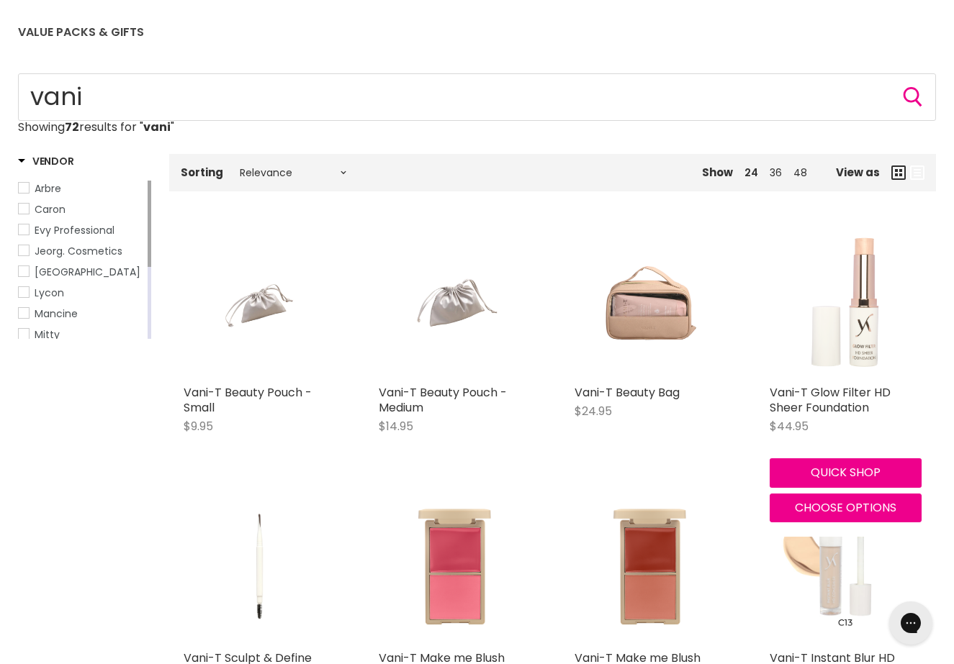
click at [877, 299] on img "Main content" at bounding box center [845, 302] width 101 height 152
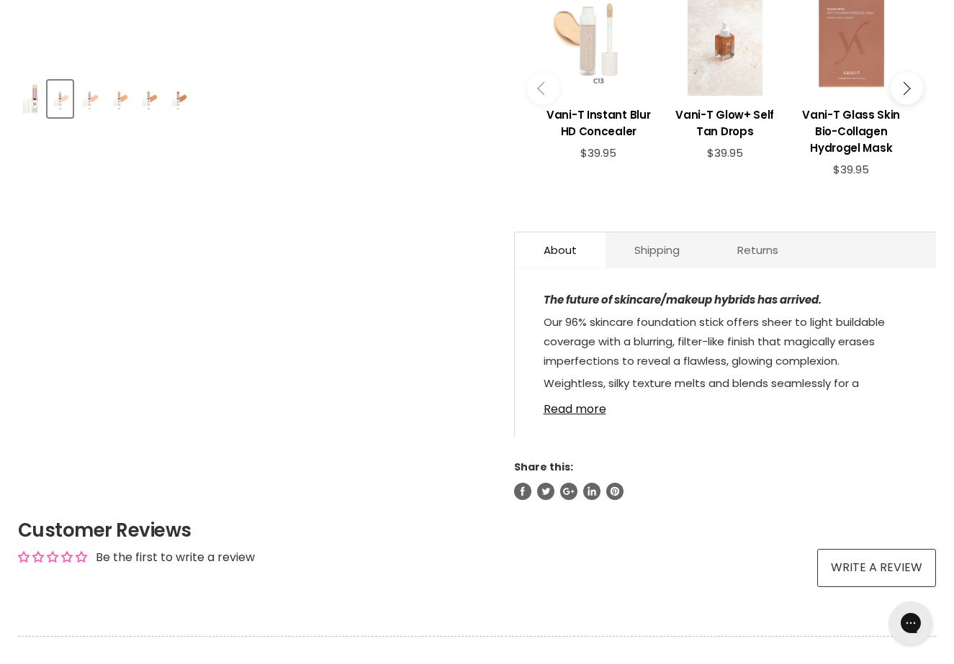
scroll to position [774, 0]
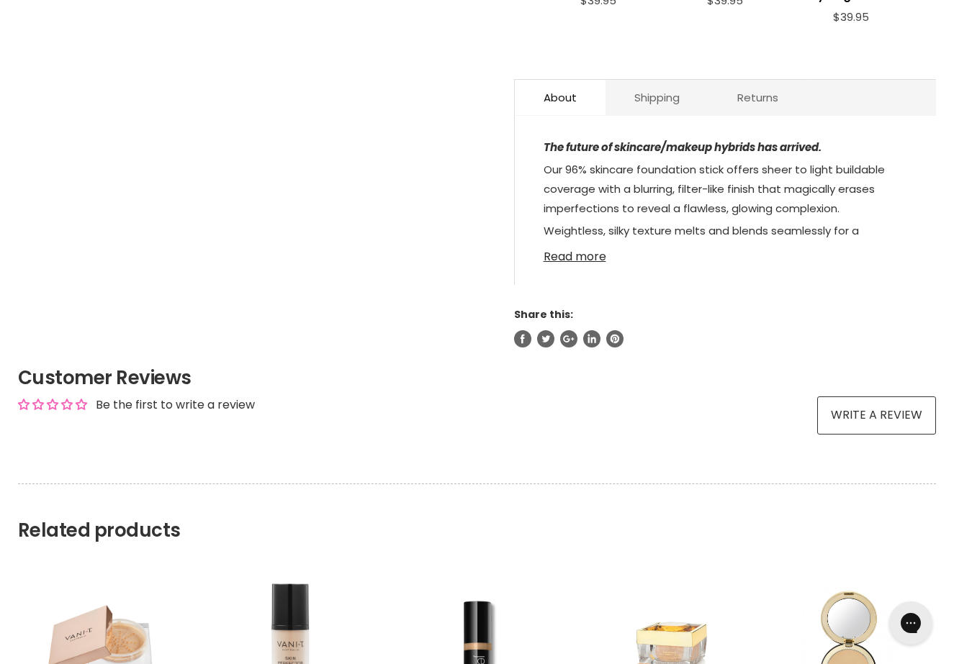
click at [581, 260] on link "Read more" at bounding box center [725, 253] width 364 height 22
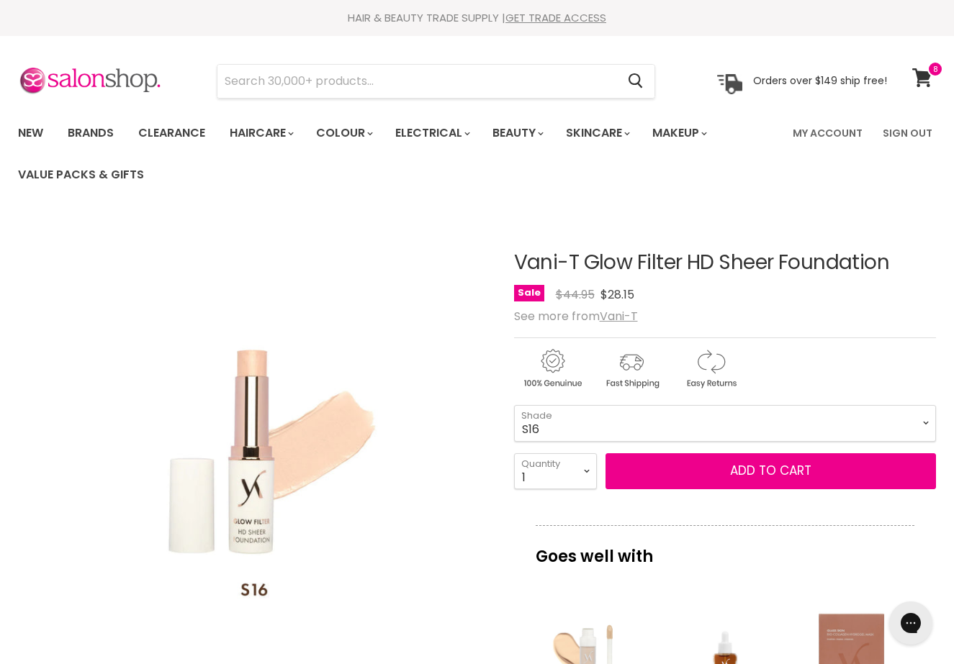
scroll to position [0, 0]
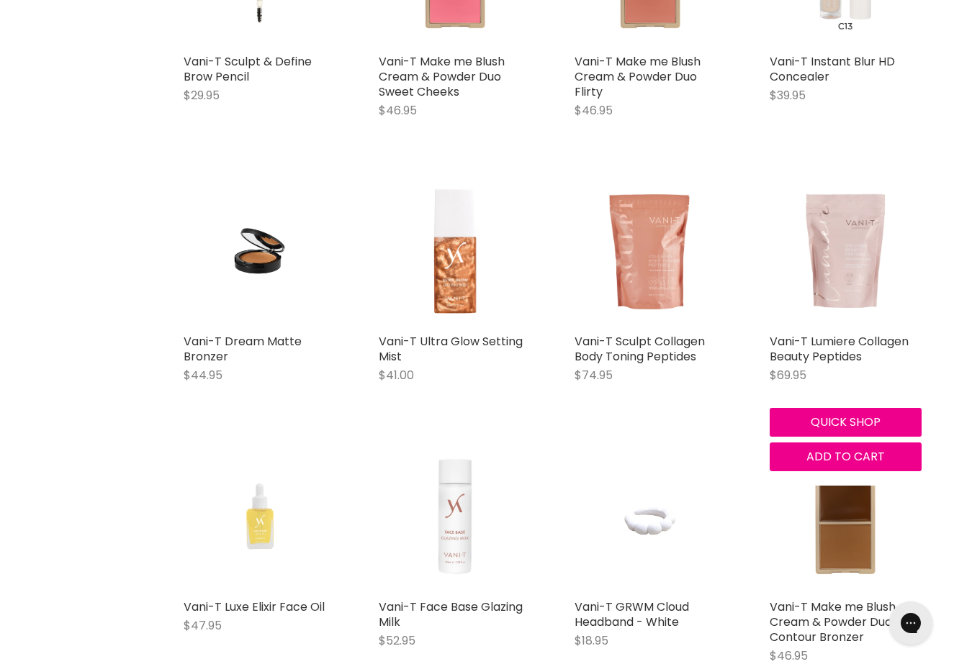
click at [854, 280] on img "Main content" at bounding box center [845, 251] width 152 height 152
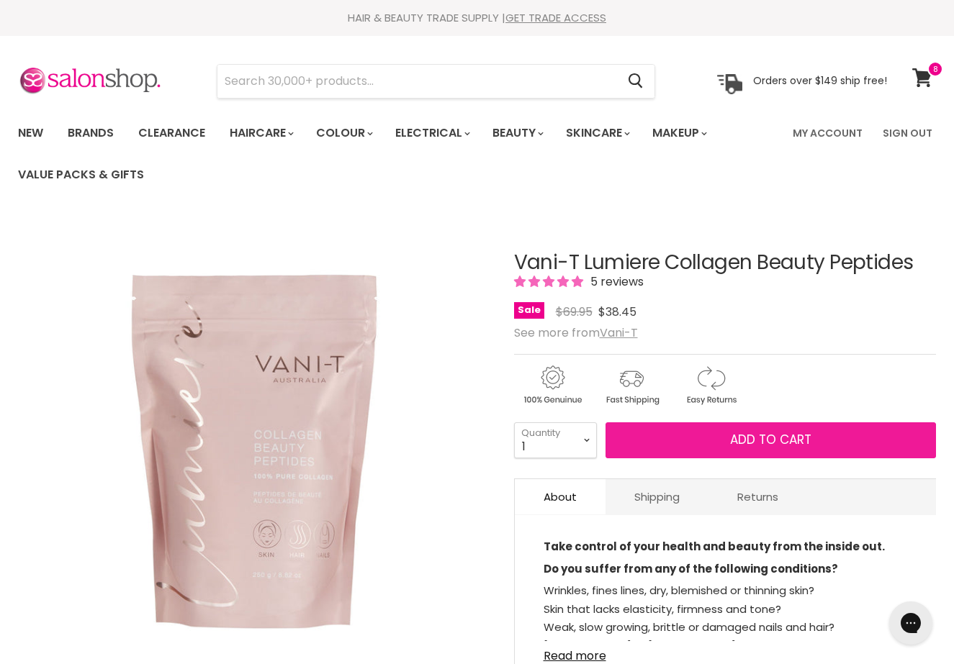
click at [774, 449] on button "Add to cart" at bounding box center [770, 440] width 331 height 36
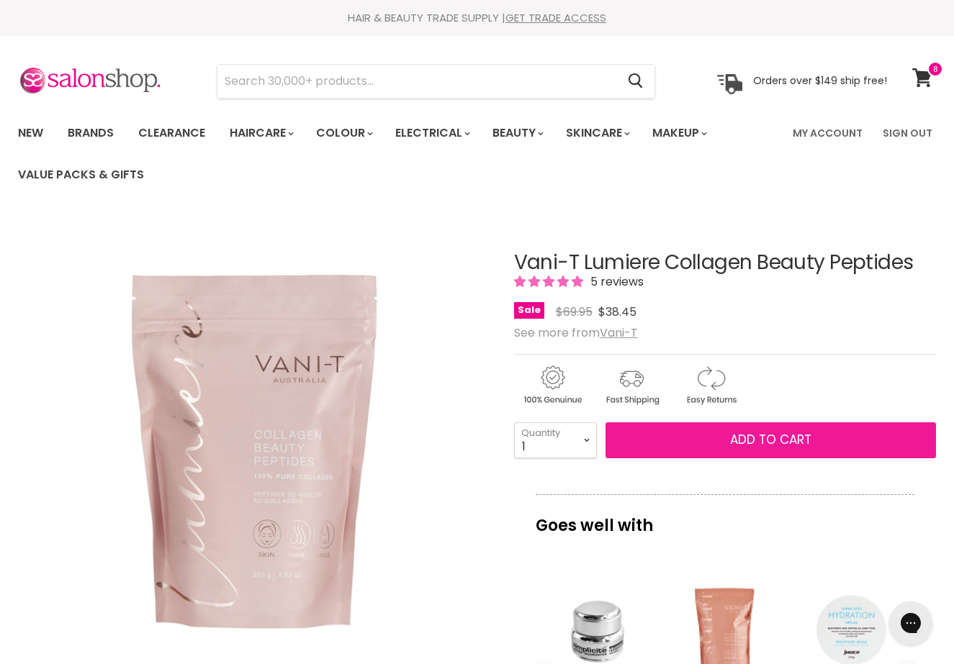
click at [766, 445] on span "Add to cart" at bounding box center [770, 439] width 81 height 17
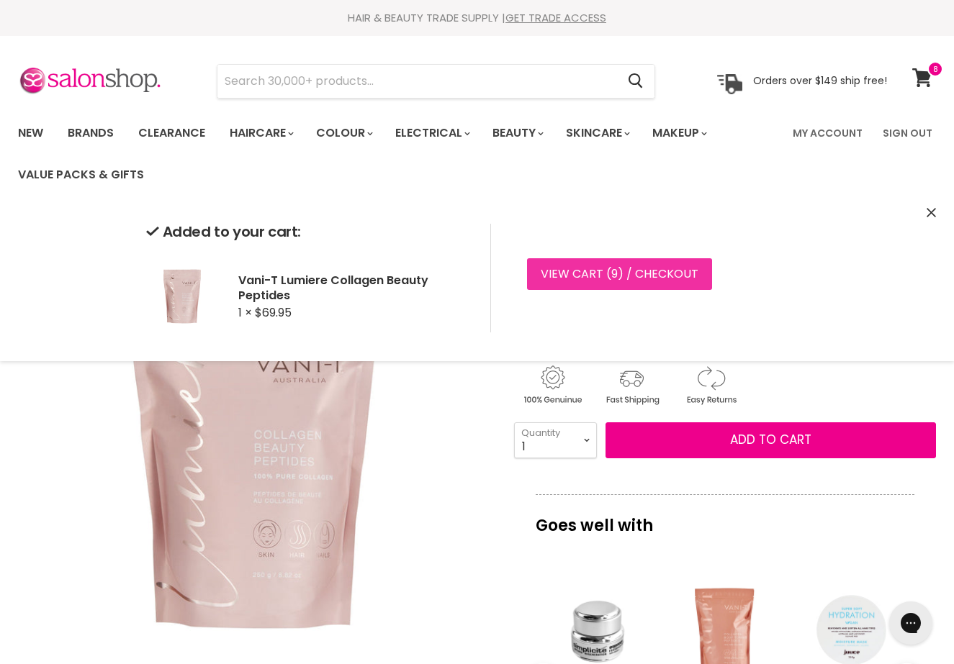
click at [633, 272] on link "View cart ( 9 ) / Checkout" at bounding box center [619, 274] width 185 height 32
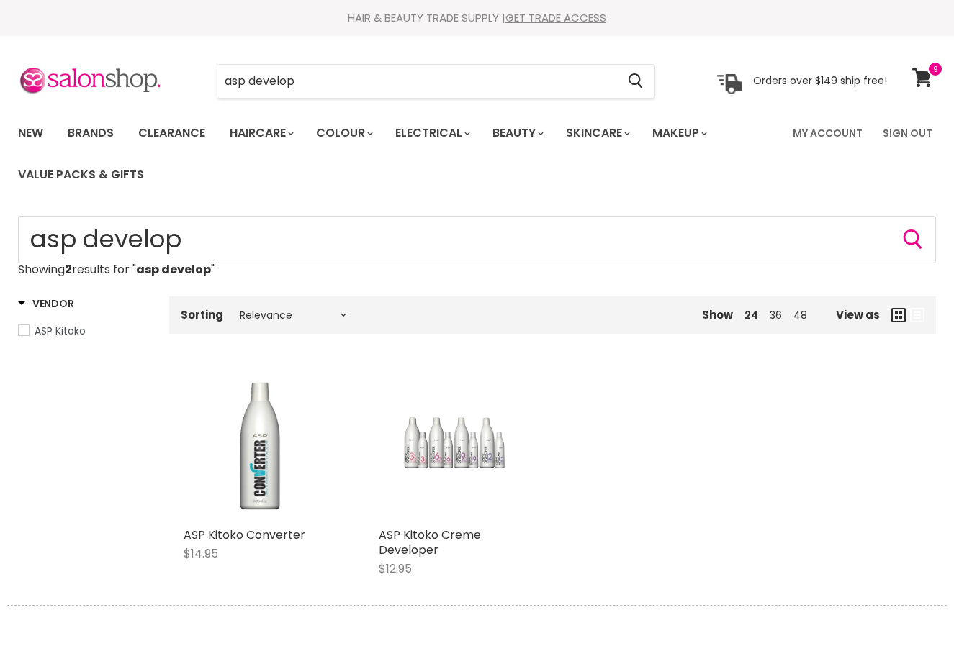
click at [453, 445] on div "Main content" at bounding box center [455, 444] width 152 height 152
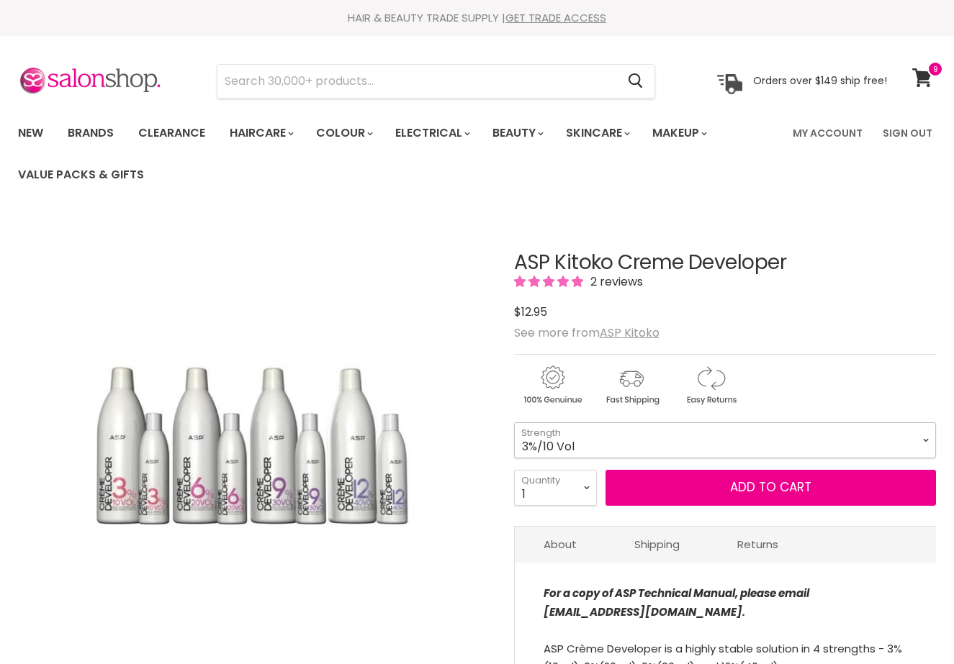
click at [581, 440] on select "3%/10 Vol 6%/20 Vol 9%/30 Vol 12%/40 Vol" at bounding box center [725, 440] width 422 height 36
select select "9%/30 Vol"
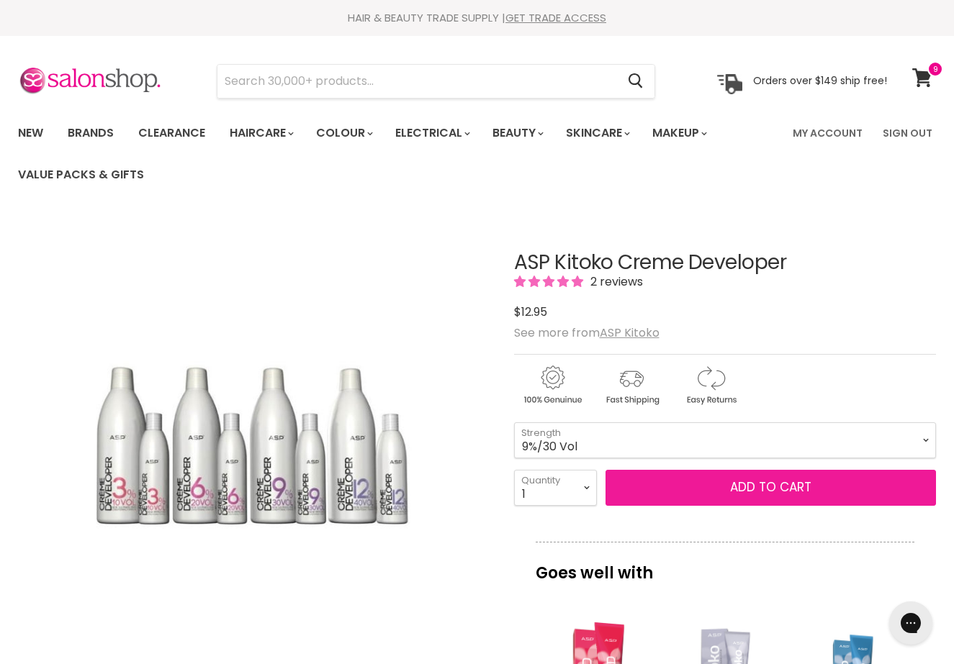
click at [701, 489] on button "Add to cart" at bounding box center [770, 488] width 331 height 36
click at [747, 482] on button "Add to cart" at bounding box center [770, 488] width 331 height 36
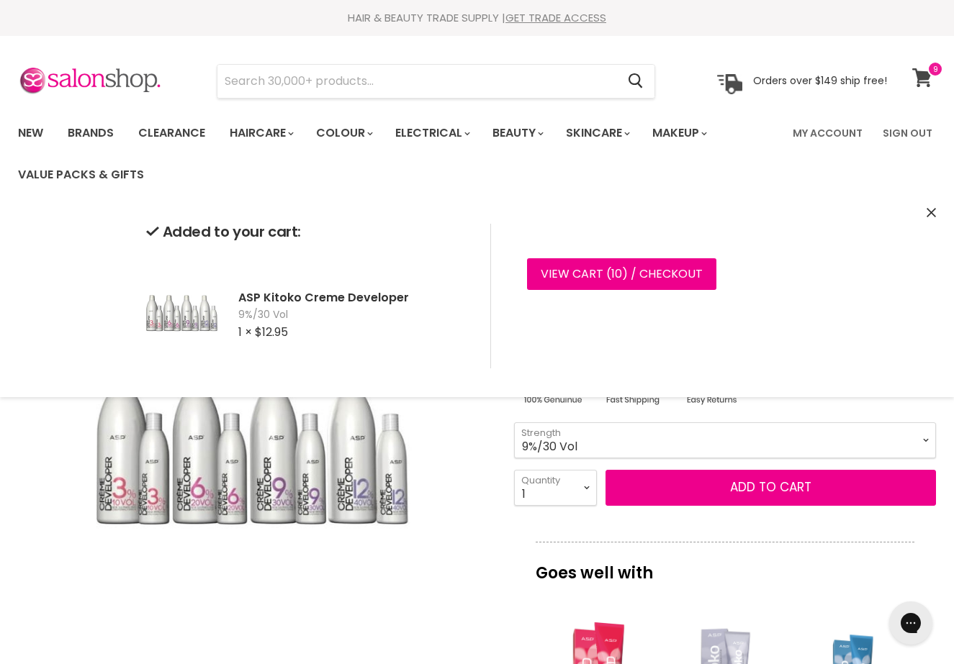
click at [931, 71] on span at bounding box center [935, 69] width 16 height 16
